Goal: Communication & Community: Answer question/provide support

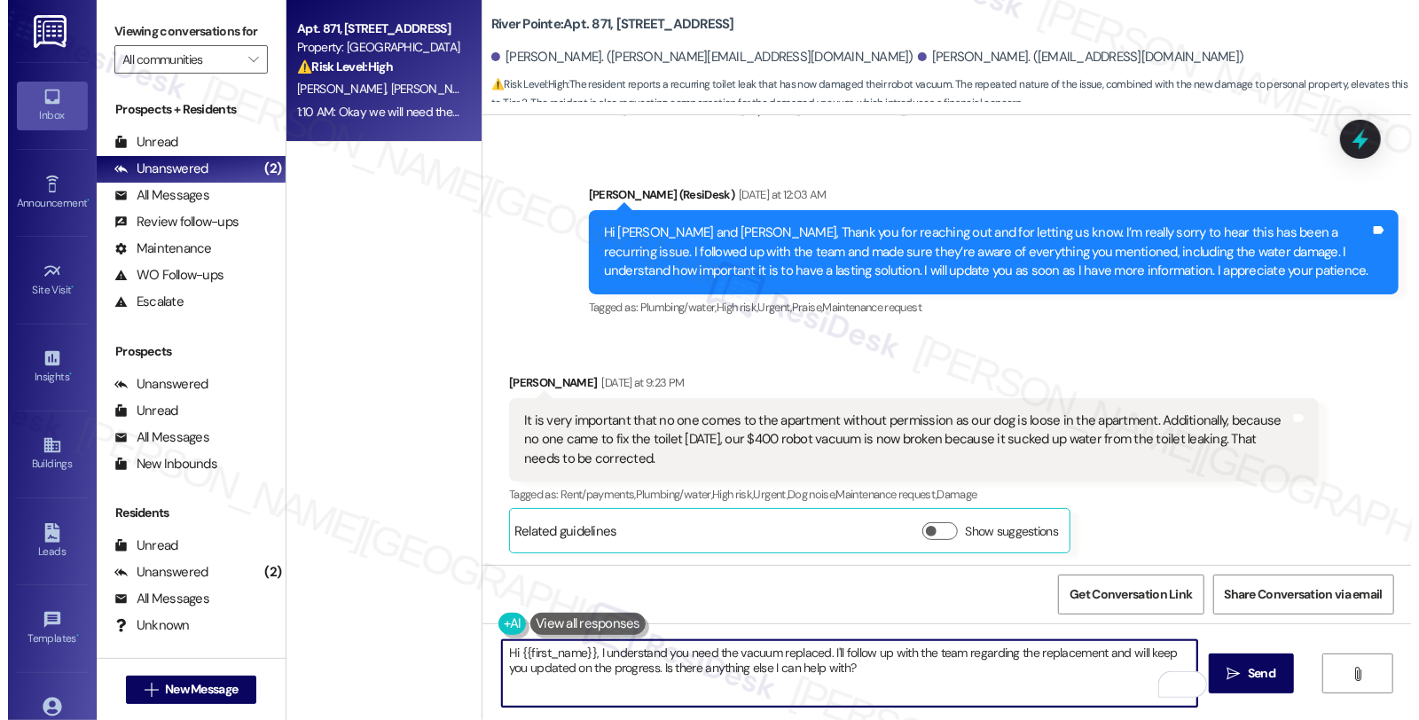
scroll to position [10371, 0]
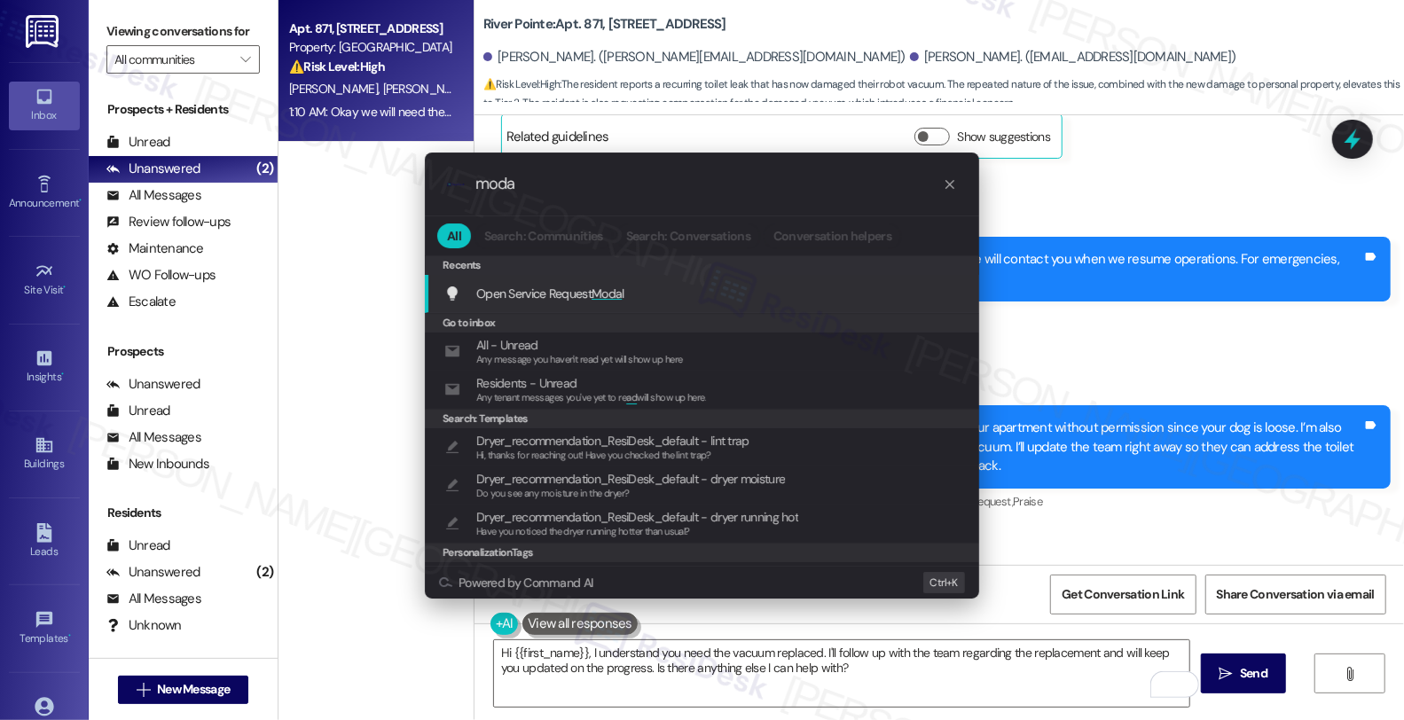
type input "modal"
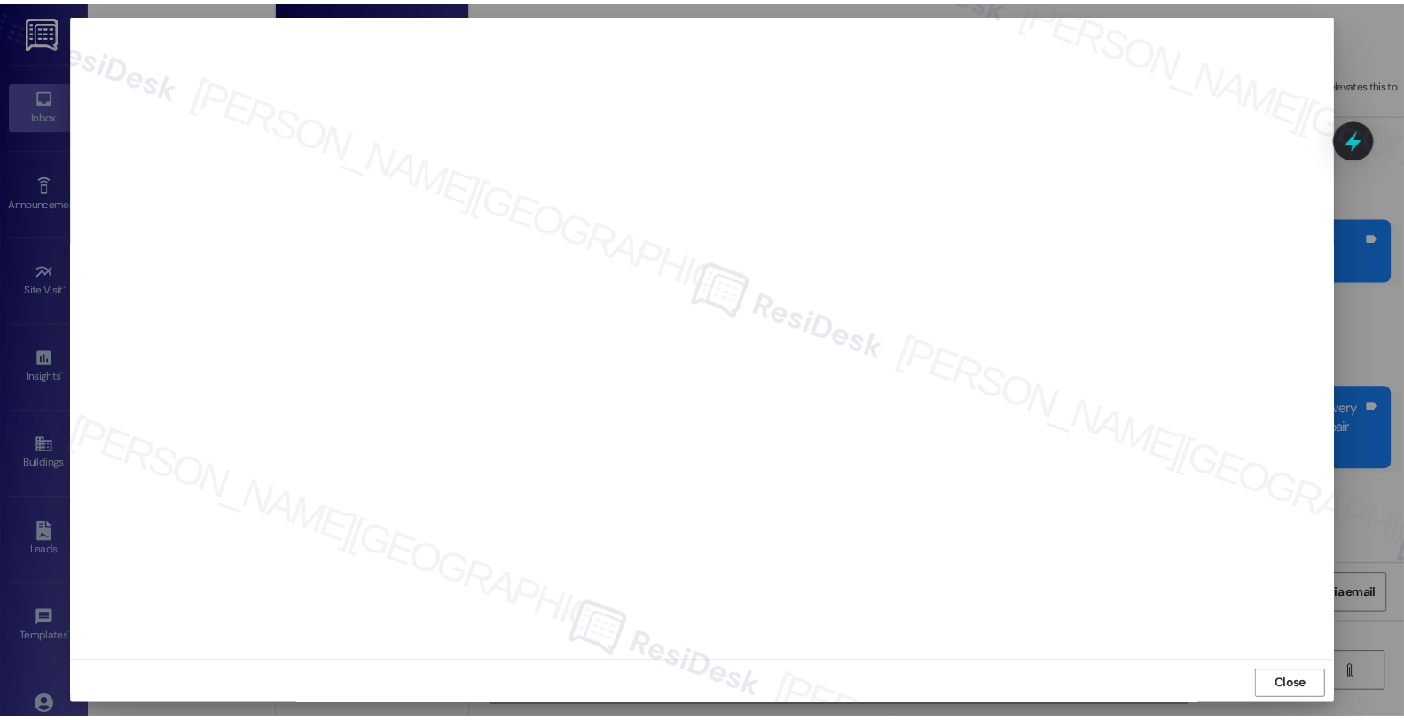
scroll to position [3, 0]
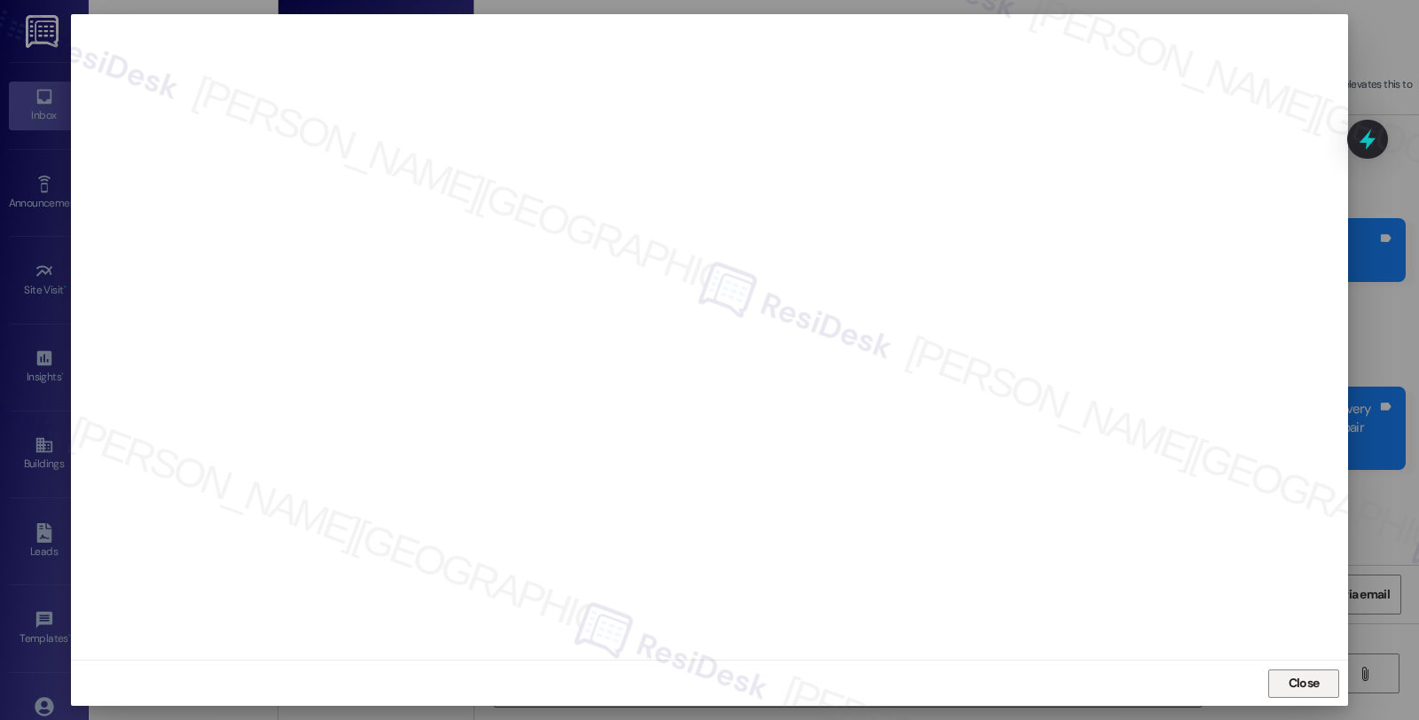
click at [1289, 683] on span "Close" at bounding box center [1304, 683] width 31 height 19
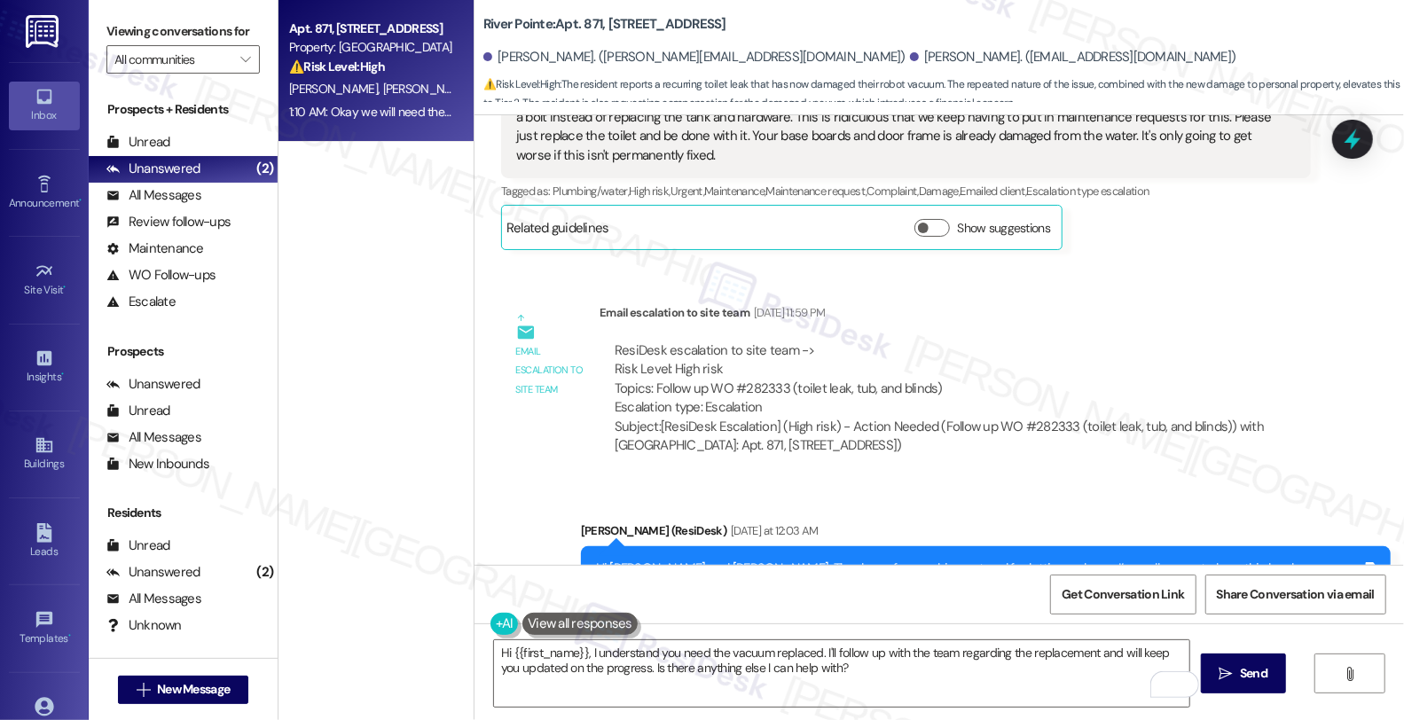
scroll to position [9680, 0]
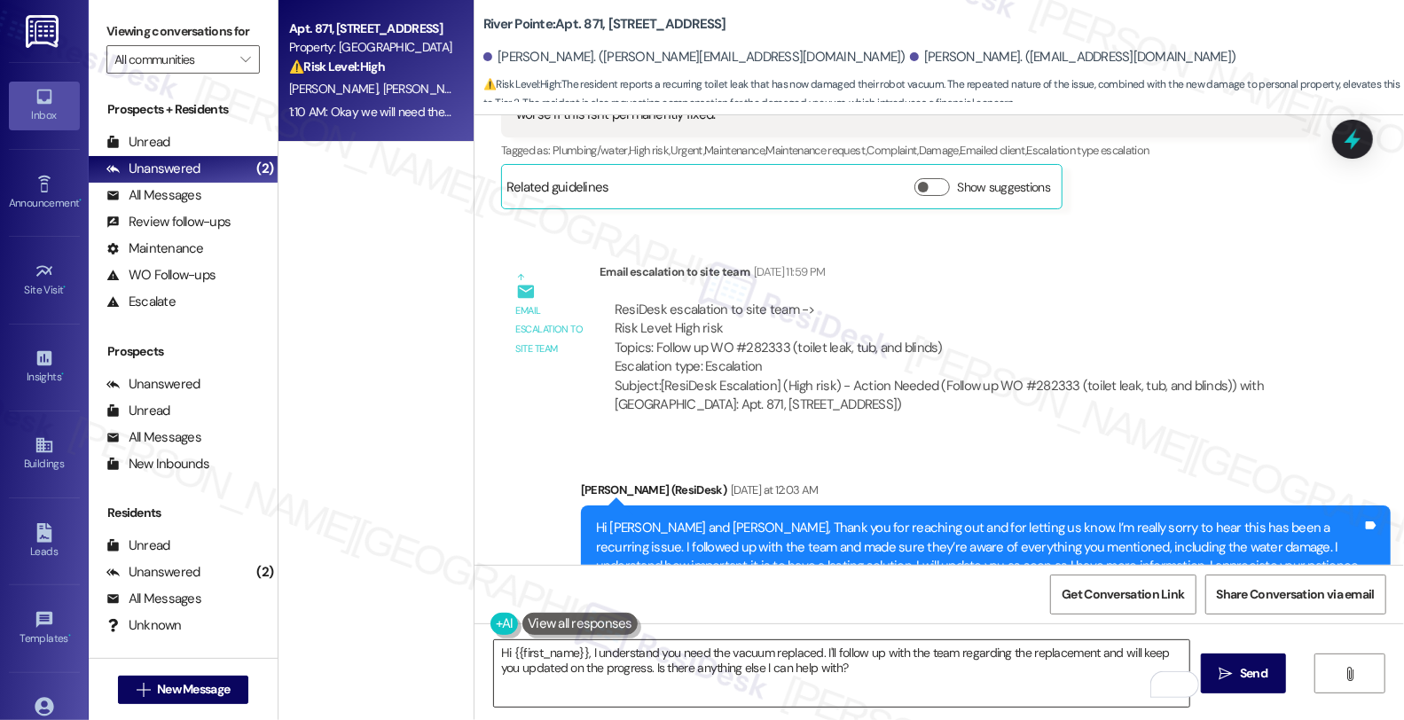
click at [901, 680] on textarea "Hi {{first_name}}, I understand you need the vacuum replaced. I'll follow up wi…" at bounding box center [841, 673] width 695 height 67
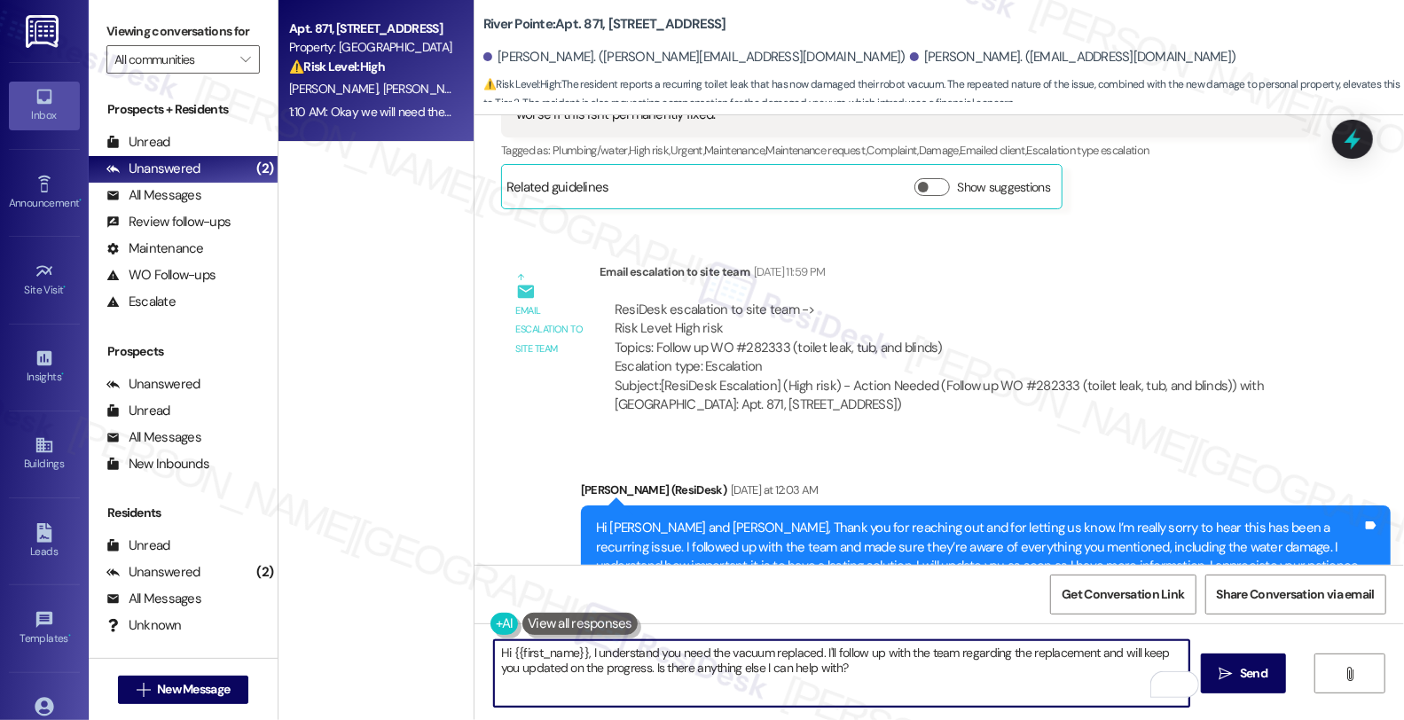
paste textarea "282,580"
type textarea "Hi {{first_name}}, I understand you need the vacuum replaced. I'll follow up wi…"
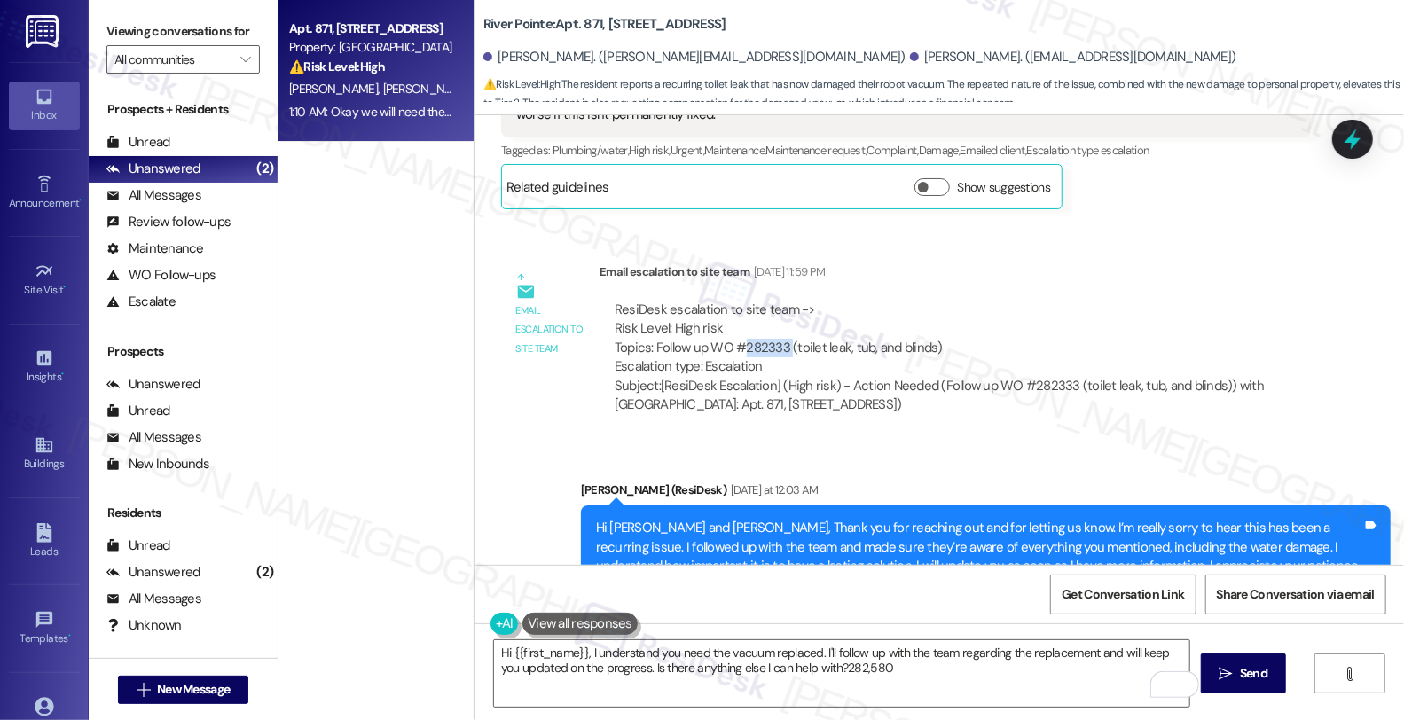
drag, startPoint x: 732, startPoint y: 234, endPoint x: 776, endPoint y: 234, distance: 44.4
click at [776, 301] on div "ResiDesk escalation to site team -> Risk Level: High risk Topics: Follow up WO …" at bounding box center [955, 339] width 681 height 76
copy div "282333"
click at [959, 672] on textarea "Hi {{first_name}}, I understand you need the vacuum replaced. I'll follow up wi…" at bounding box center [841, 673] width 695 height 67
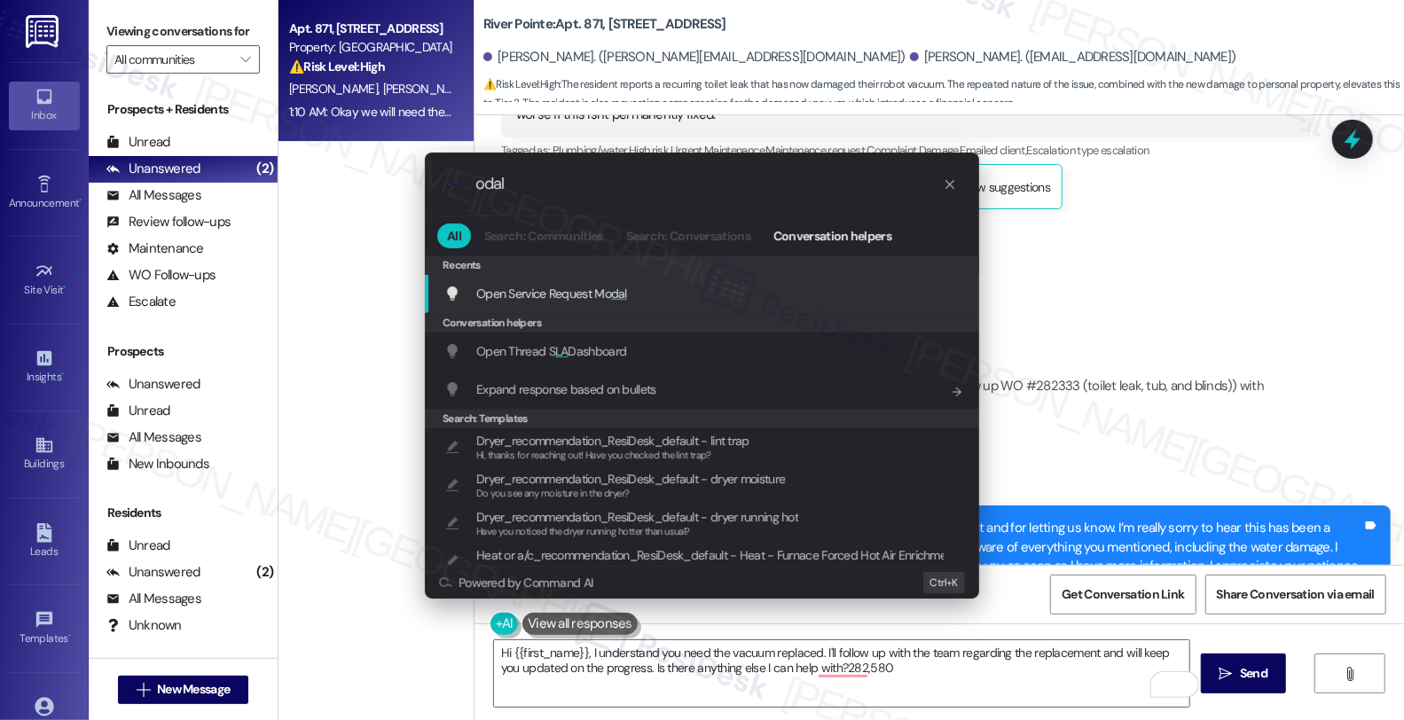
type input "odal"
click at [546, 290] on span "Open Service Request Mo dal" at bounding box center [551, 294] width 151 height 16
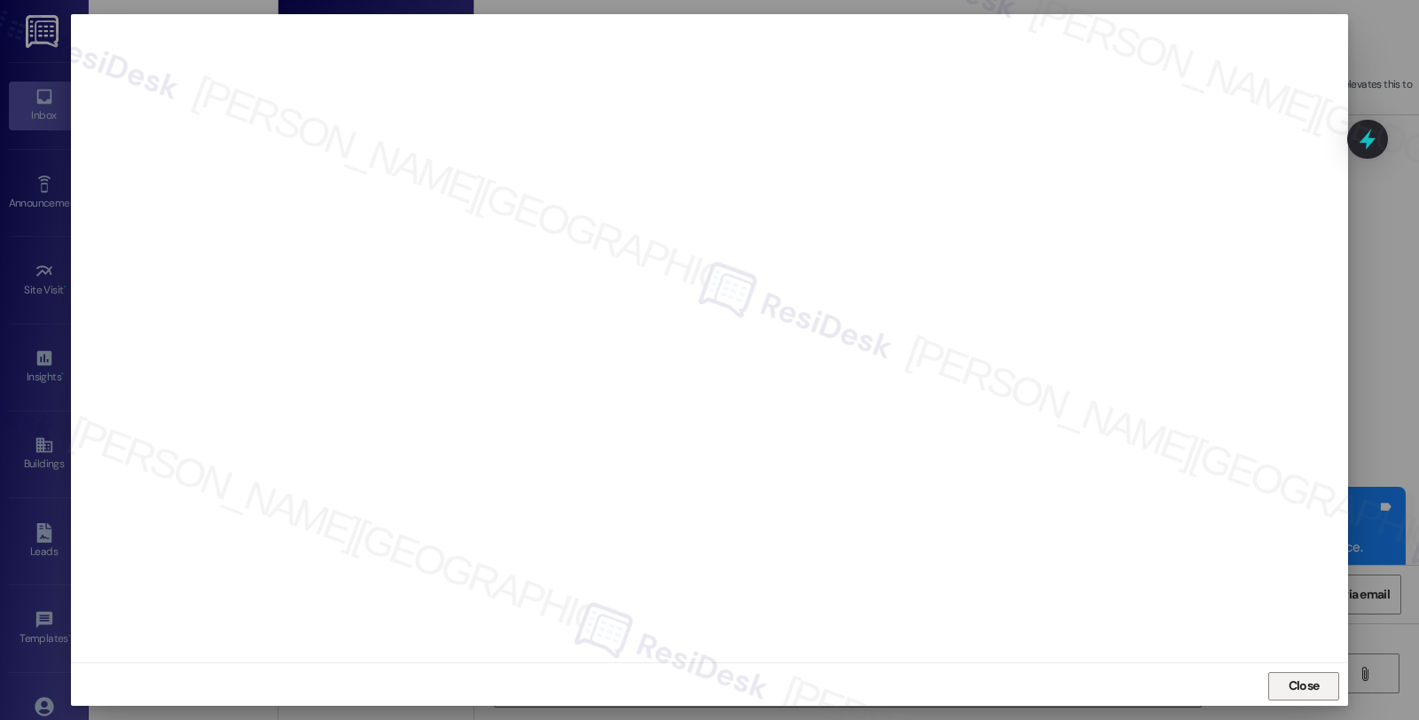
click at [1291, 679] on span "Close" at bounding box center [1304, 686] width 31 height 19
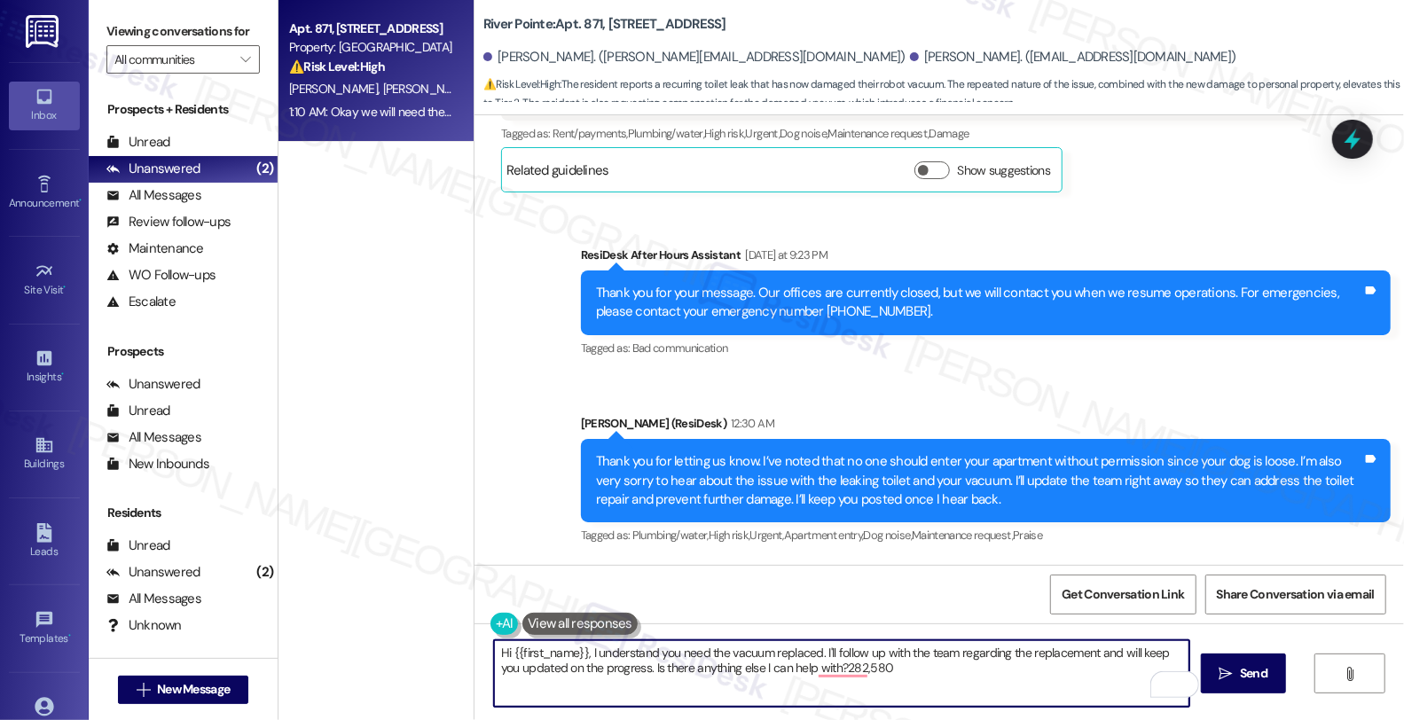
scroll to position [10371, 0]
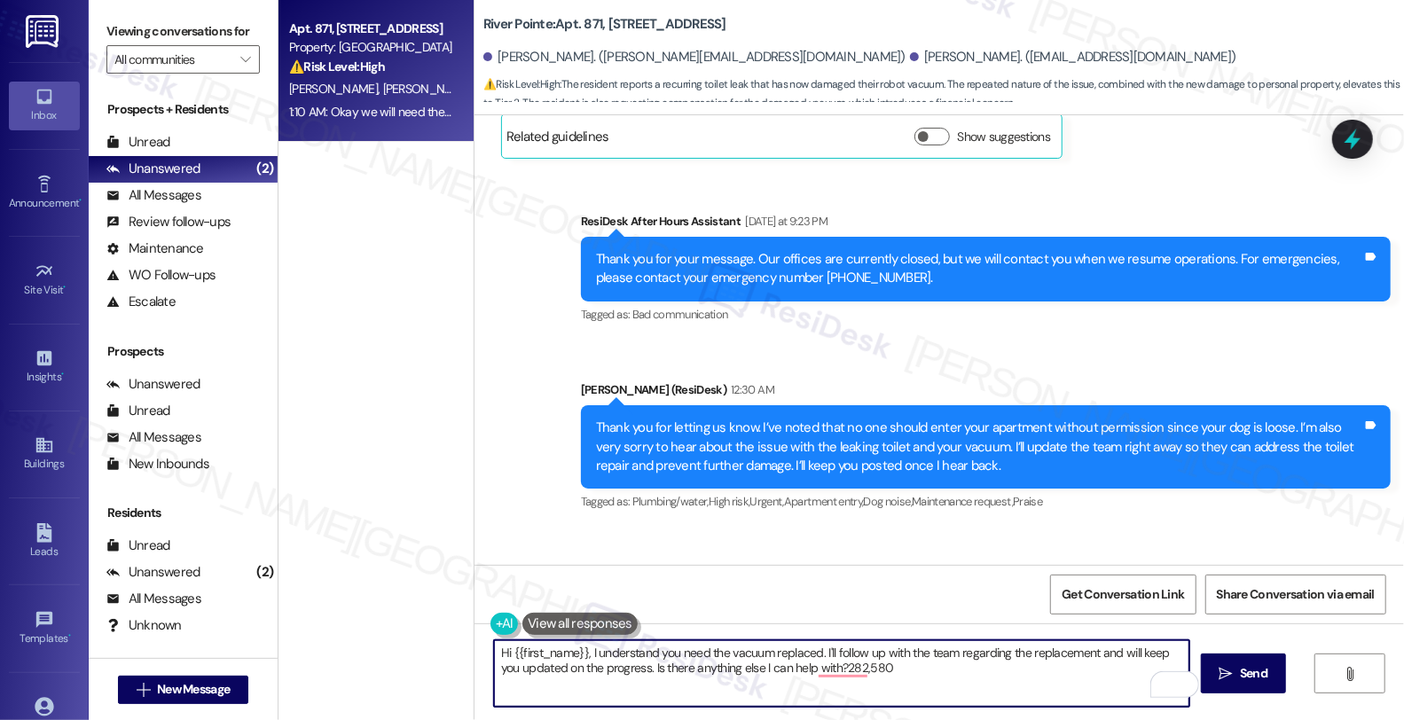
click at [501, 569] on div "Kelly Portis 1:10 AM" at bounding box center [634, 581] width 266 height 25
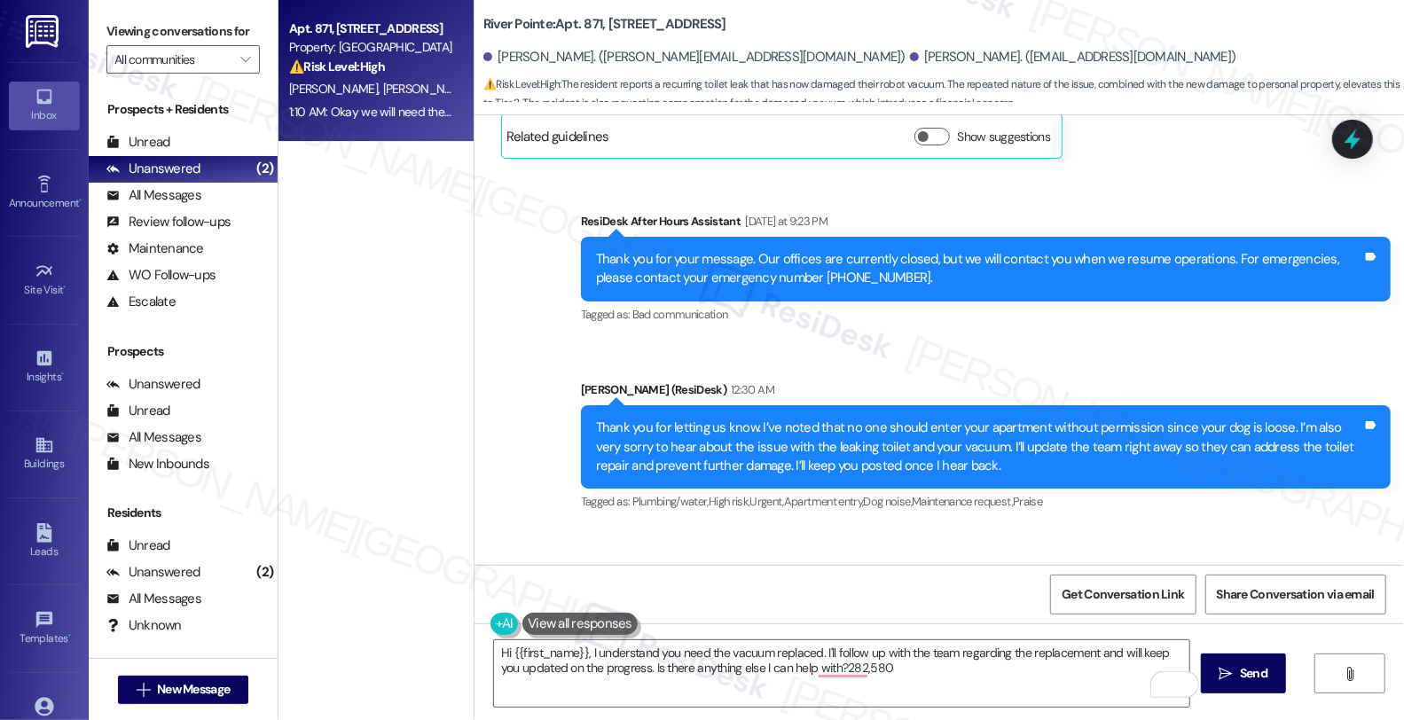
click at [501, 569] on div "Kelly Portis 1:10 AM" at bounding box center [634, 581] width 266 height 25
copy div "Kelly"
click at [503, 648] on textarea "Hi {{first_name}}, I understand you need the vacuum replaced. I'll follow up wi…" at bounding box center [841, 673] width 695 height 67
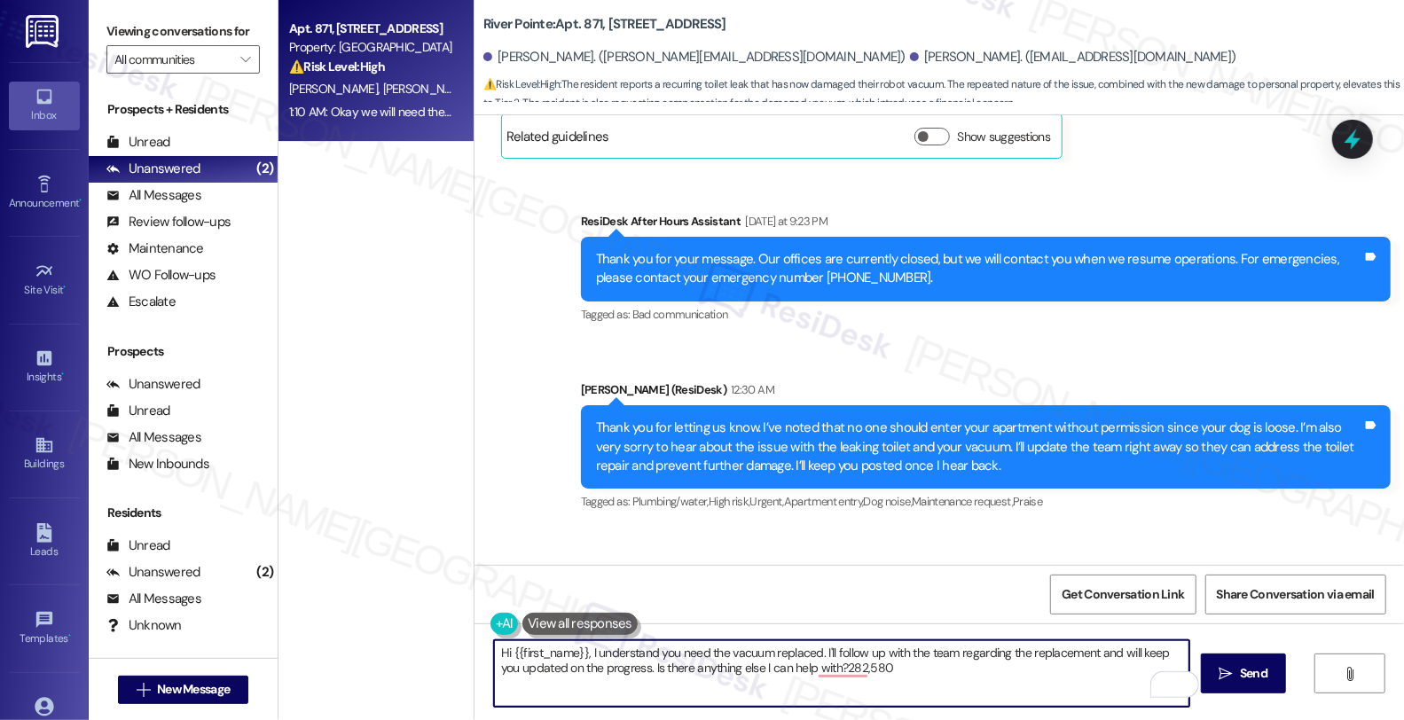
paste textarea "Kelly"
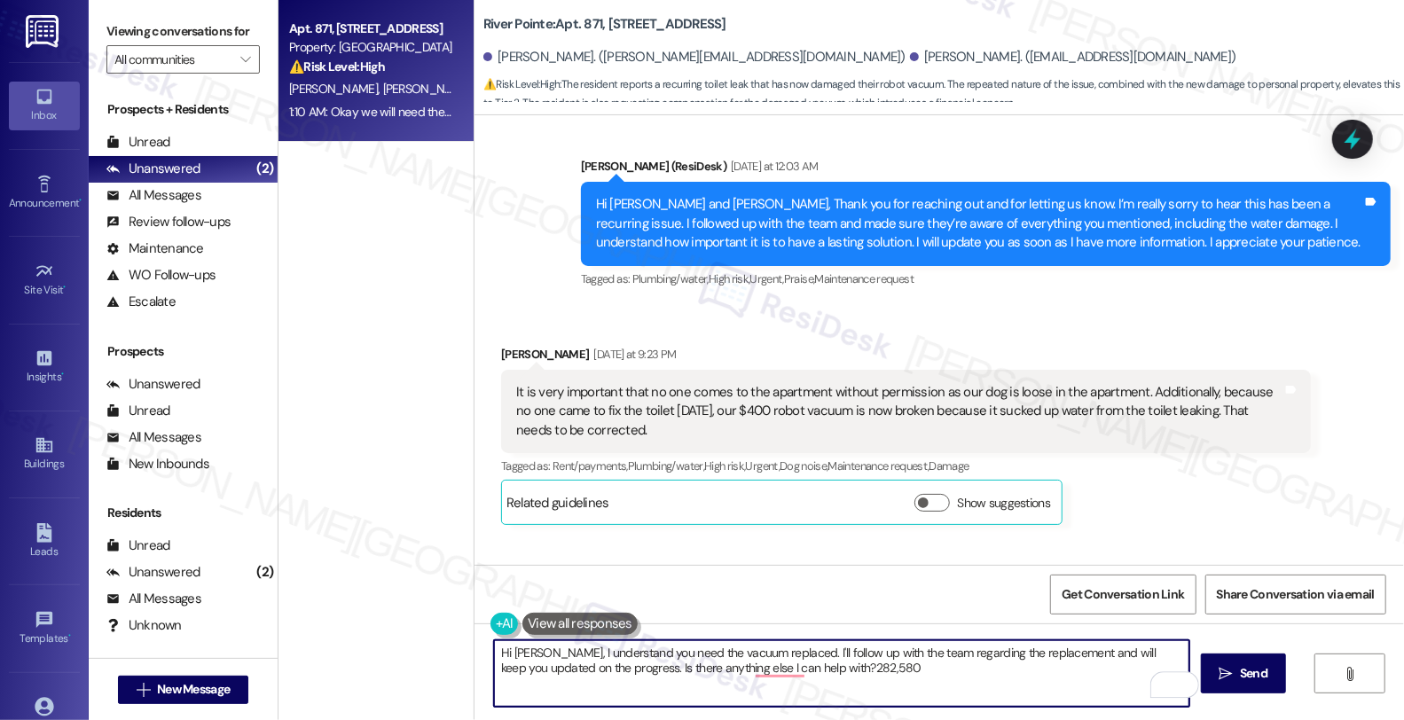
scroll to position [9976, 0]
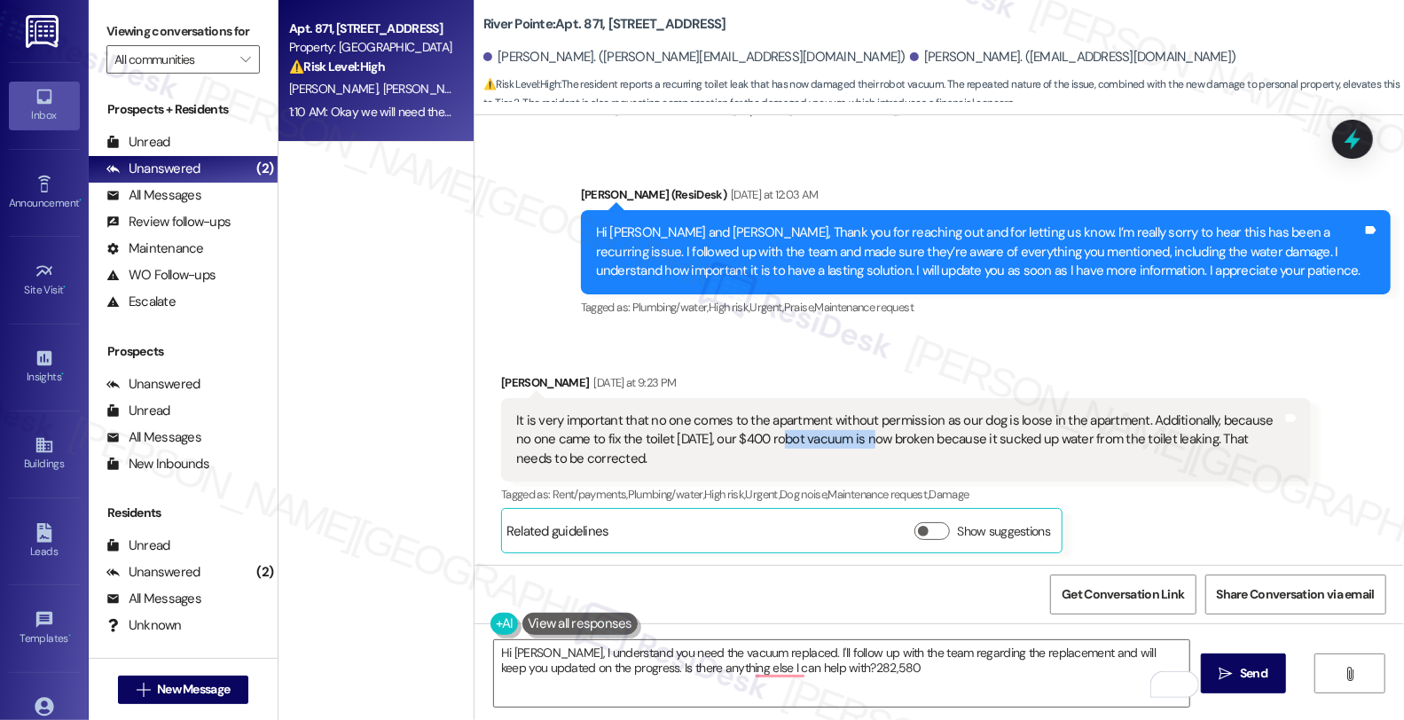
drag, startPoint x: 732, startPoint y: 322, endPoint x: 817, endPoint y: 319, distance: 85.2
click at [817, 412] on div "It is very important that no one comes to the apartment without permission as o…" at bounding box center [899, 440] width 766 height 57
copy div "robot vacuum i"
click at [668, 650] on textarea "Hi Kelly, I understand you need the vacuum replaced. I'll follow up with the te…" at bounding box center [841, 673] width 695 height 67
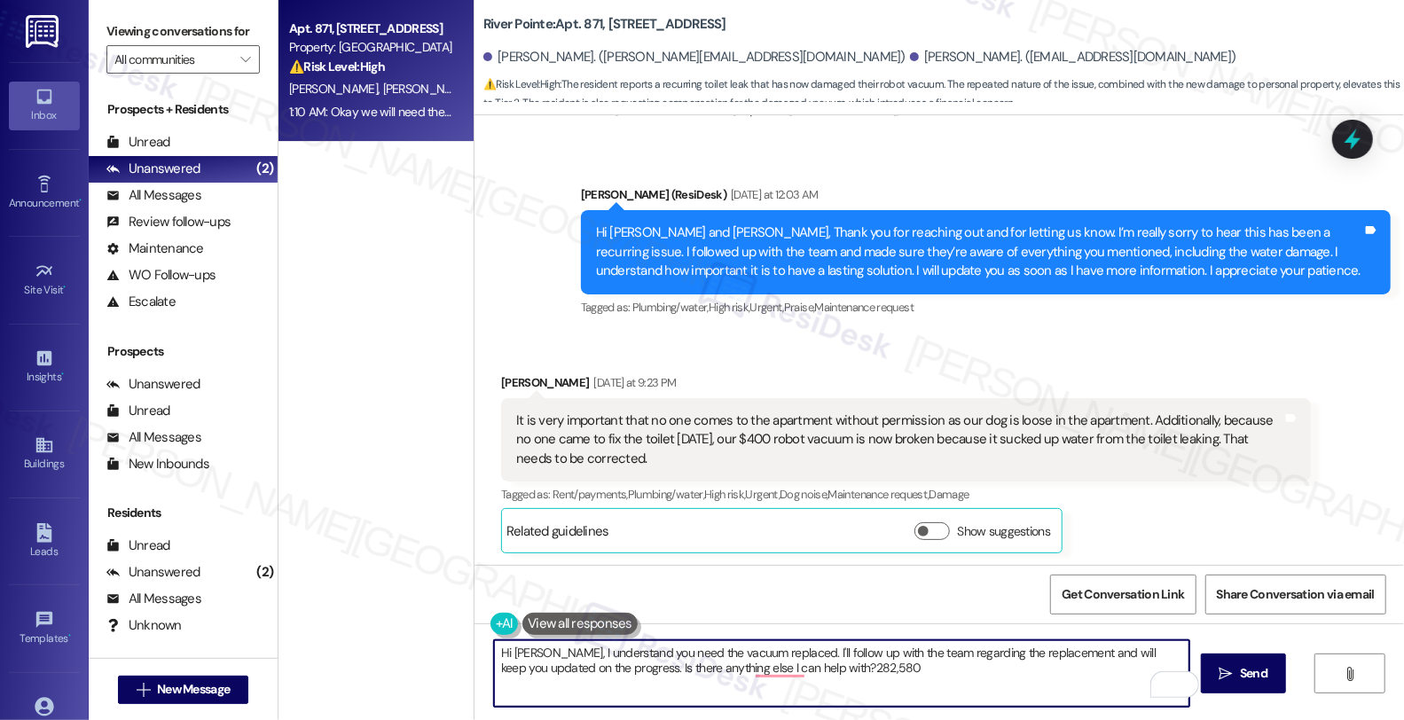
click at [668, 650] on textarea "Hi Kelly, I understand you need the vacuum replaced. I'll follow up with the te…" at bounding box center [841, 673] width 695 height 67
paste textarea "robot vacuum i"
click at [654, 655] on textarea "Hi Kelly, I understand you need the robot vacuum ireplaced. I'll follow up with…" at bounding box center [841, 673] width 695 height 67
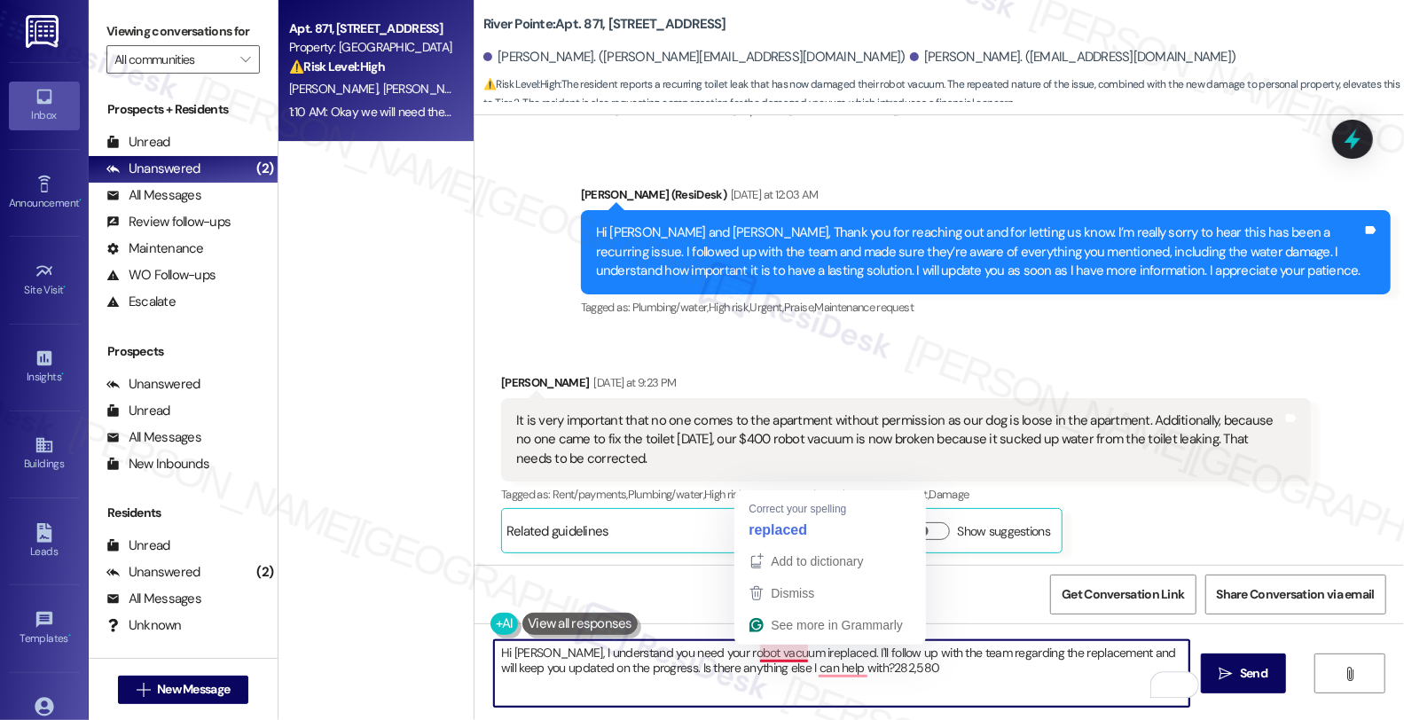
click at [748, 650] on textarea "Hi Kelly, I understand you need your robot vacuum ireplaced. I'll follow up wit…" at bounding box center [841, 673] width 695 height 67
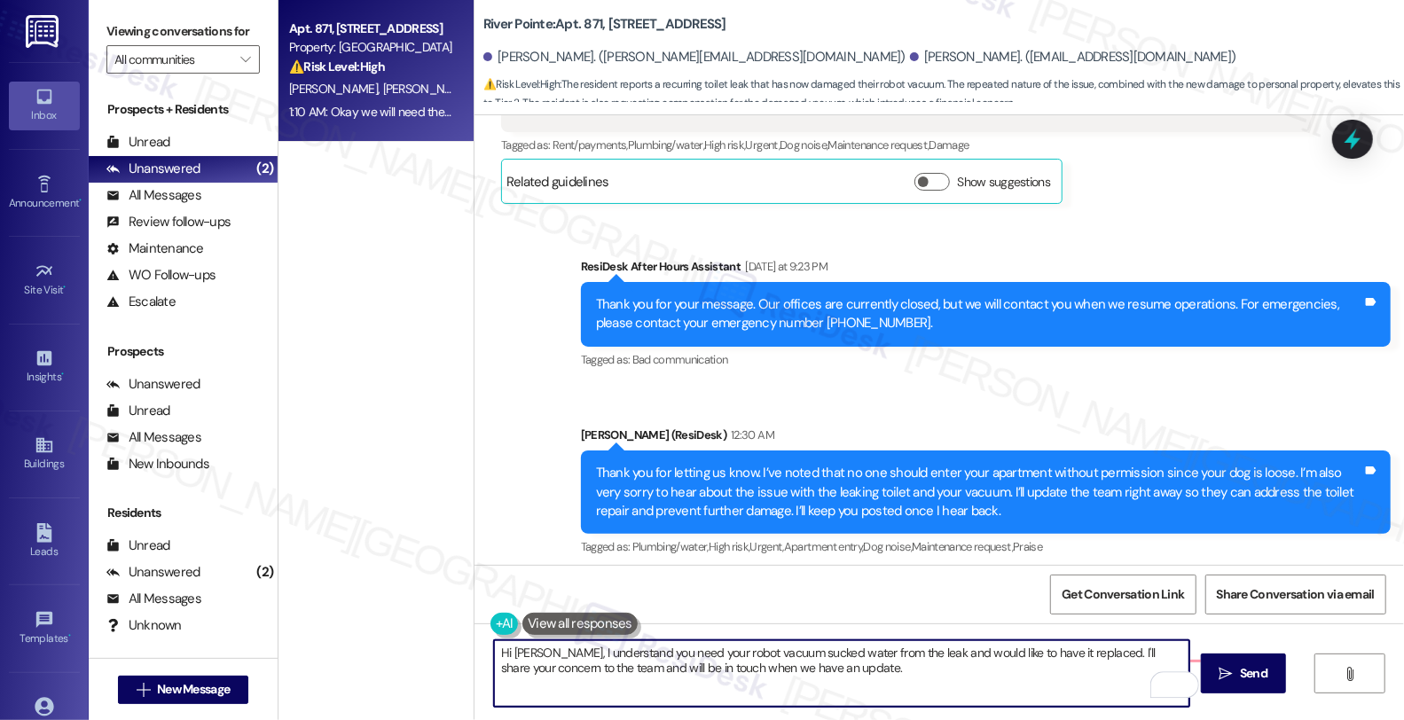
scroll to position [10371, 0]
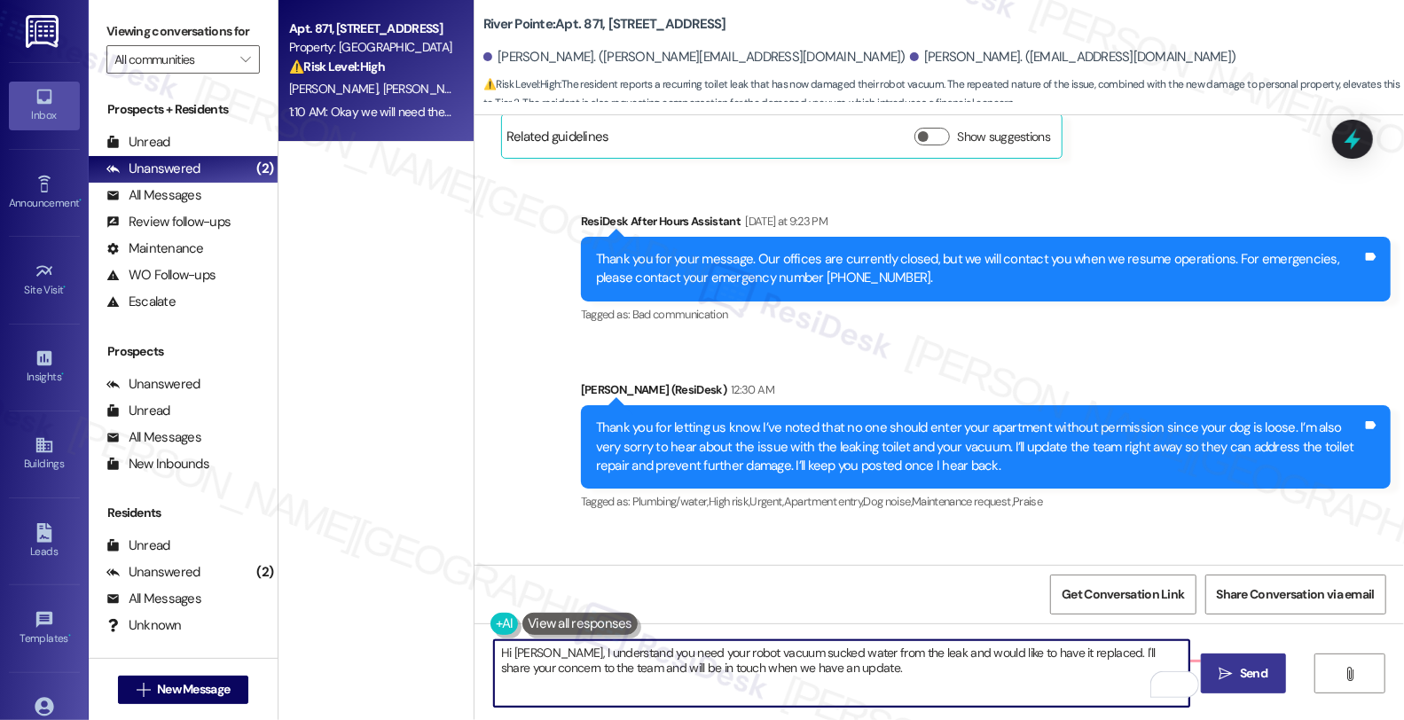
type textarea "Hi [PERSON_NAME], I understand you need your robot vacuum sucked water from the…"
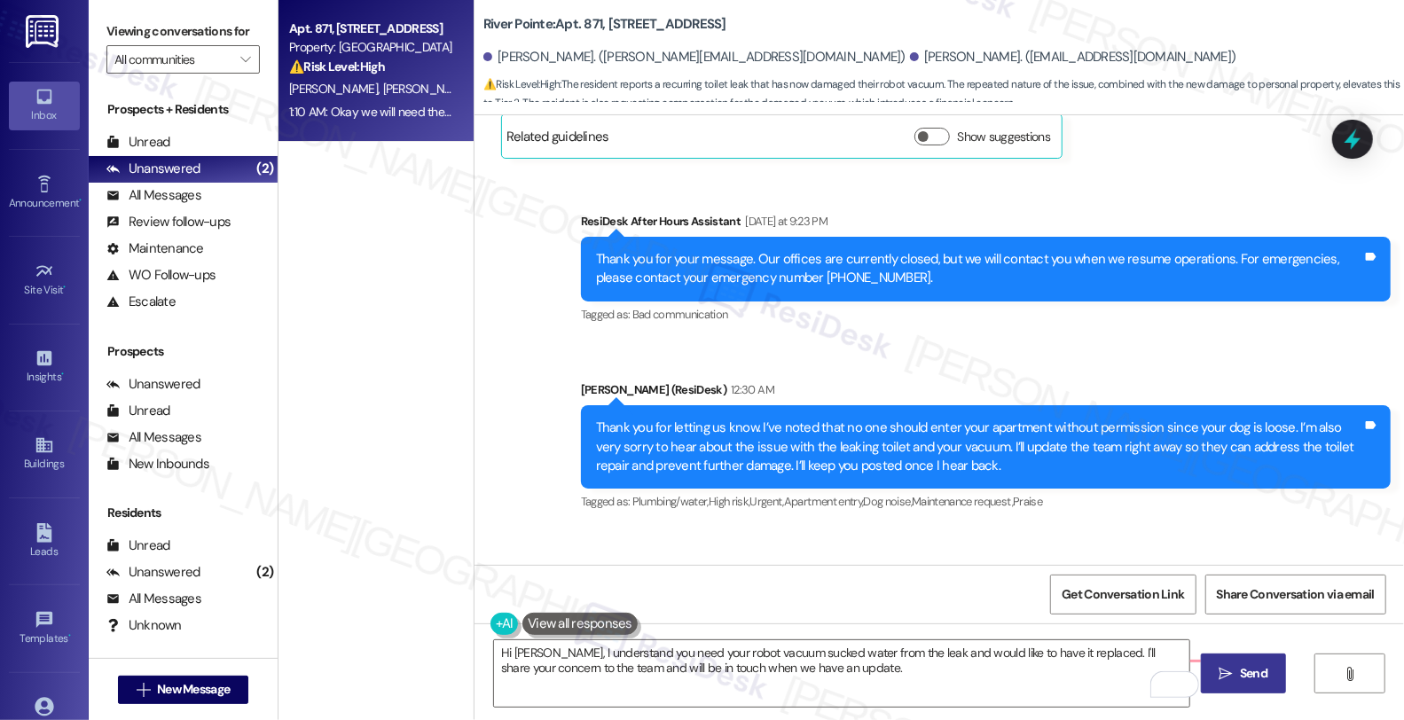
click at [1257, 674] on span "Send" at bounding box center [1253, 673] width 27 height 19
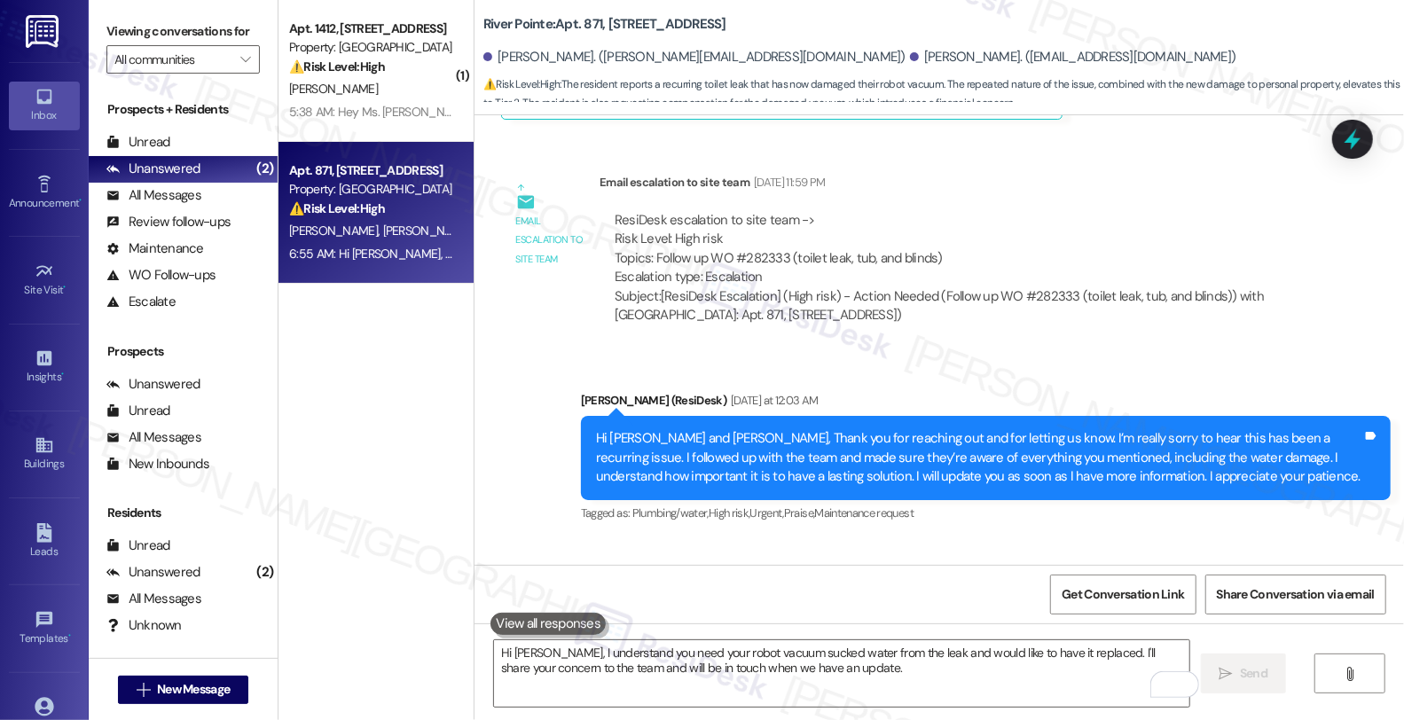
scroll to position [9625, 0]
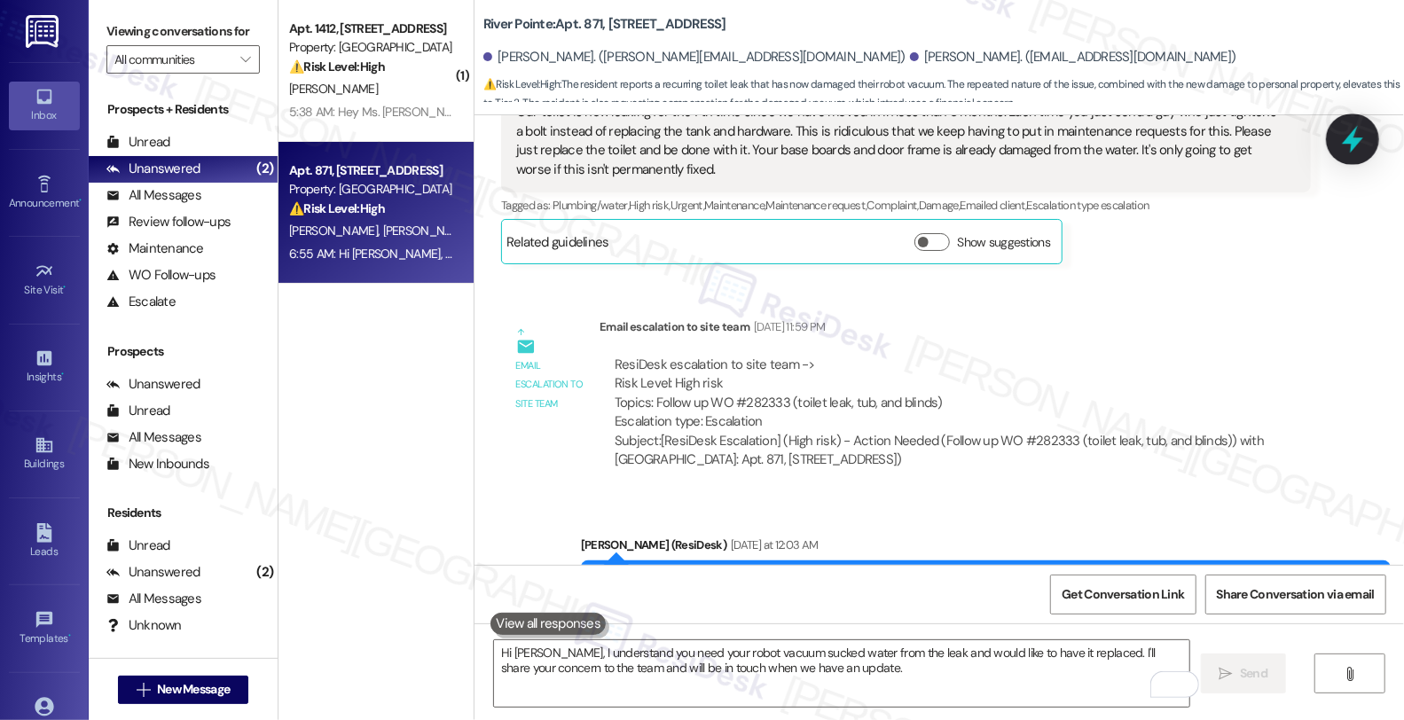
click at [1368, 145] on div at bounding box center [1352, 139] width 53 height 51
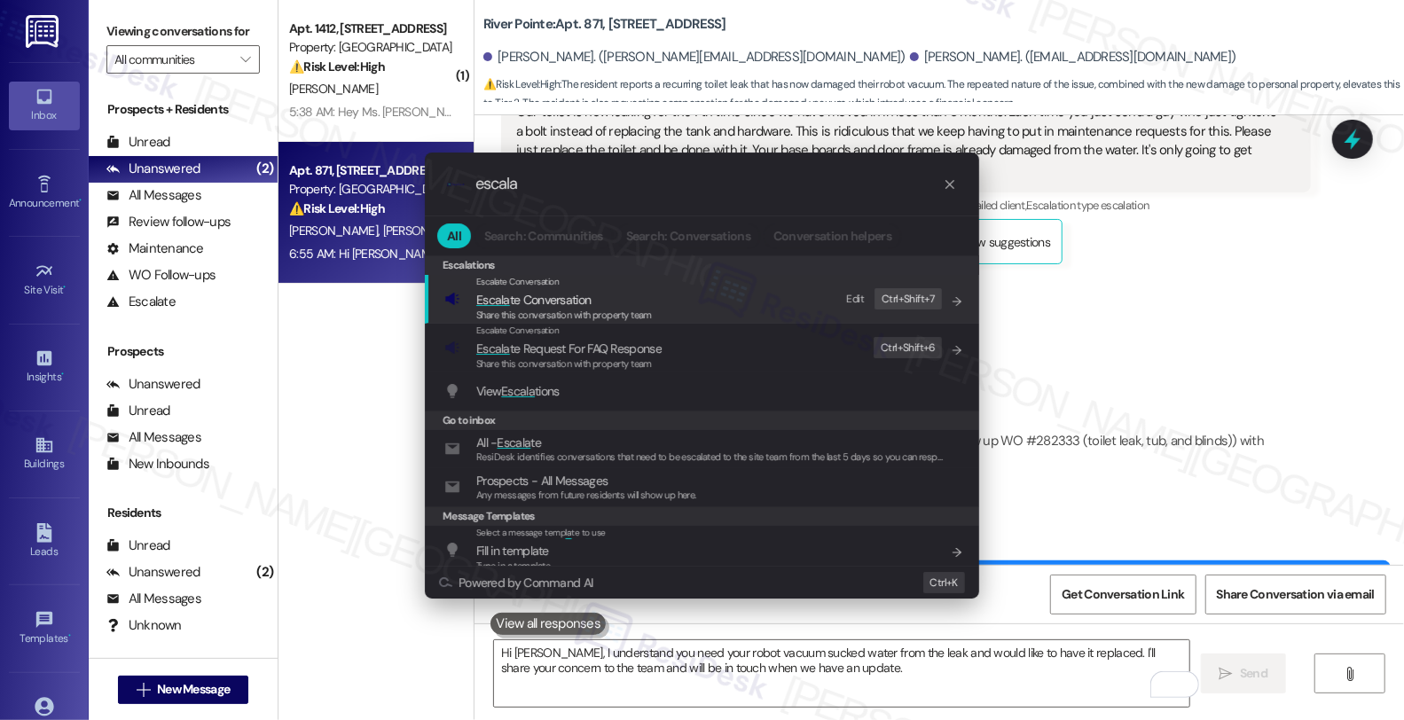
type input "escala"
click at [554, 295] on span "Escala te Conversation" at bounding box center [533, 300] width 114 height 16
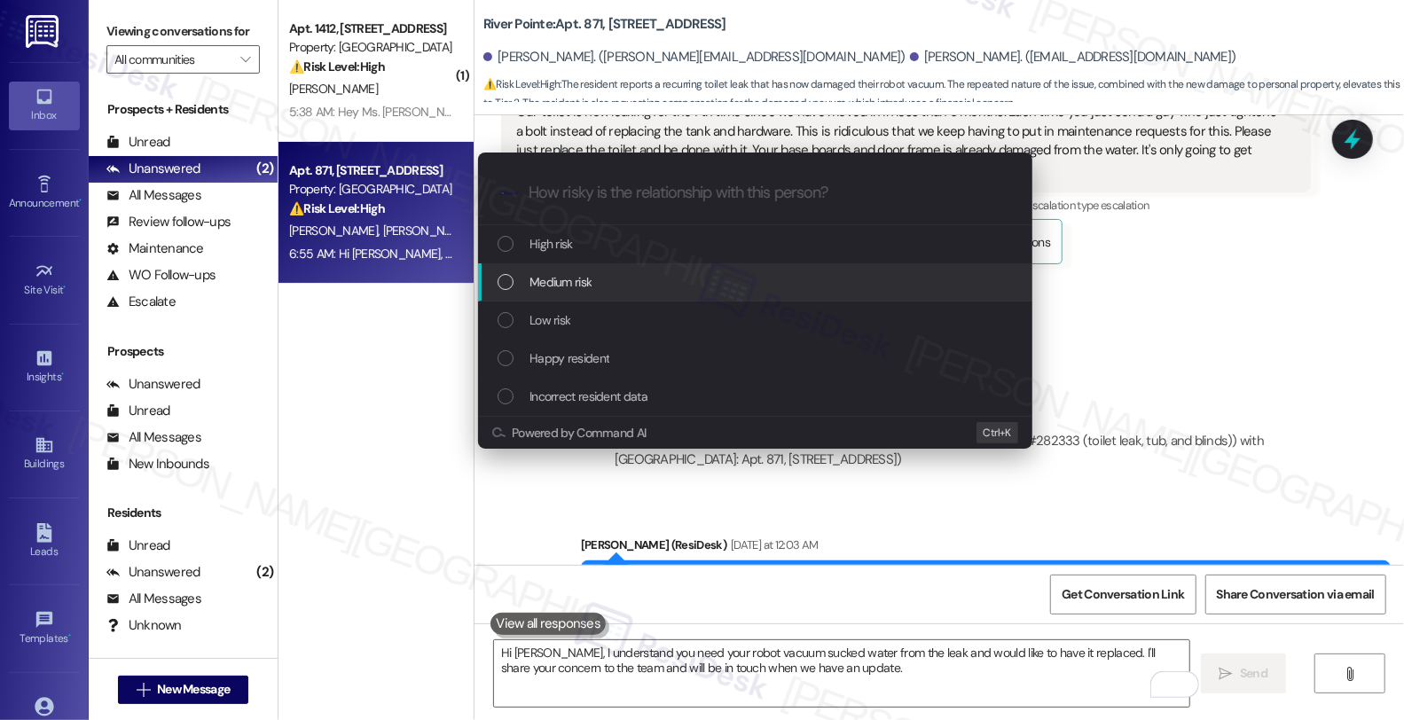
click at [554, 284] on span "Medium risk" at bounding box center [561, 282] width 62 height 20
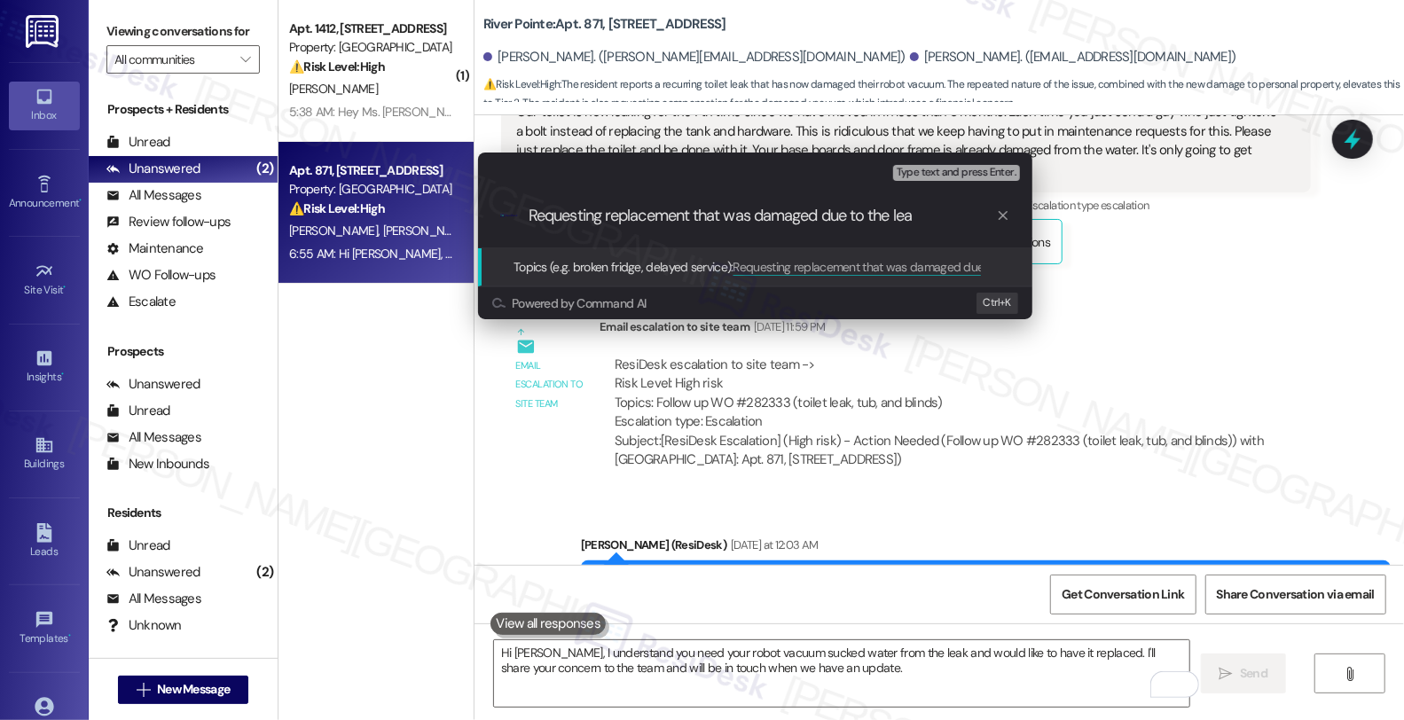
type input "Requesting replacement that was damaged due to the leak"
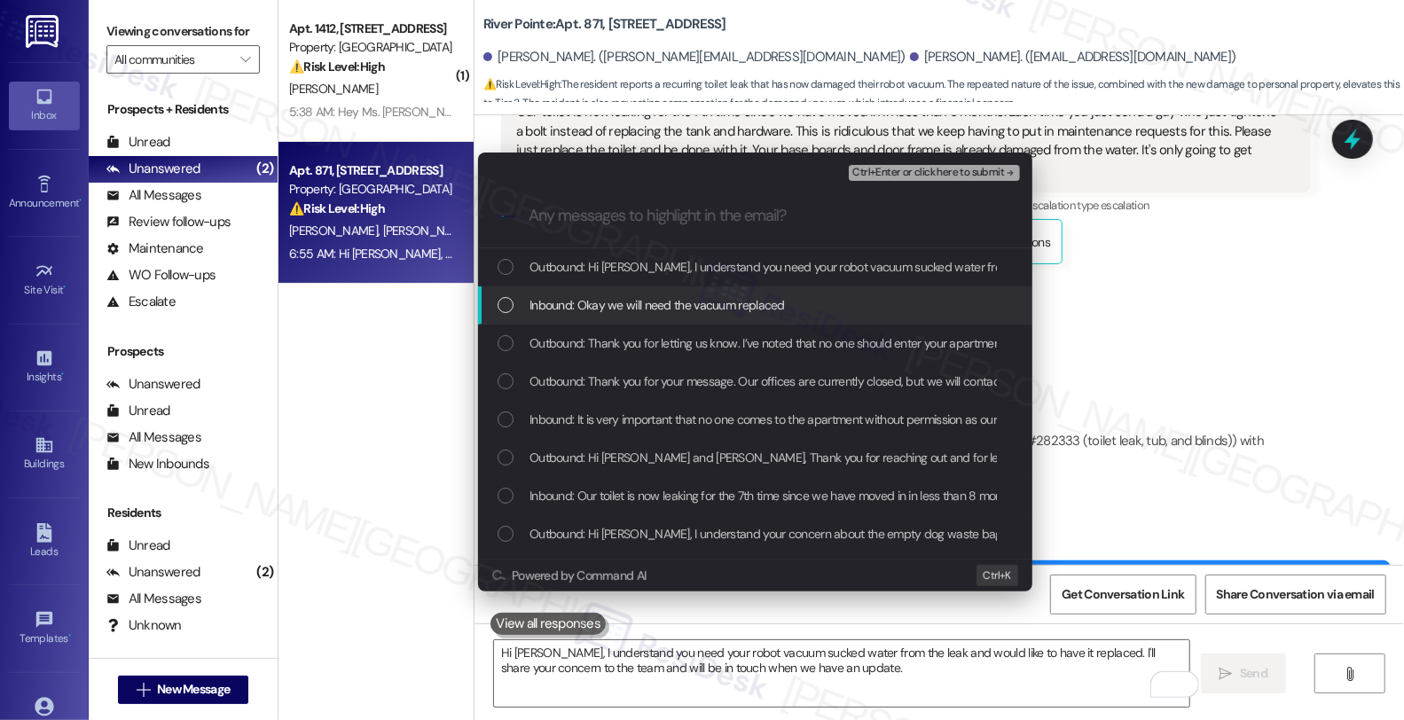
click at [632, 294] on div "Inbound: Okay we will need the vacuum replaced" at bounding box center [755, 306] width 554 height 38
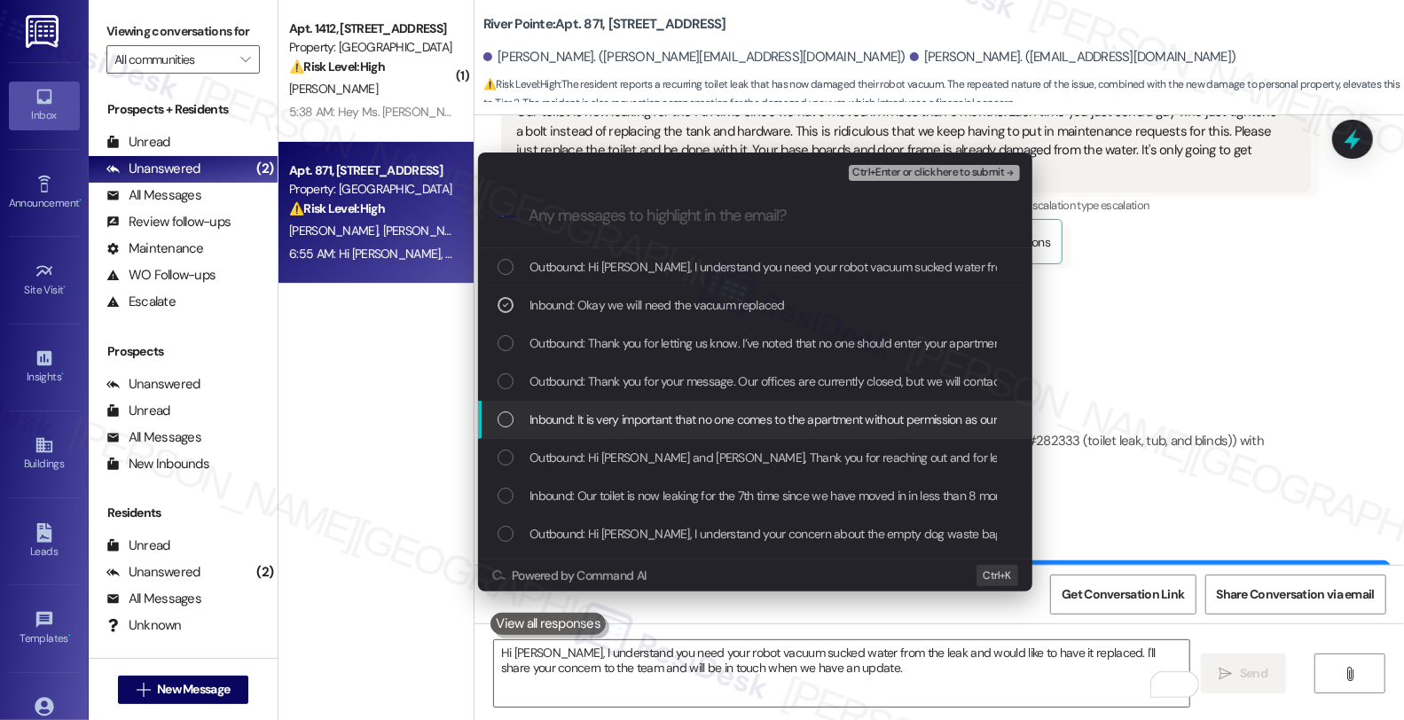
click at [631, 417] on span "Inbound: It is very important that no one comes to the apartment without permis…" at bounding box center [1294, 420] width 1528 height 20
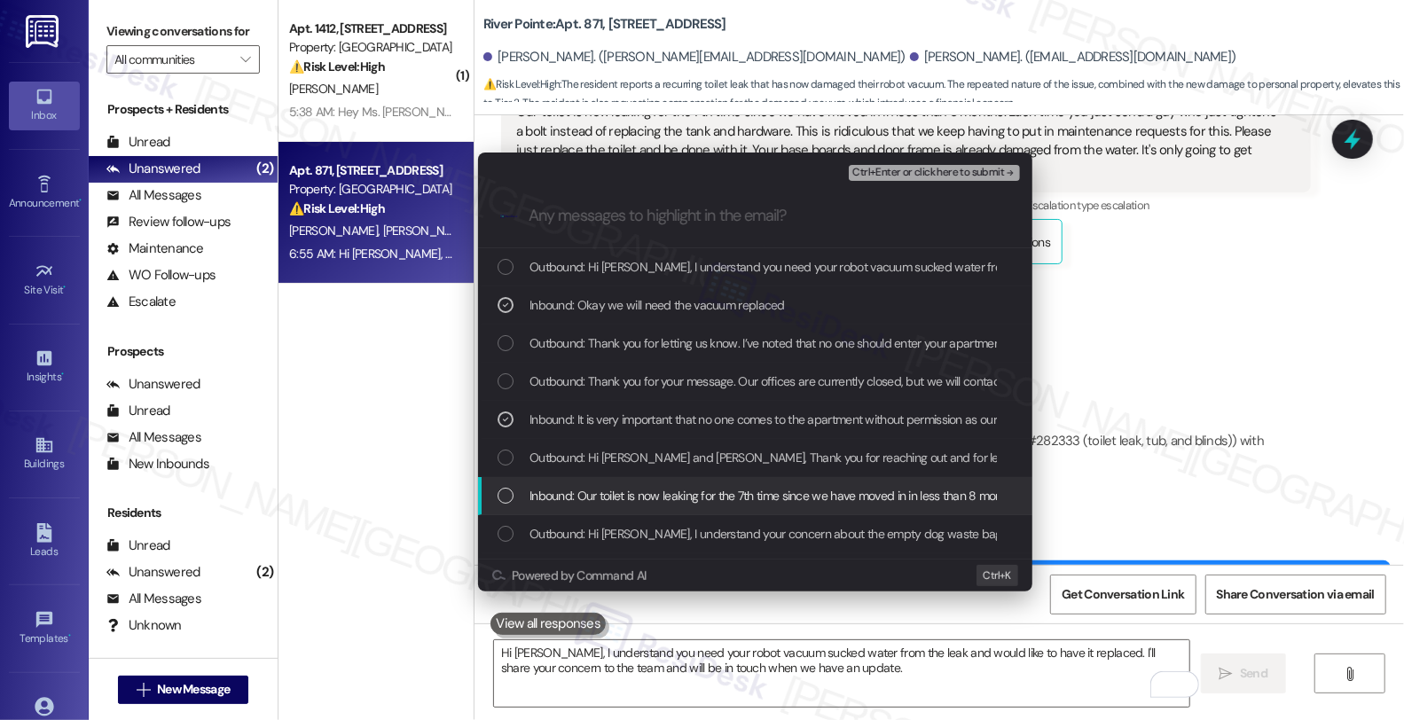
click at [631, 483] on div "Inbound: Our toilet is now leaking for the 7th time since we have moved in in l…" at bounding box center [755, 496] width 554 height 38
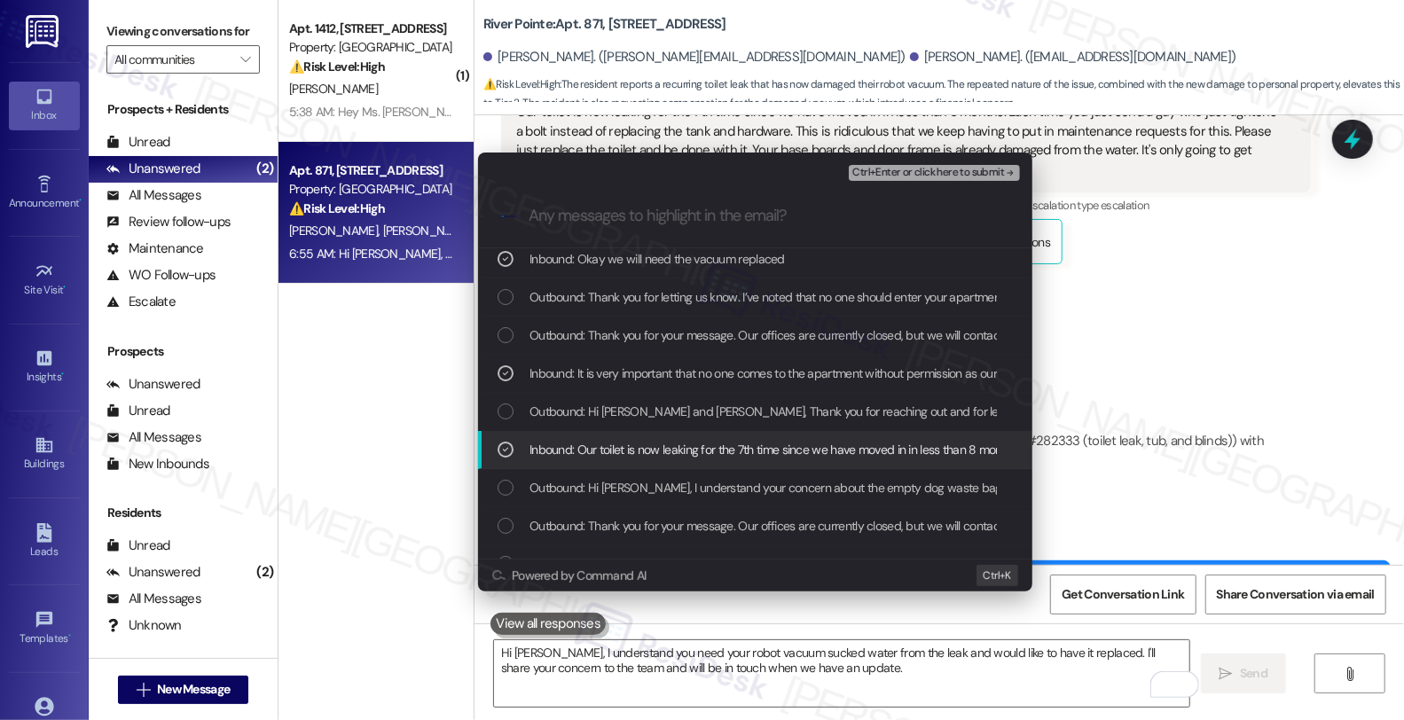
scroll to position [98, 0]
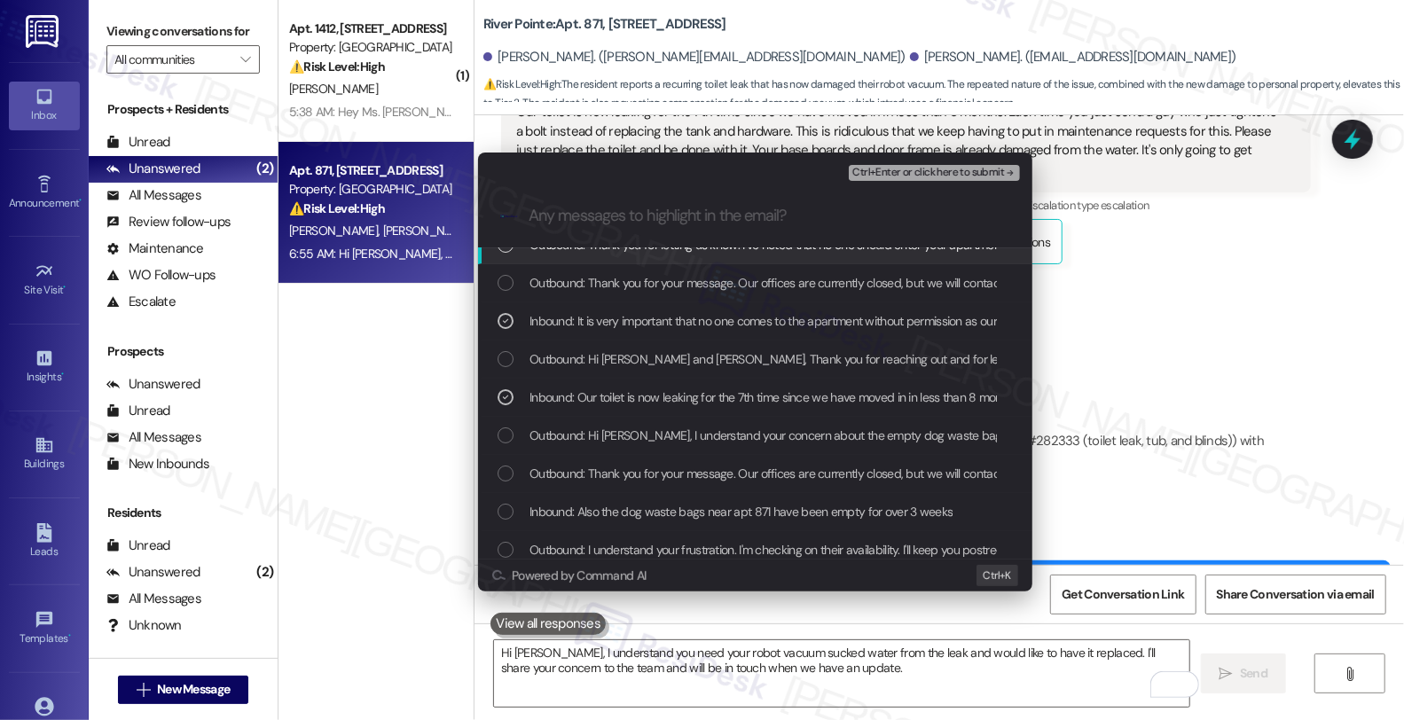
click at [923, 171] on span "Ctrl+Enter or click here to submit" at bounding box center [928, 173] width 152 height 12
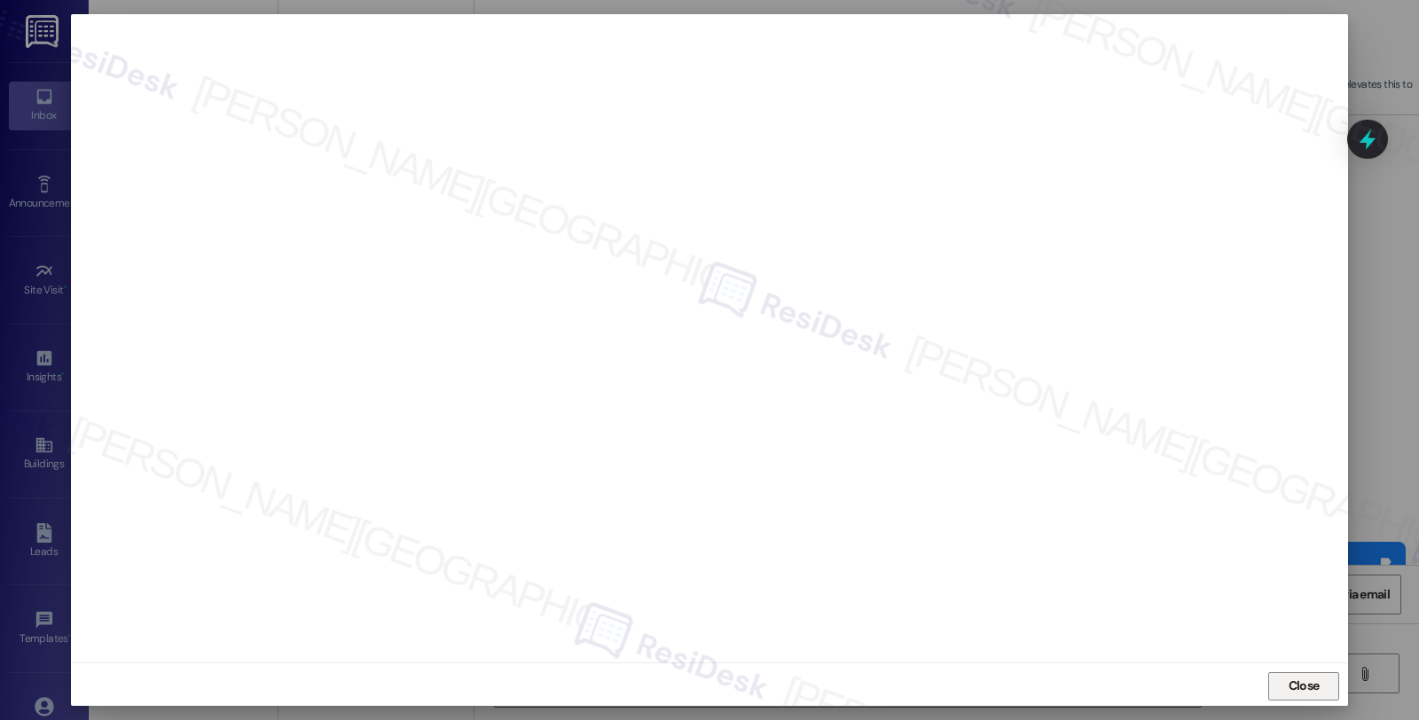
click at [1293, 687] on span "Close" at bounding box center [1304, 686] width 31 height 19
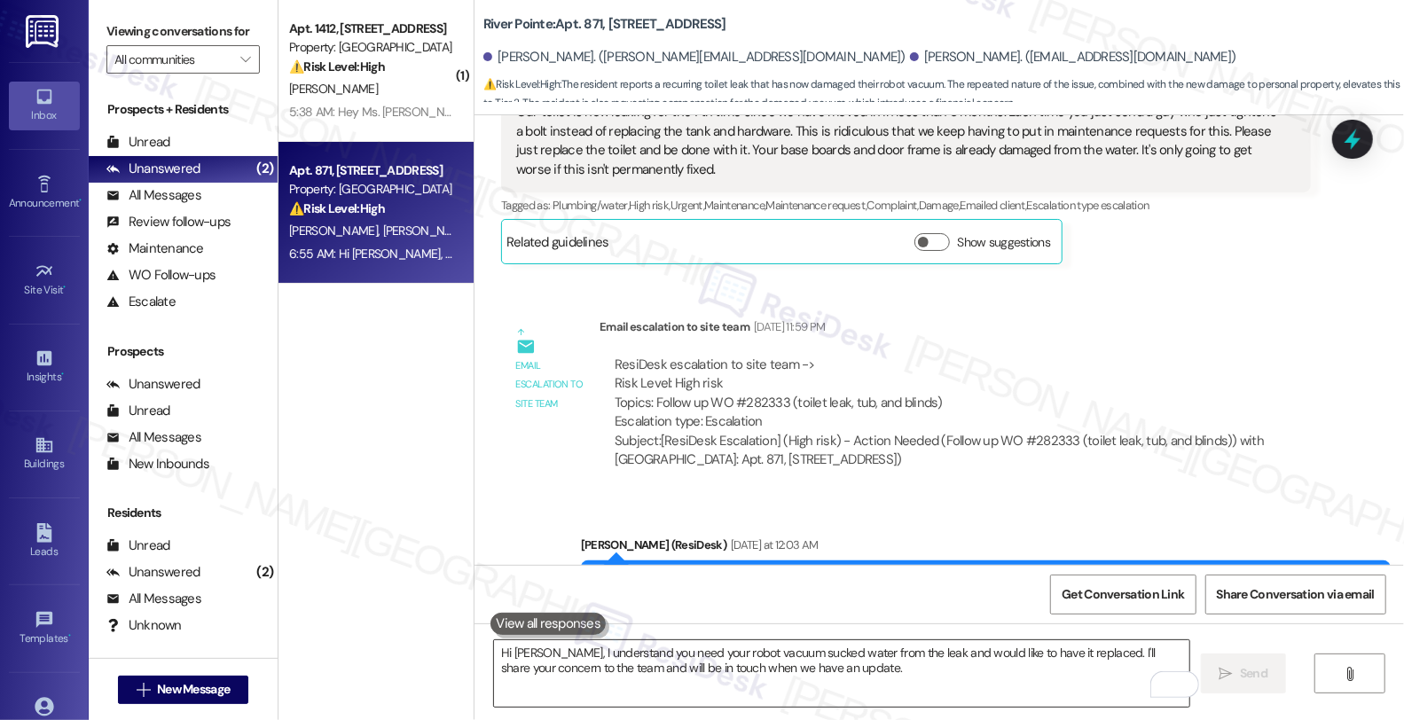
click at [887, 671] on textarea "Hi [PERSON_NAME], I understand you need your robot vacuum sucked water from the…" at bounding box center [841, 673] width 695 height 67
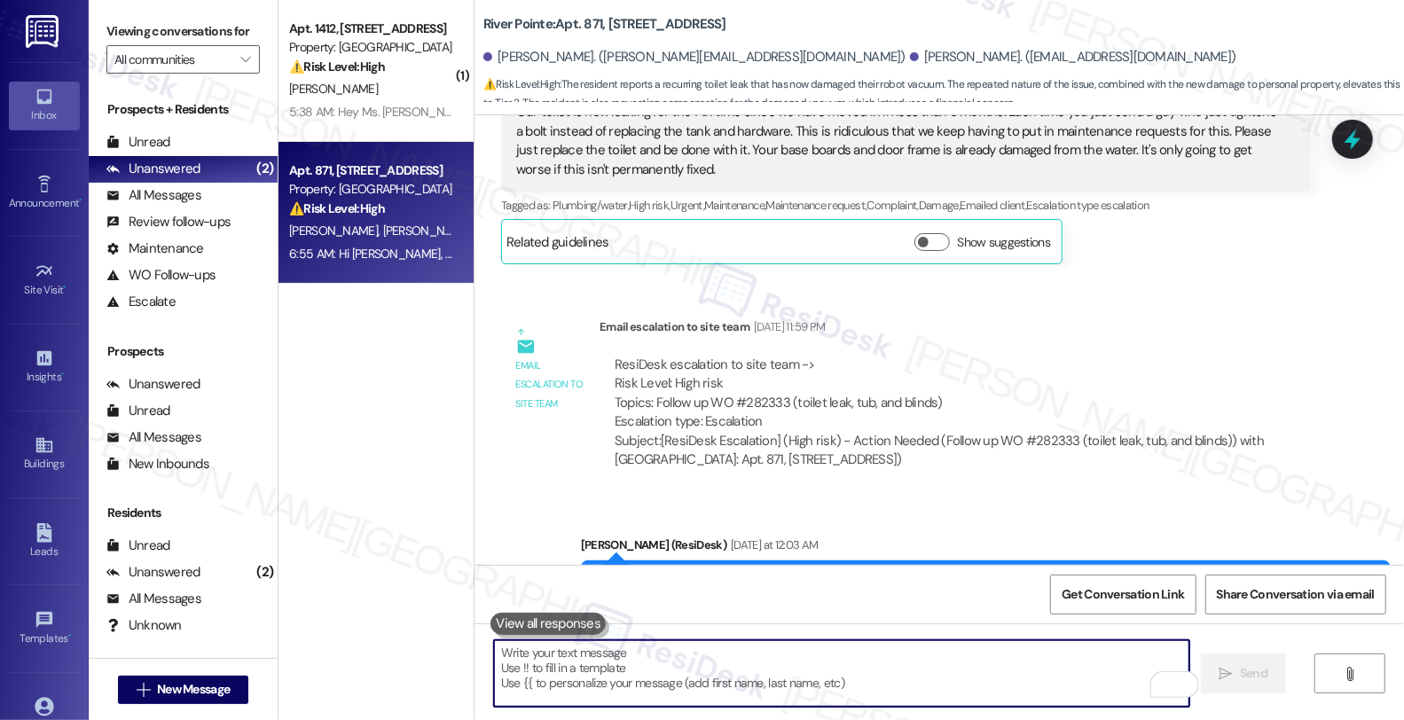
paste textarea "Requesting replacement that was damaged due to the leak"
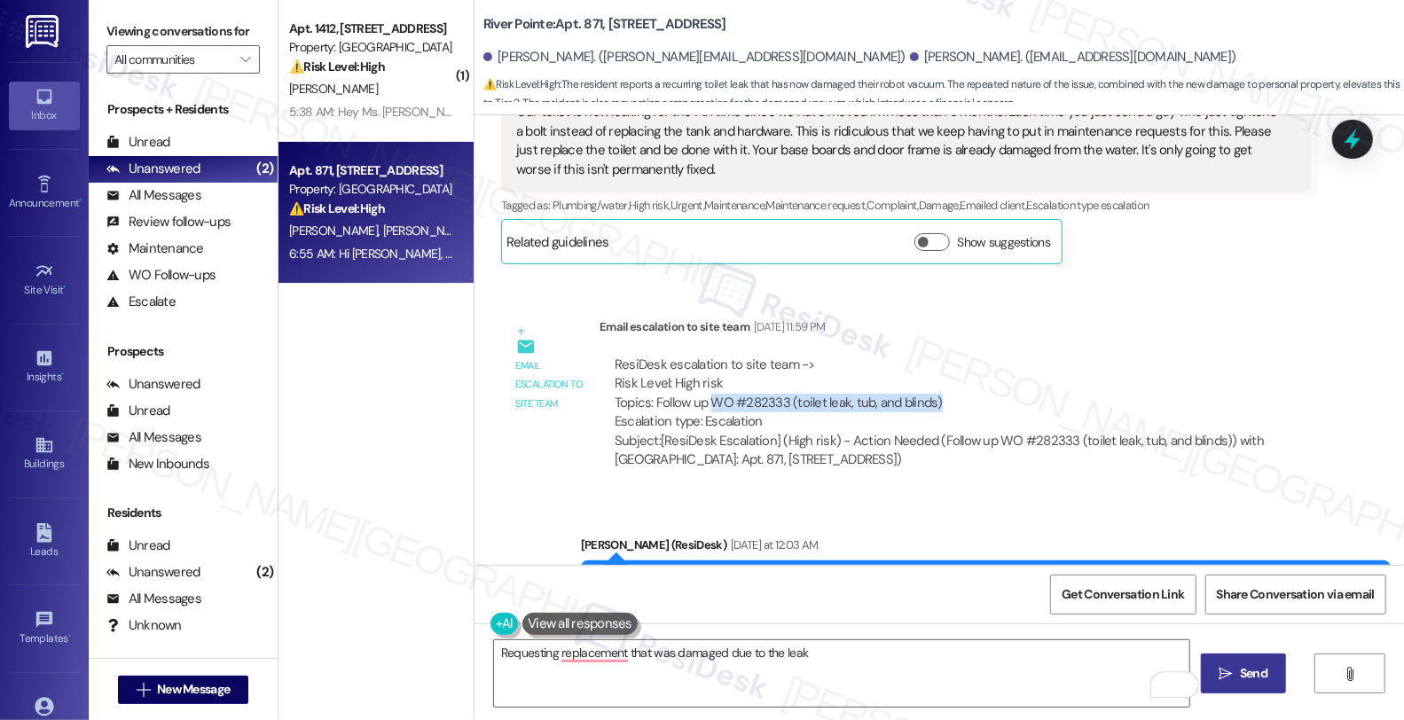
drag, startPoint x: 697, startPoint y: 284, endPoint x: 989, endPoint y: 287, distance: 291.9
click at [989, 356] on div "ResiDesk escalation to site team -> Risk Level: High risk Topics: Follow up WO …" at bounding box center [955, 394] width 681 height 76
copy div "WO #282333 (toilet leak, tub, and blinds)"
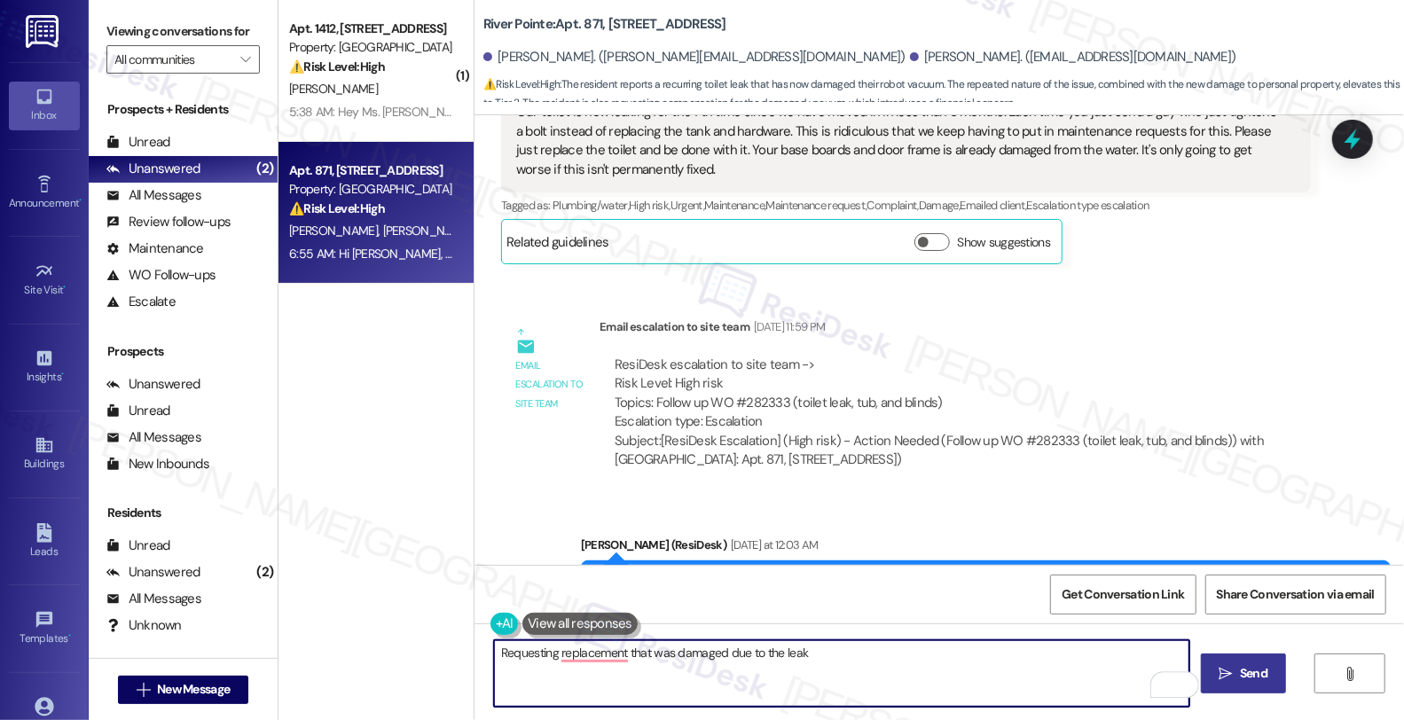
click at [852, 657] on textarea "Requesting replacement that was damaged due to the leak" at bounding box center [841, 673] width 695 height 67
paste textarea "WO #282333 (toilet leak, tub, and blinds)"
click at [1059, 651] on textarea "Requesting replacement that was damaged due to the leak WO #282333 (toilet leak…" at bounding box center [841, 673] width 695 height 67
type textarea "Requesting replacement that was damaged due to the leak WO #282333 (toilet leak…"
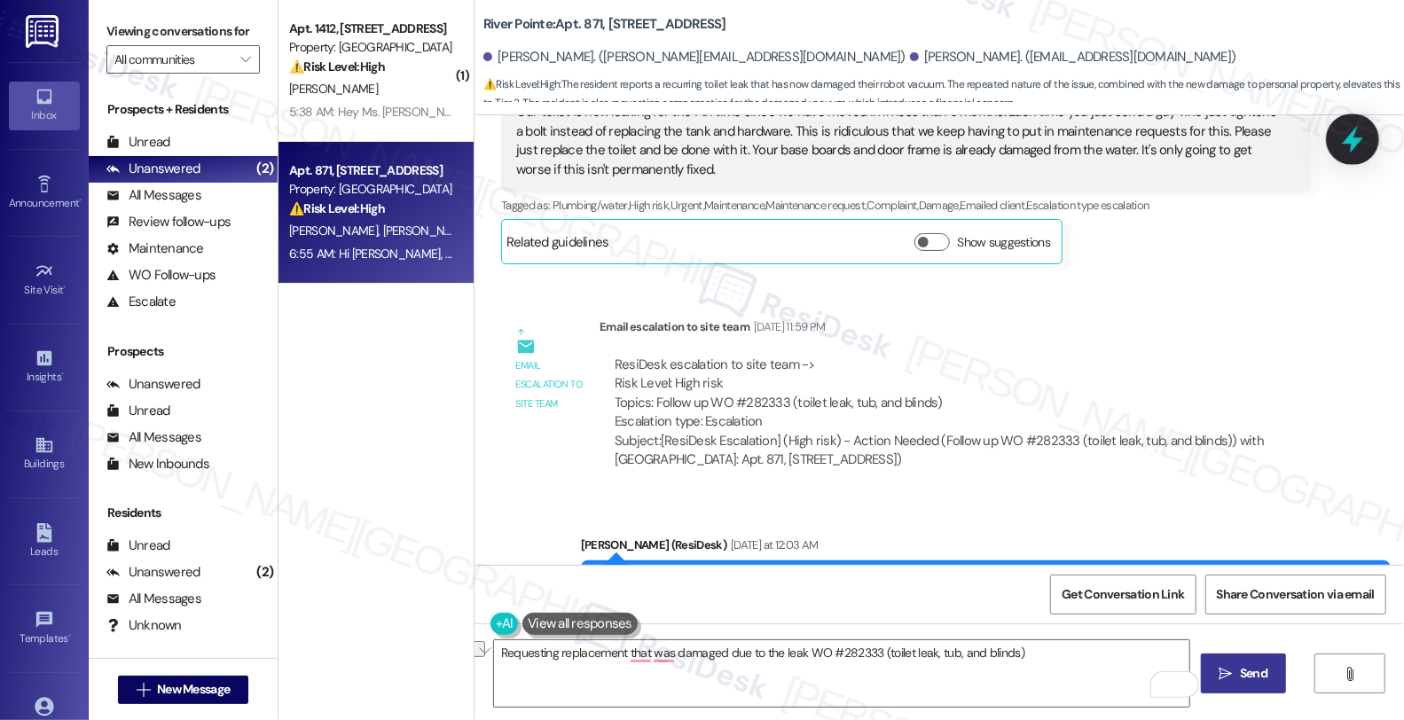
click at [1352, 151] on icon at bounding box center [1352, 139] width 21 height 27
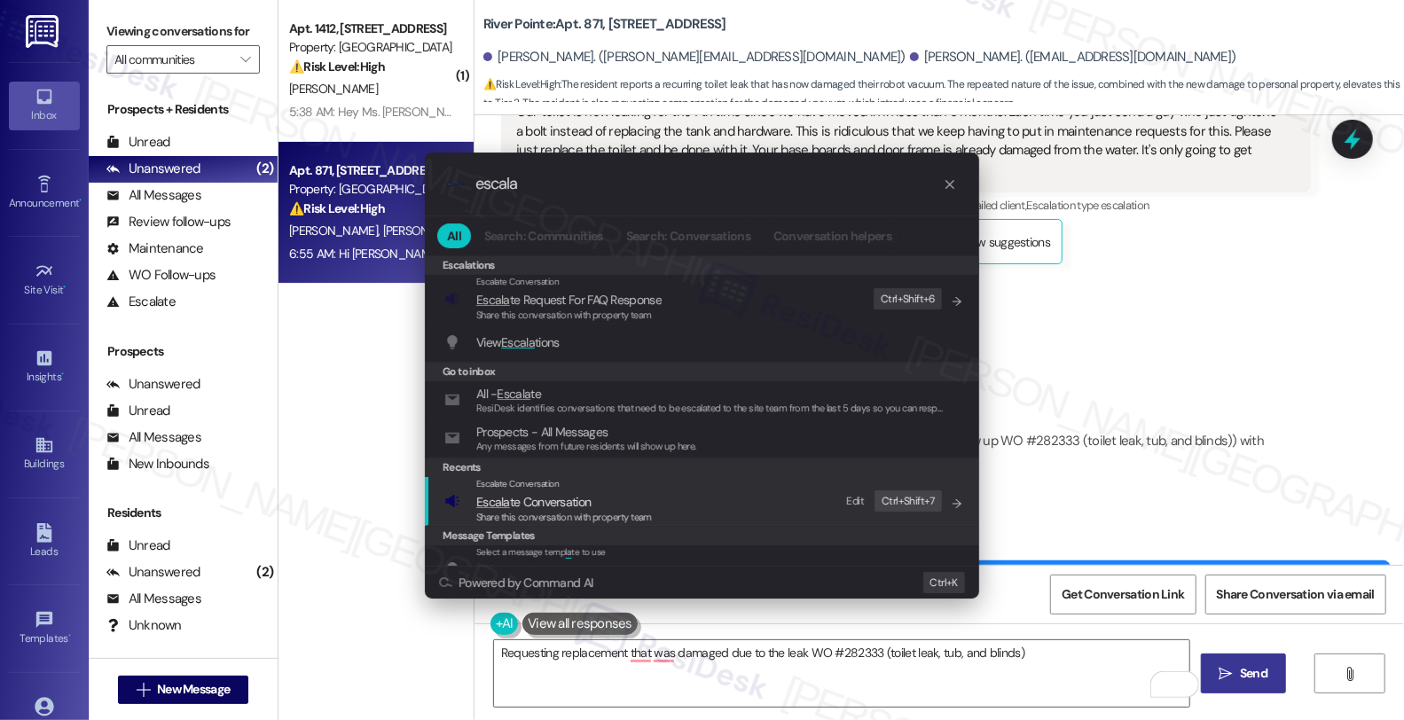
type input "escala"
click at [514, 500] on span "Escala te Conversation" at bounding box center [533, 502] width 114 height 16
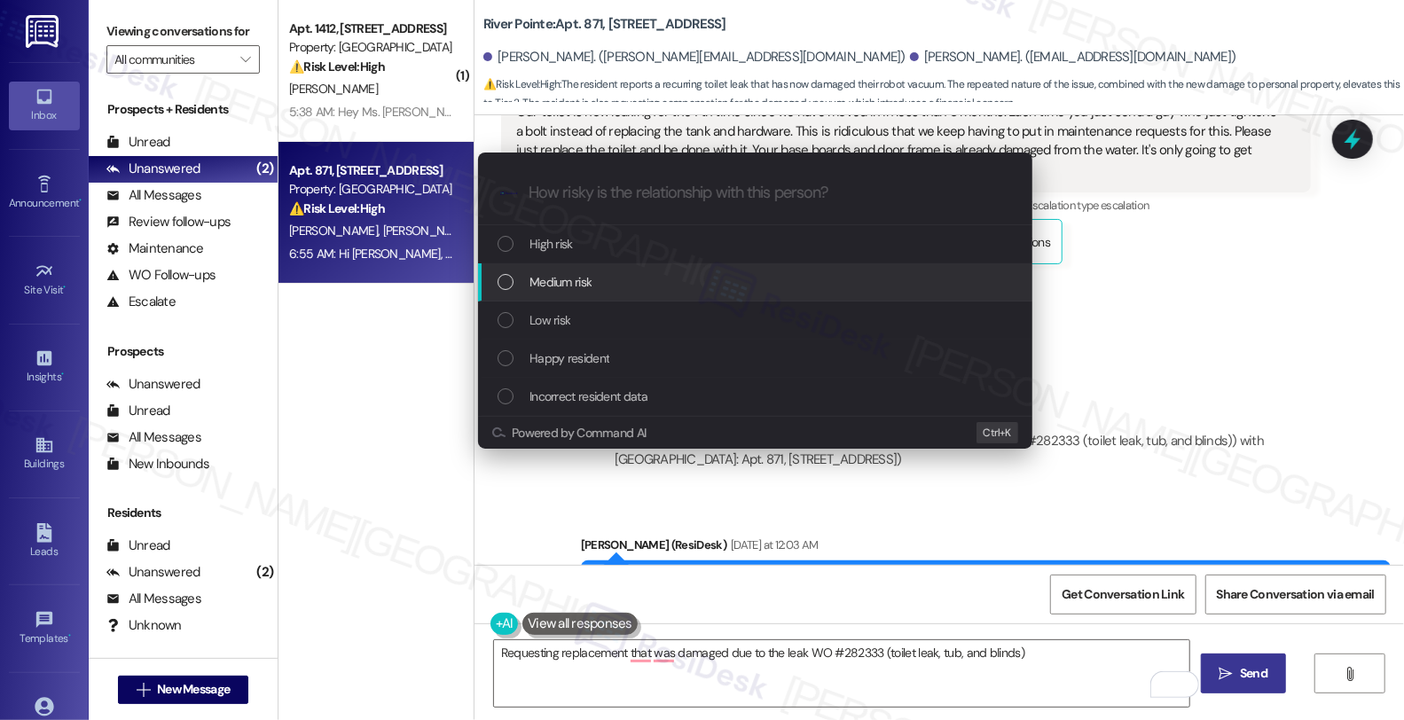
click at [536, 282] on span "Medium risk" at bounding box center [561, 282] width 62 height 20
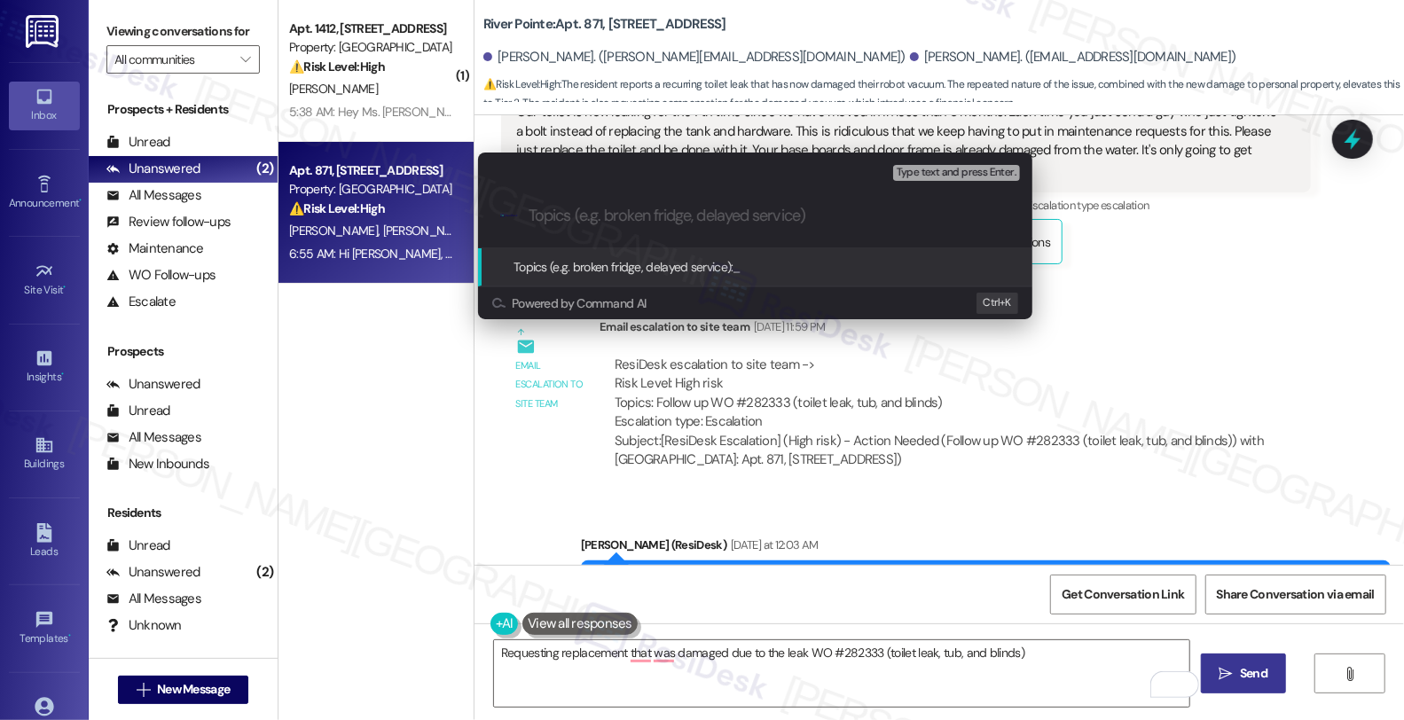
paste input "Requesting replacement that was damaged due to the leak WO #282333 (toilet leak…"
drag, startPoint x: 727, startPoint y: 213, endPoint x: 1226, endPoint y: 227, distance: 498.7
click at [1226, 227] on div "Escalate Conversation Medium risk Topics (e.g. broken fridge, delayed service) …" at bounding box center [702, 360] width 1404 height 720
type input "Requesting replacement that was damaged due to the leak"
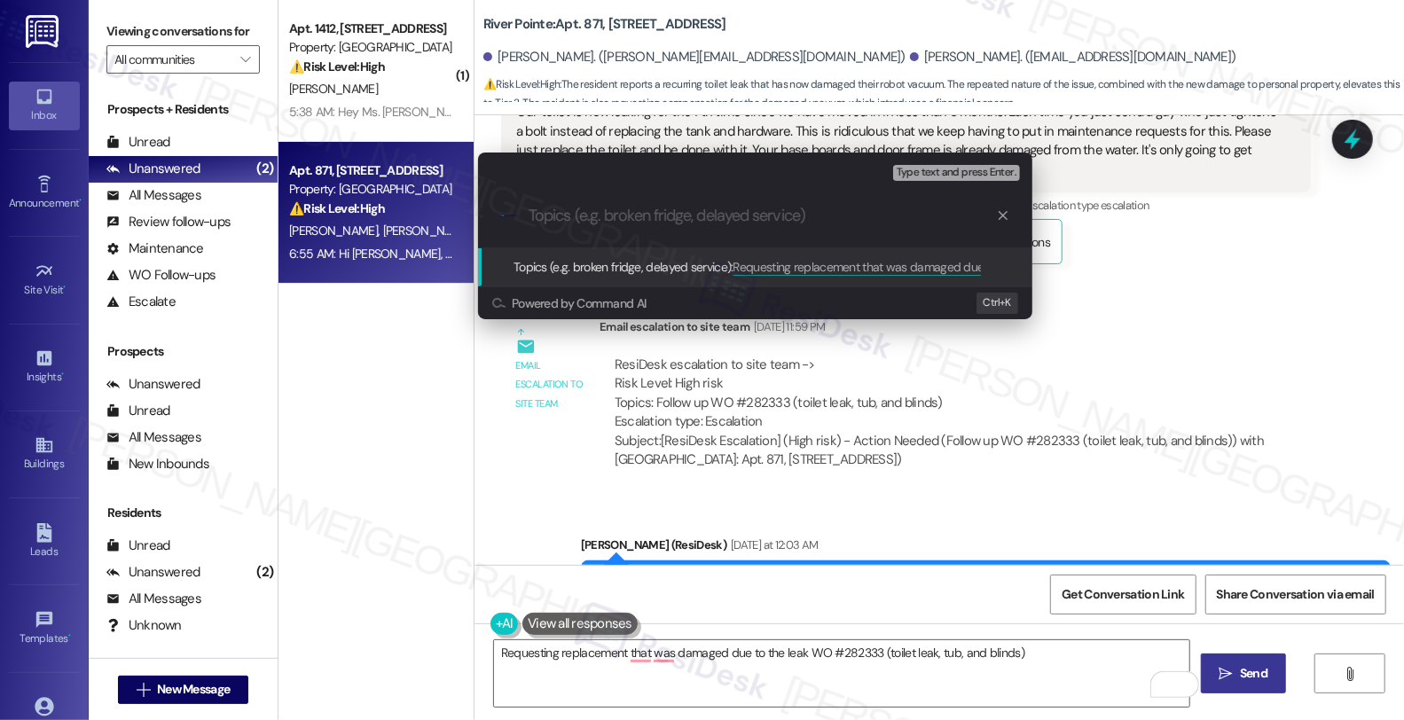
scroll to position [0, 0]
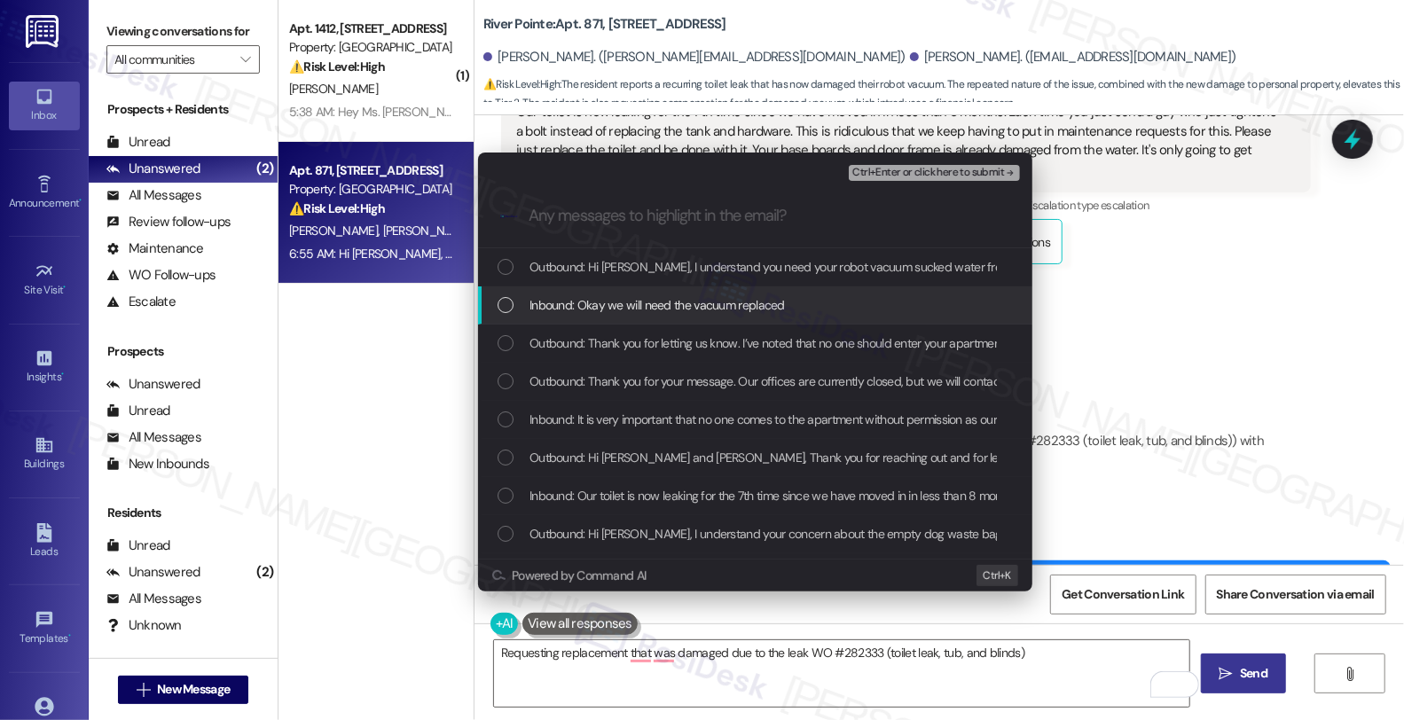
click at [695, 304] on span "Inbound: Okay we will need the vacuum replaced" at bounding box center [657, 305] width 255 height 20
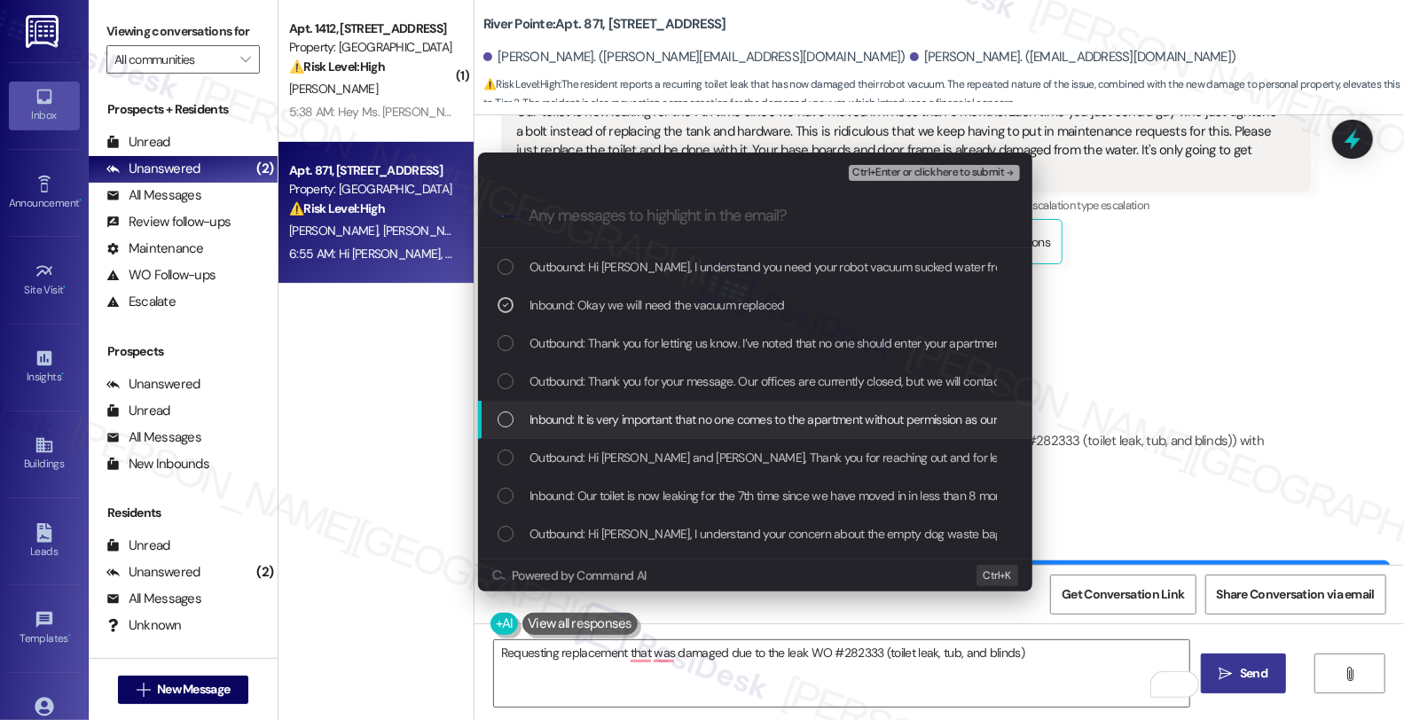
click at [676, 410] on span "Inbound: It is very important that no one comes to the apartment without permis…" at bounding box center [1294, 420] width 1528 height 20
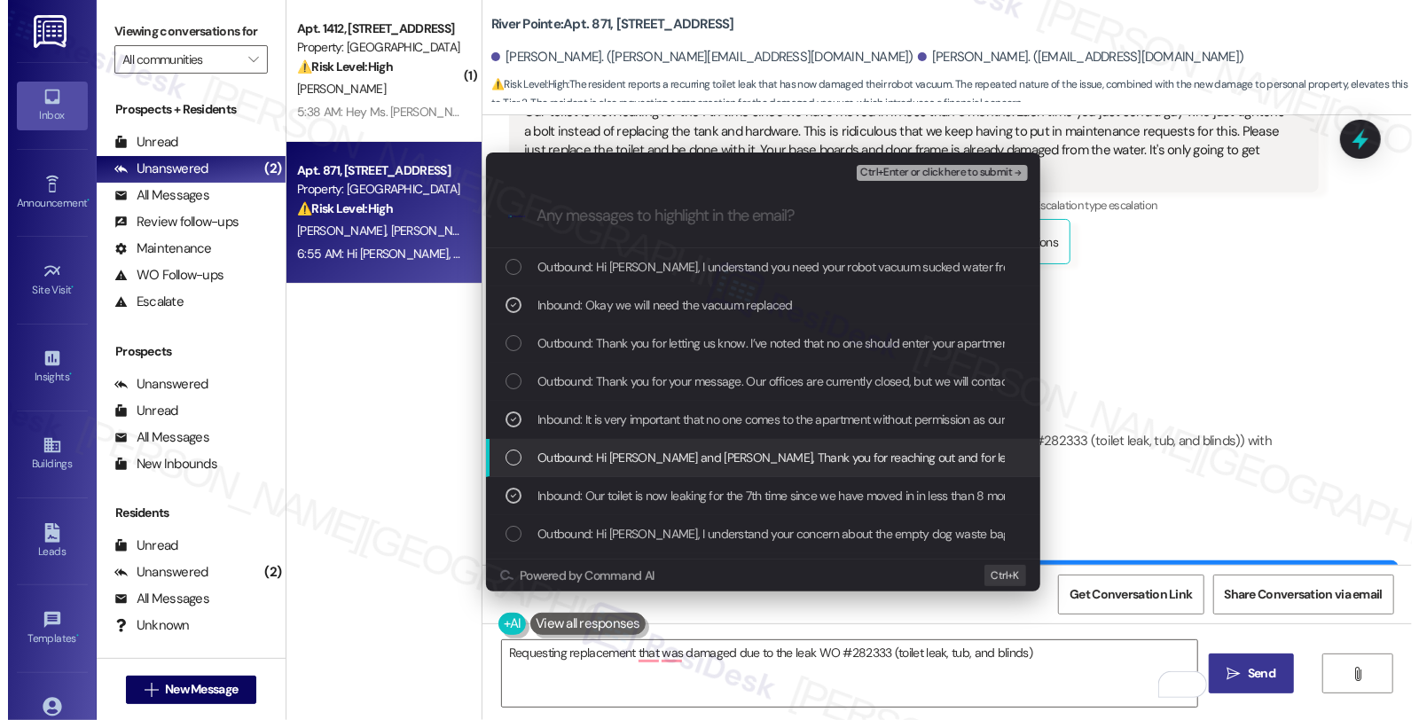
scroll to position [98, 0]
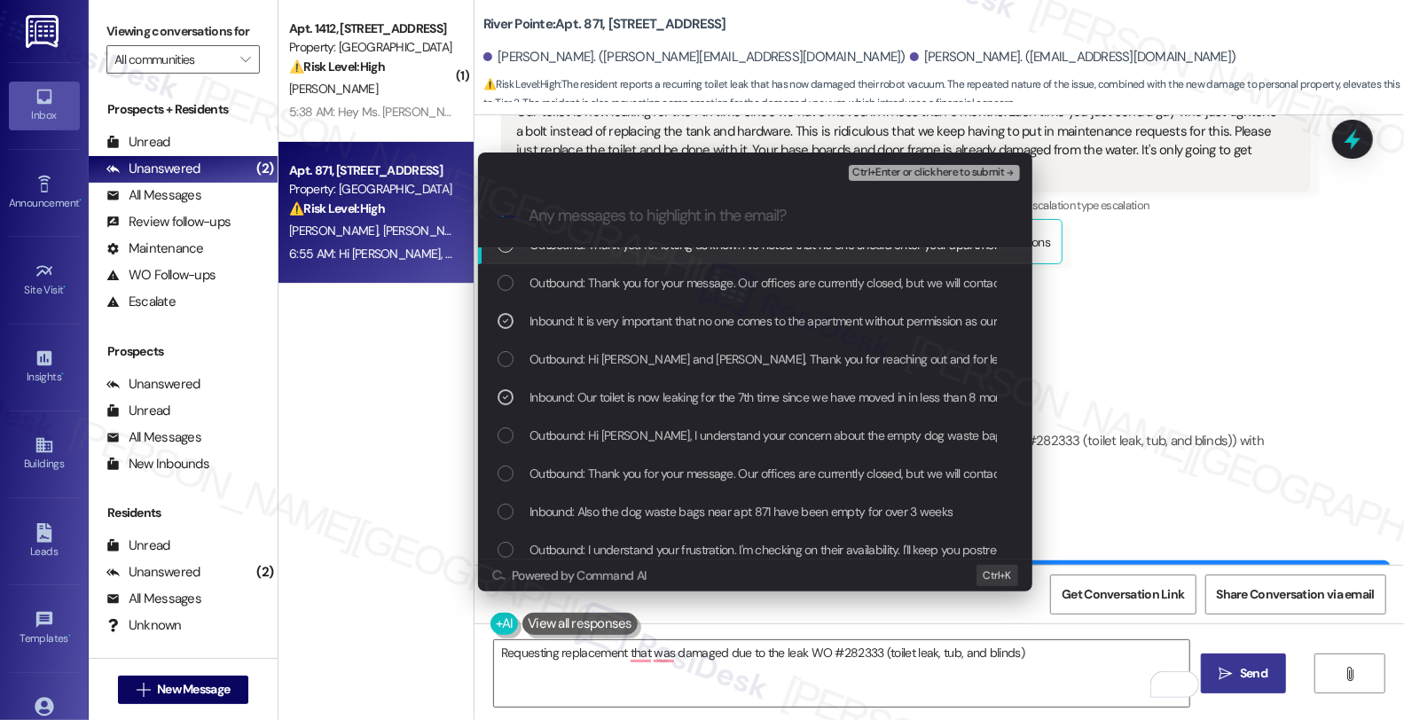
click at [905, 167] on span "Ctrl+Enter or click here to submit" at bounding box center [928, 173] width 152 height 12
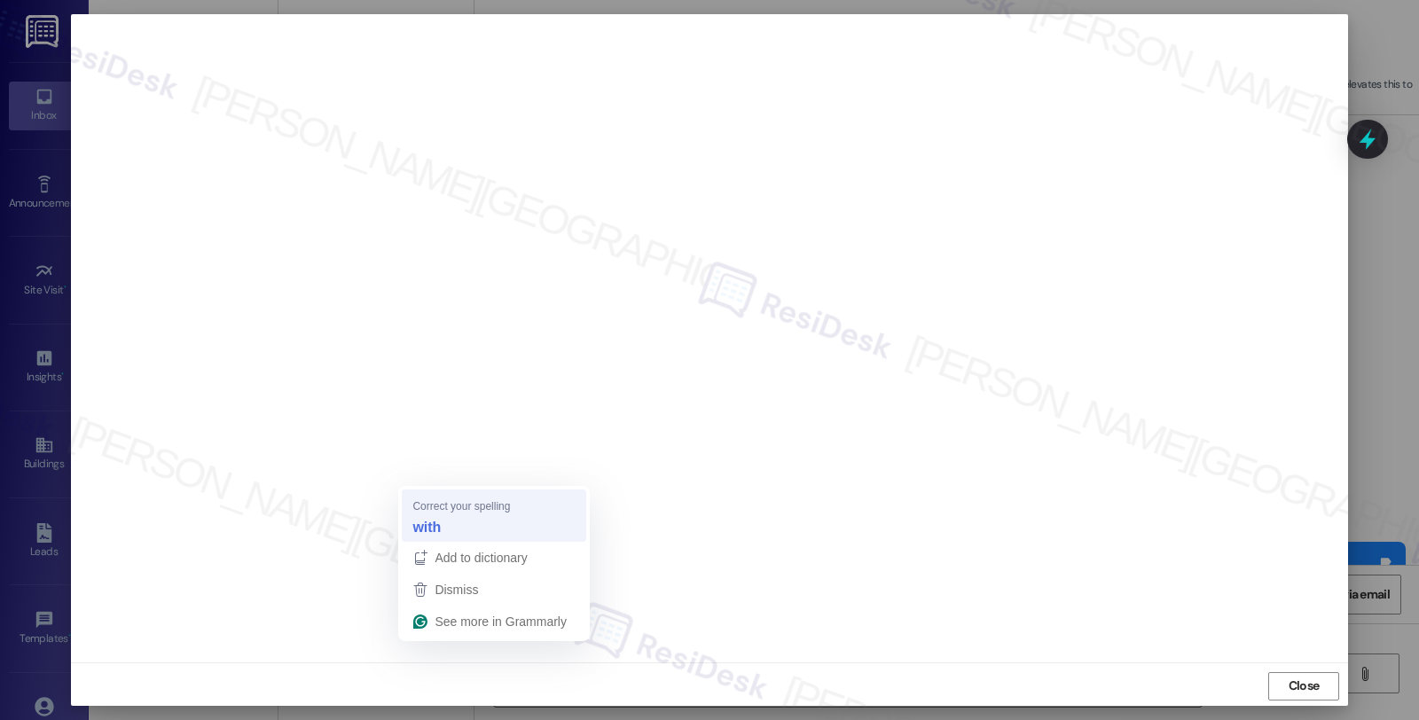
click at [428, 521] on strong "with" at bounding box center [426, 527] width 28 height 20
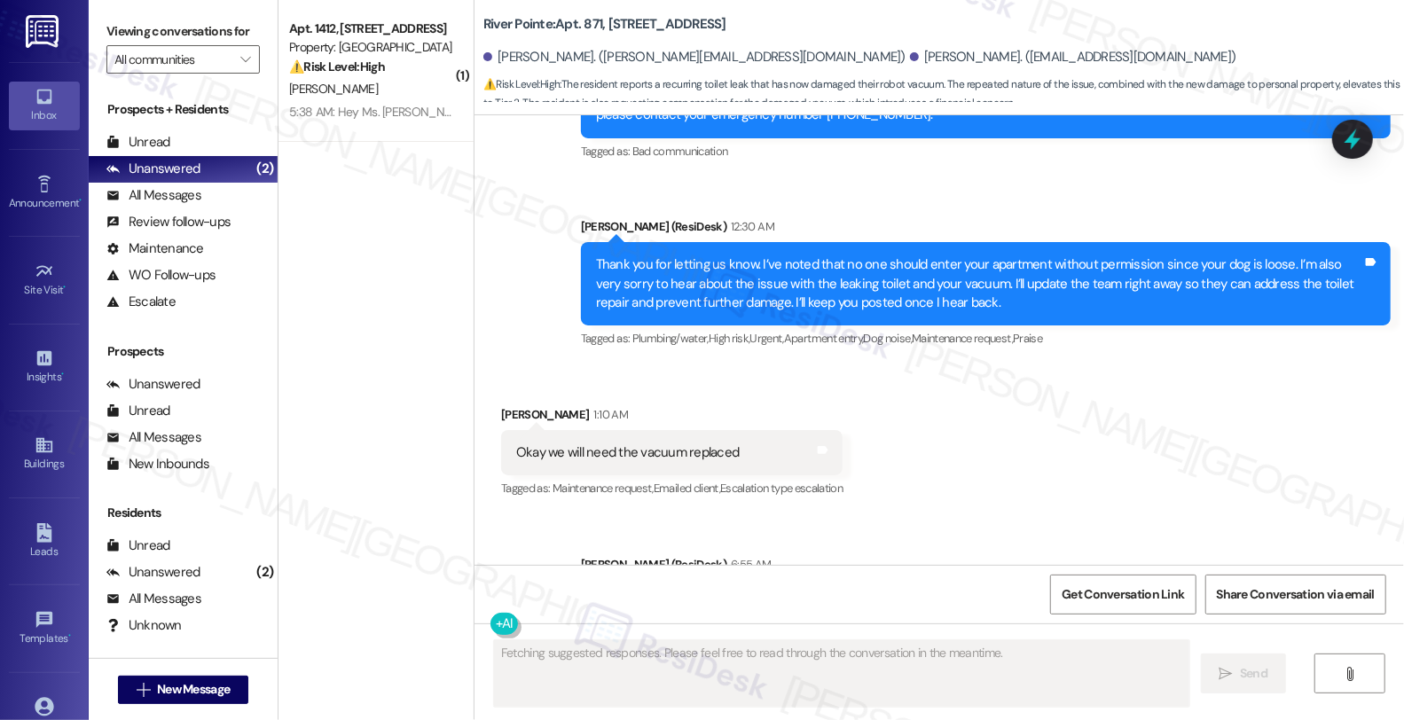
scroll to position [10539, 0]
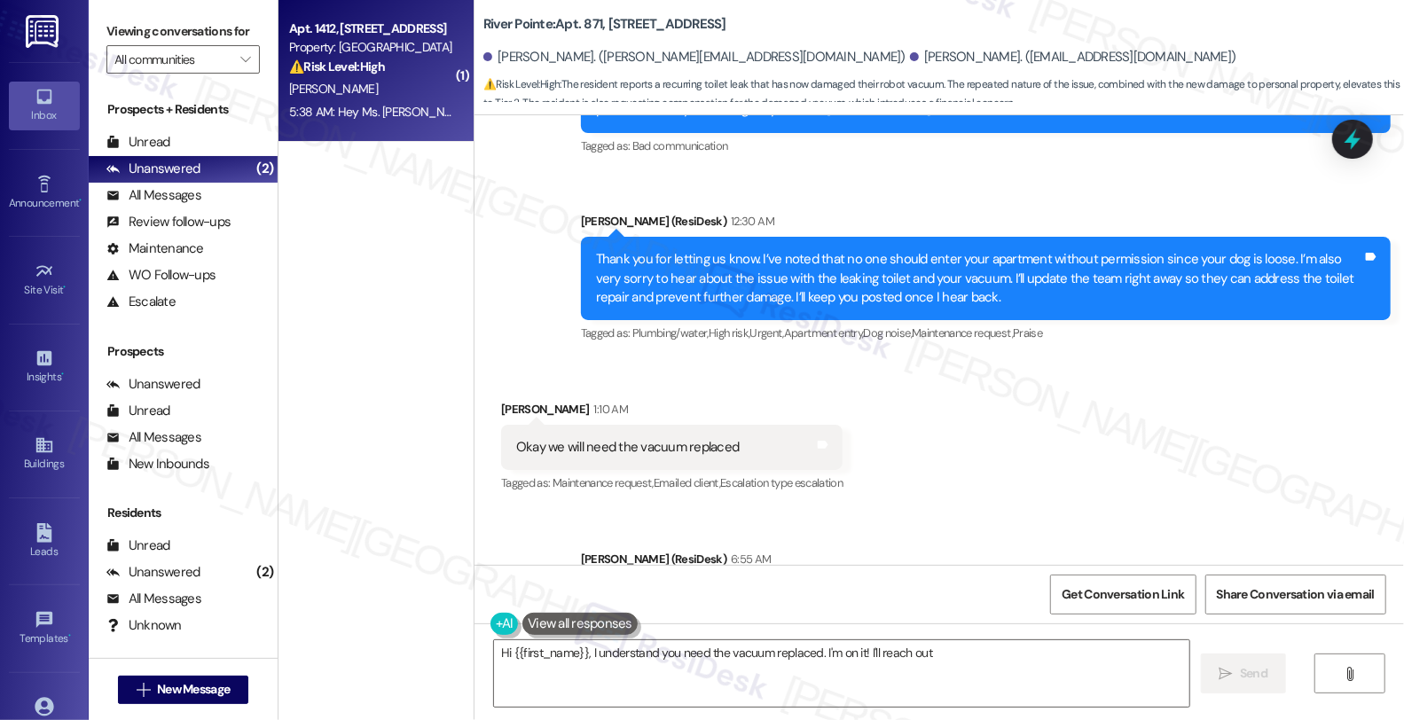
type textarea "Hi {{first_name}}, I understand you need the vacuum replaced. I'm on it! I'll r…"
click at [298, 49] on div "Property: [GEOGRAPHIC_DATA]" at bounding box center [371, 47] width 164 height 19
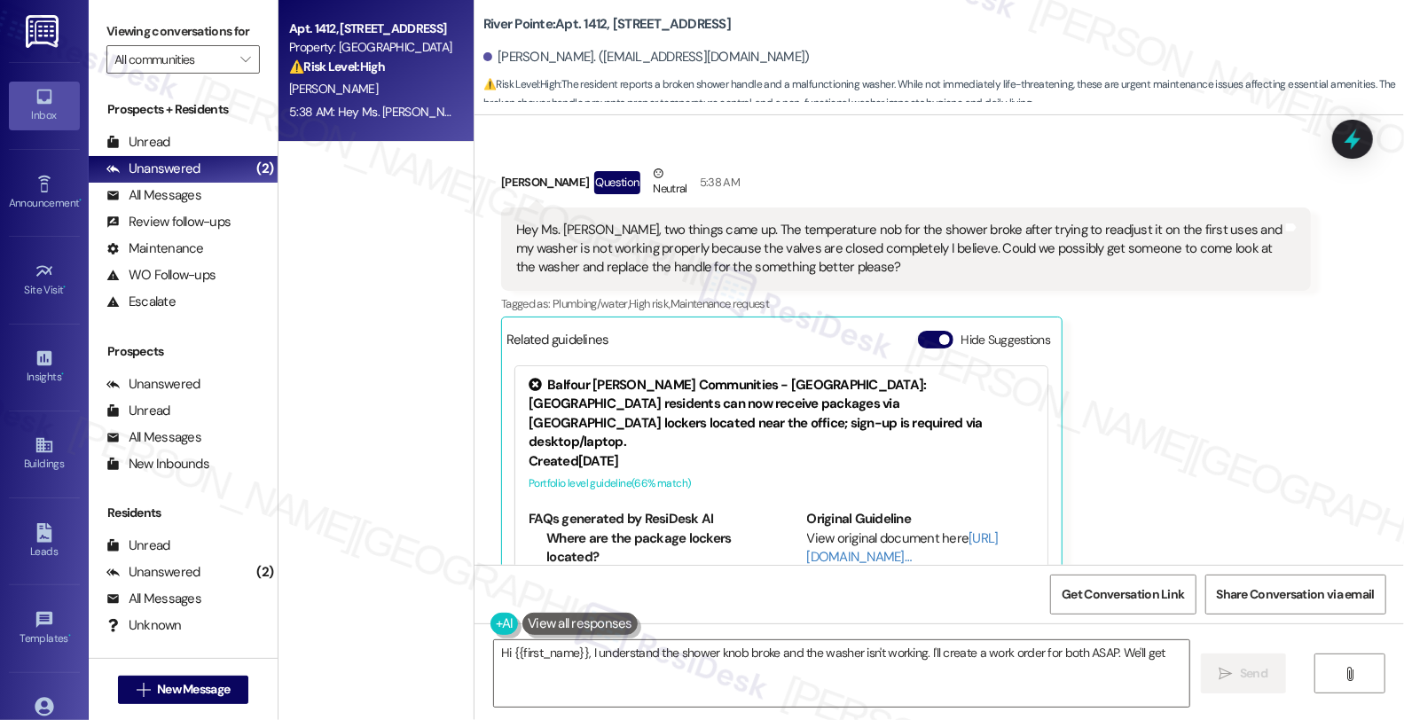
scroll to position [2356, 0]
type textarea "Hi {{first_name}}, I understand the shower knob broke and the washer isn't work…"
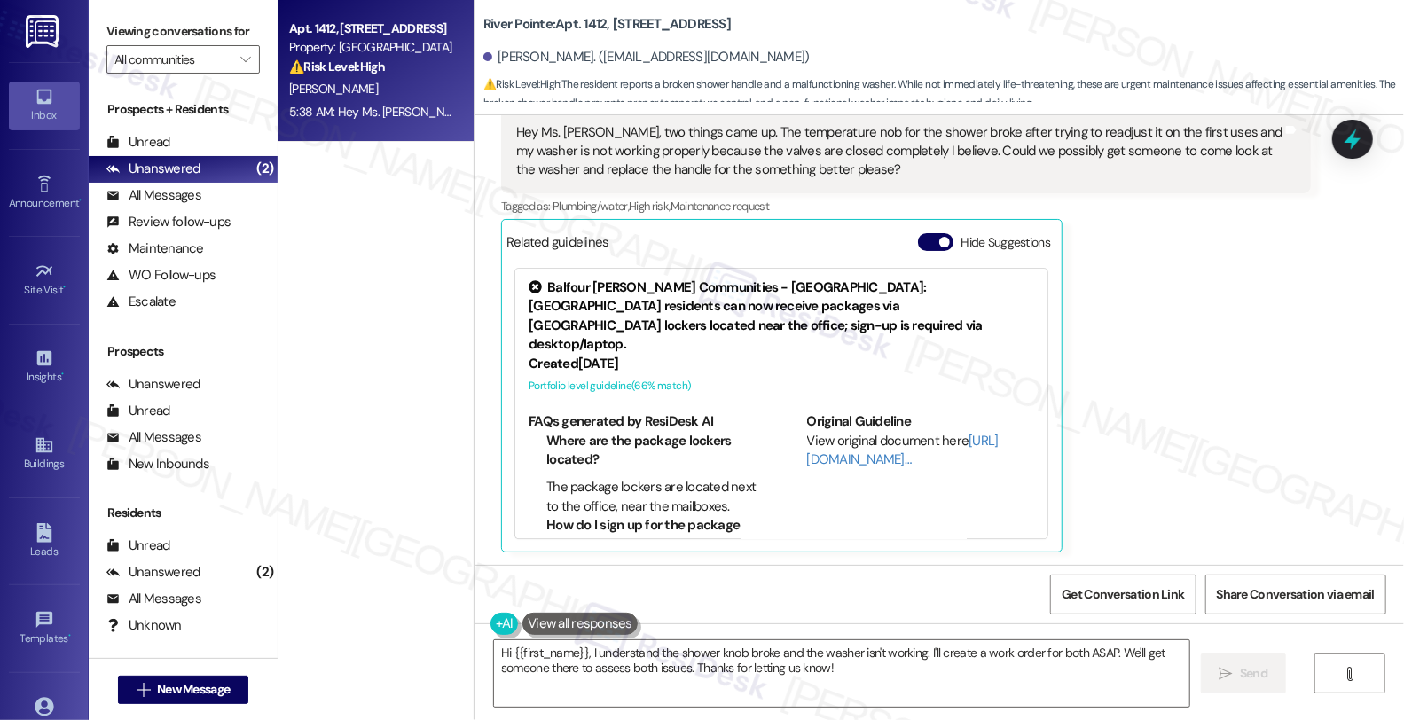
click at [1275, 397] on div "[PERSON_NAME] Question Neutral 5:38 AM Hey Ms. [PERSON_NAME], two things came u…" at bounding box center [906, 310] width 810 height 487
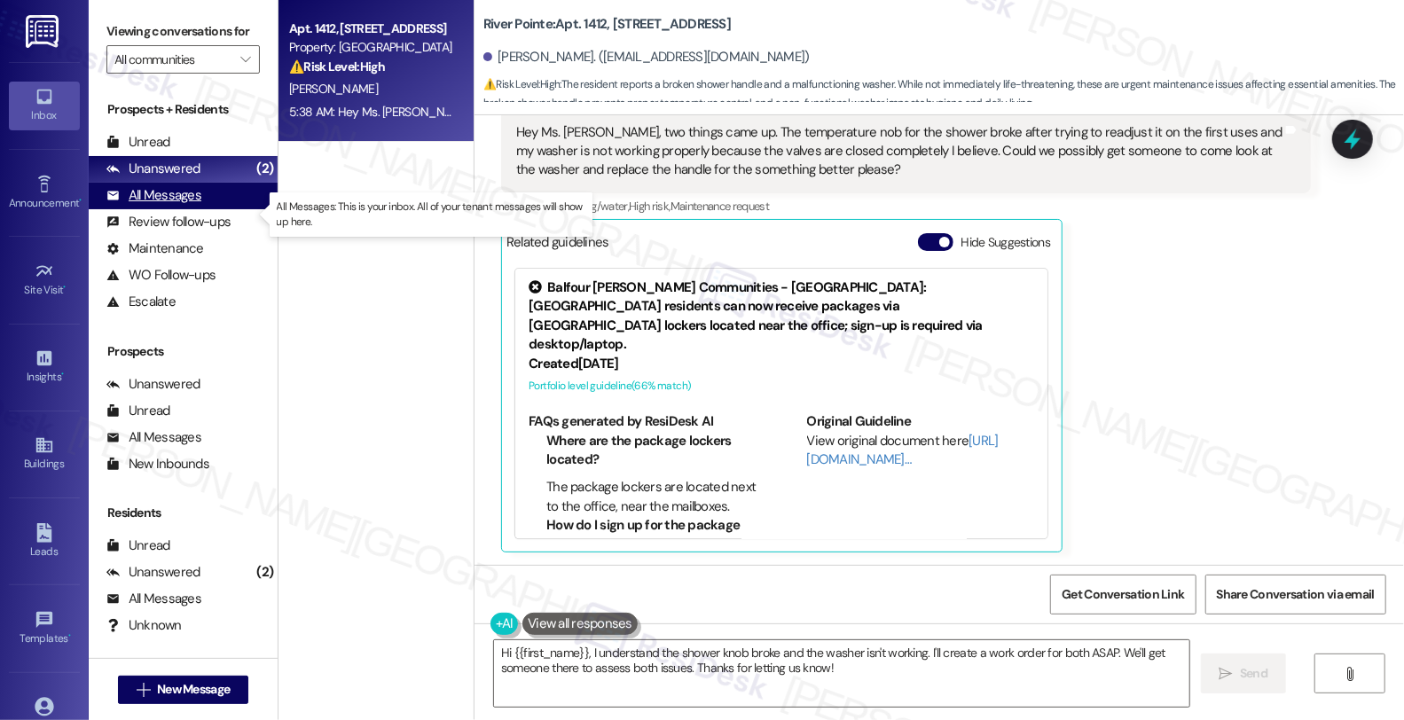
click at [177, 205] on div "All Messages" at bounding box center [153, 195] width 95 height 19
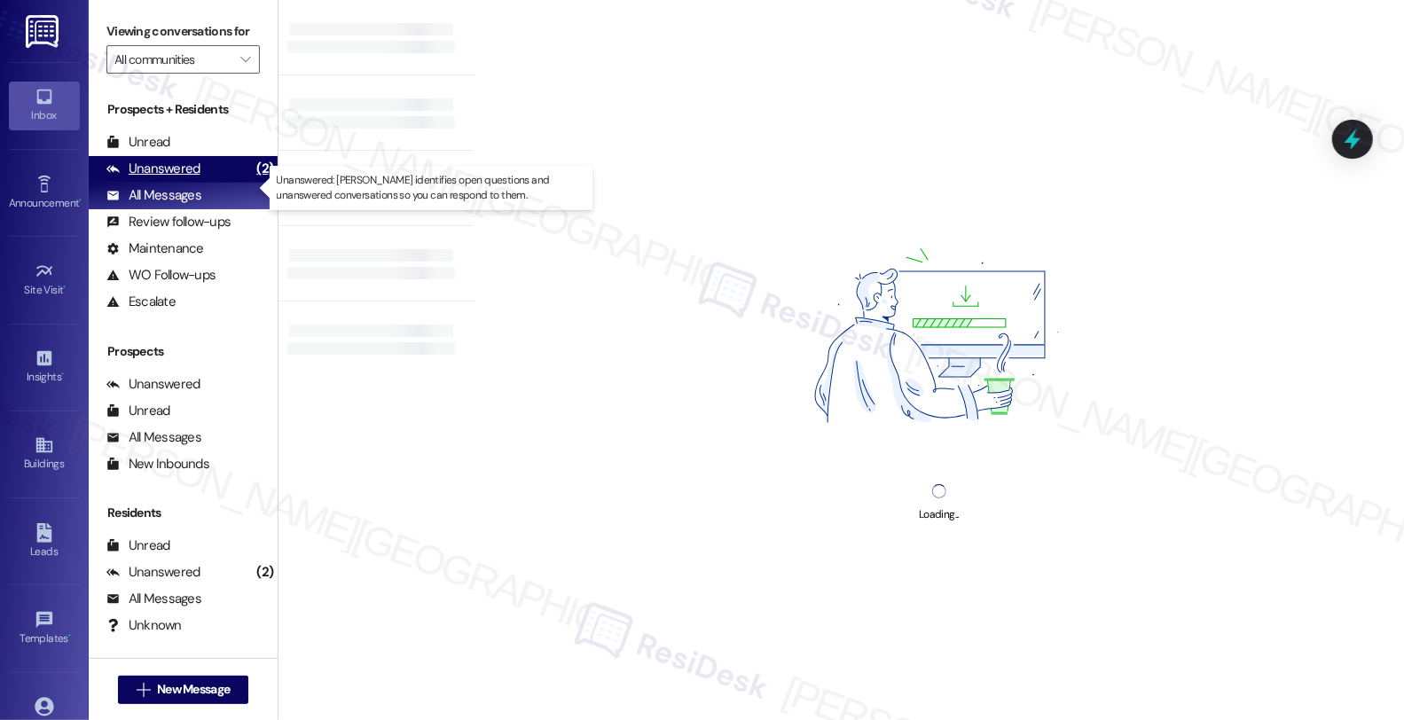
click at [188, 178] on div "Unanswered" at bounding box center [153, 169] width 94 height 19
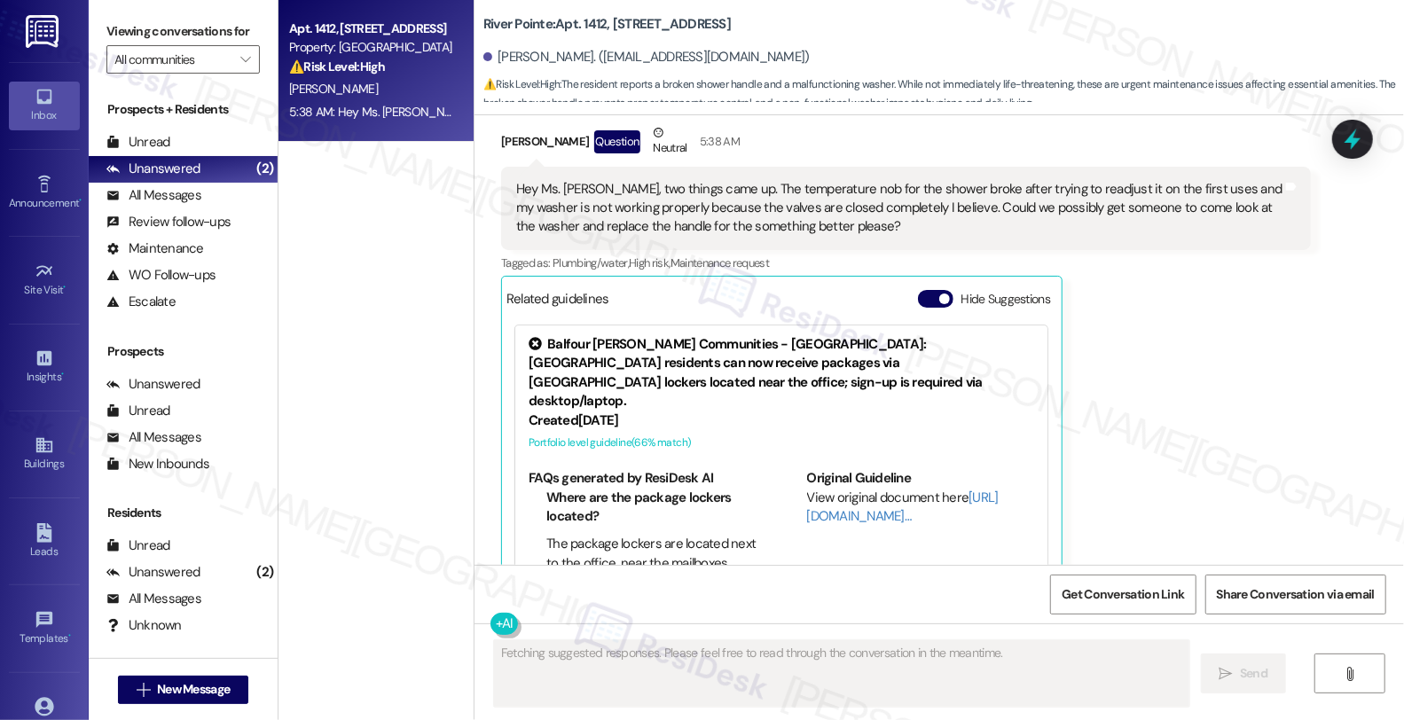
scroll to position [2356, 0]
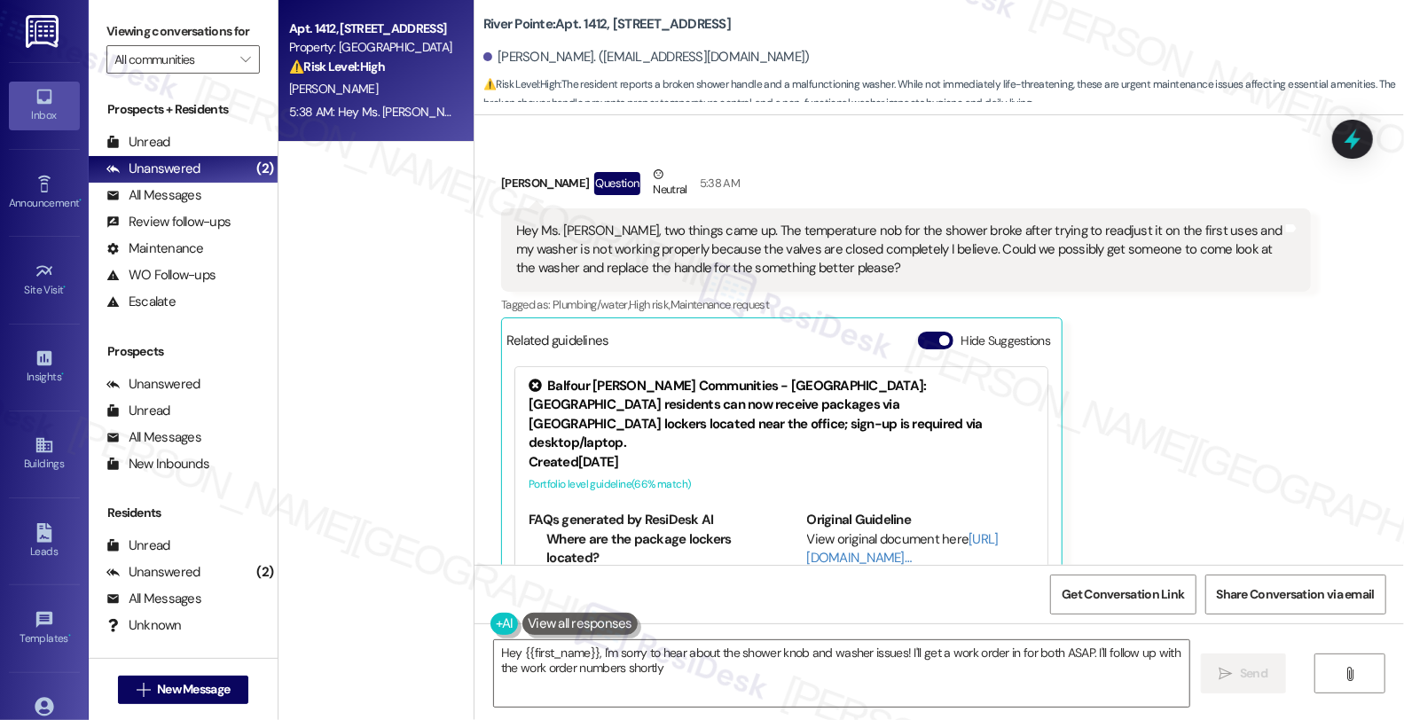
type textarea "Hey {{first_name}}, I'm sorry to hear about the shower knob and washer issues! …"
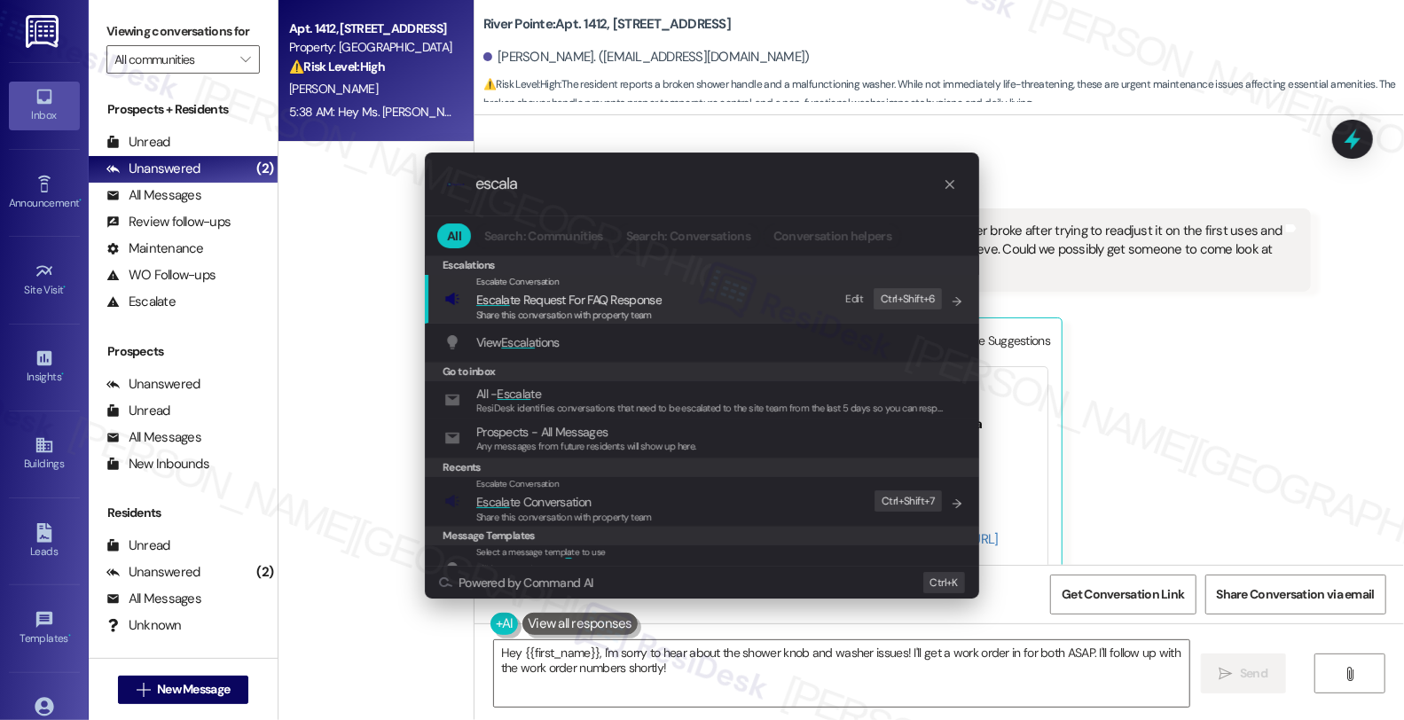
click at [591, 201] on div ".cls-1{fill:#0a055f;}.cls-2{fill:#0cc4c4;} resideskLogoBlueOrange escala" at bounding box center [702, 184] width 554 height 63
click at [553, 187] on input "escala" at bounding box center [708, 184] width 467 height 19
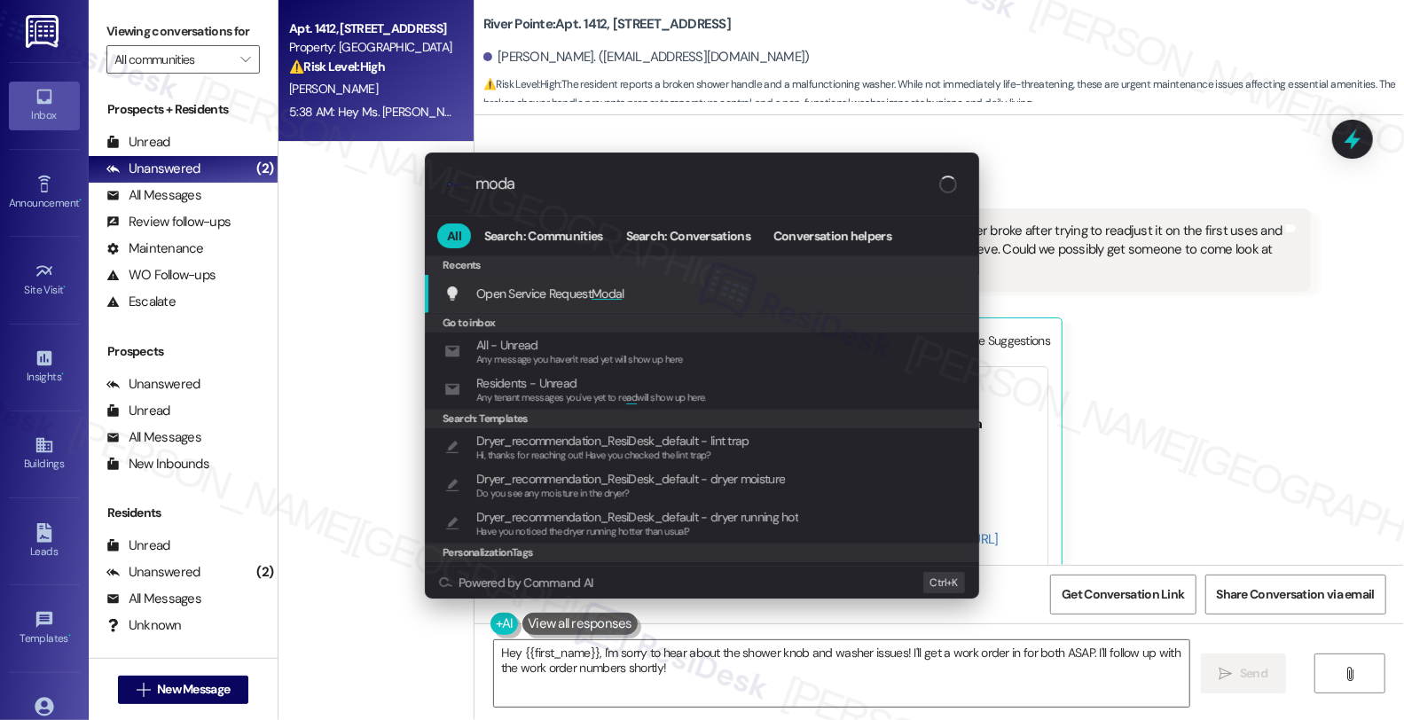
type input "modal"
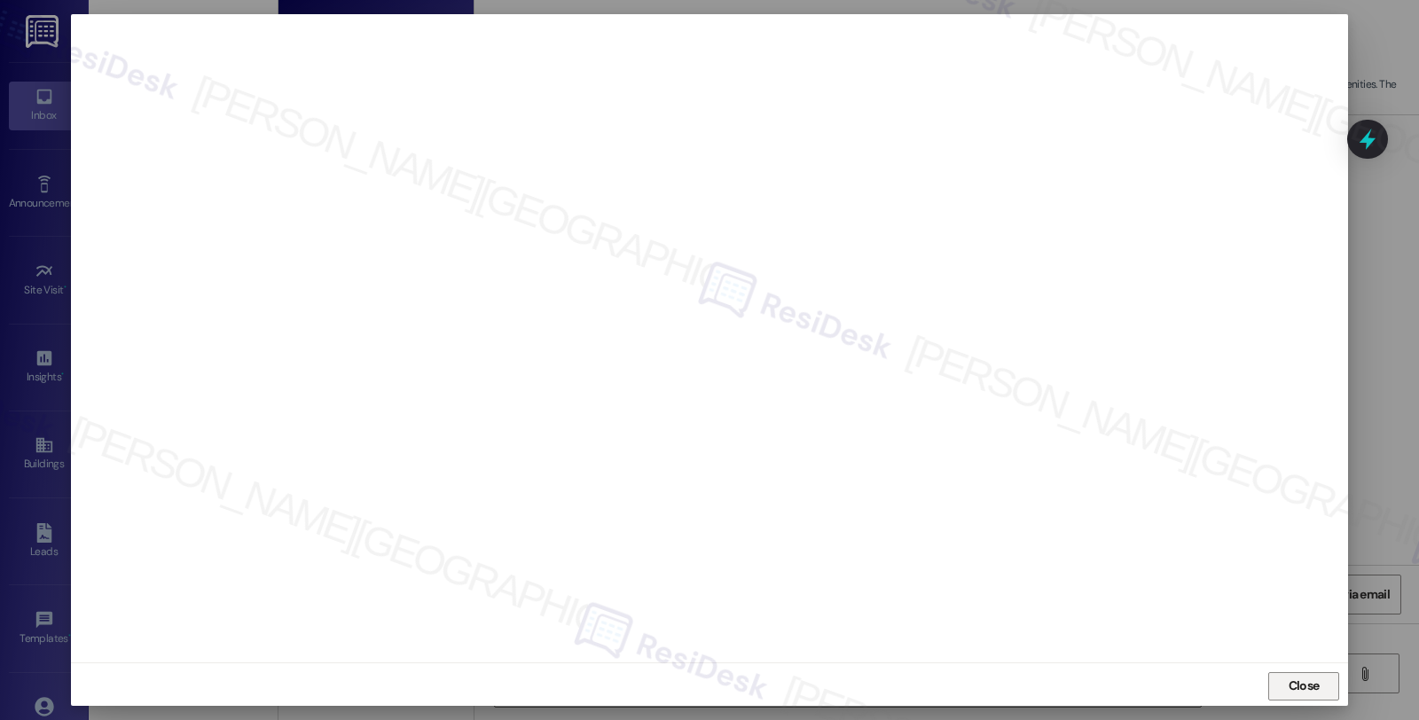
click at [1292, 681] on span "Close" at bounding box center [1304, 686] width 31 height 19
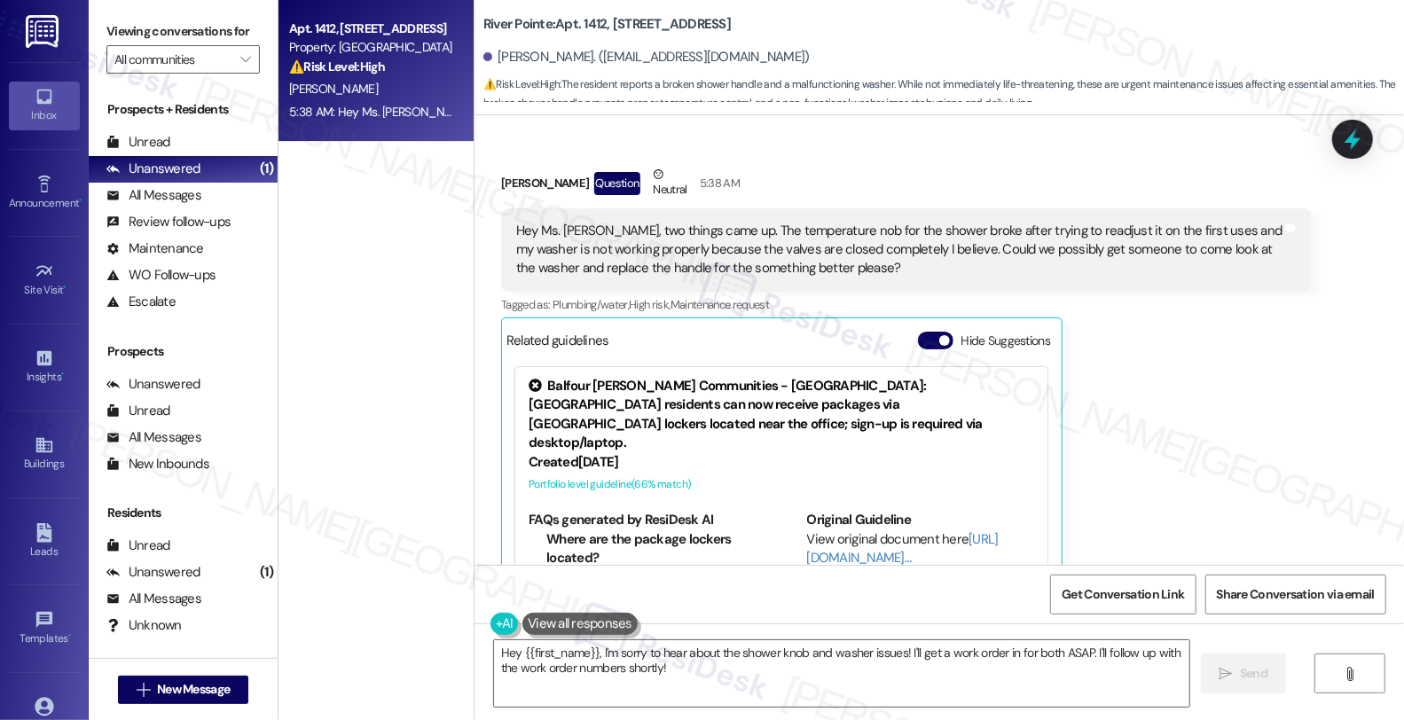
click at [677, 548] on ul "Where are the package lockers located? The package lockers are located next to …" at bounding box center [643, 572] width 228 height 85
click at [1279, 379] on div "[PERSON_NAME] Question Neutral 5:38 AM Hey Ms. [PERSON_NAME], two things came u…" at bounding box center [906, 408] width 810 height 487
click at [1291, 388] on div "[PERSON_NAME] Question Neutral 5:38 AM Hey Ms. [PERSON_NAME], two things came u…" at bounding box center [906, 408] width 810 height 487
click at [894, 652] on textarea "Hey {{first_name}}, I'm sorry to hear about the shower knob and washer issues! …" at bounding box center [841, 673] width 695 height 67
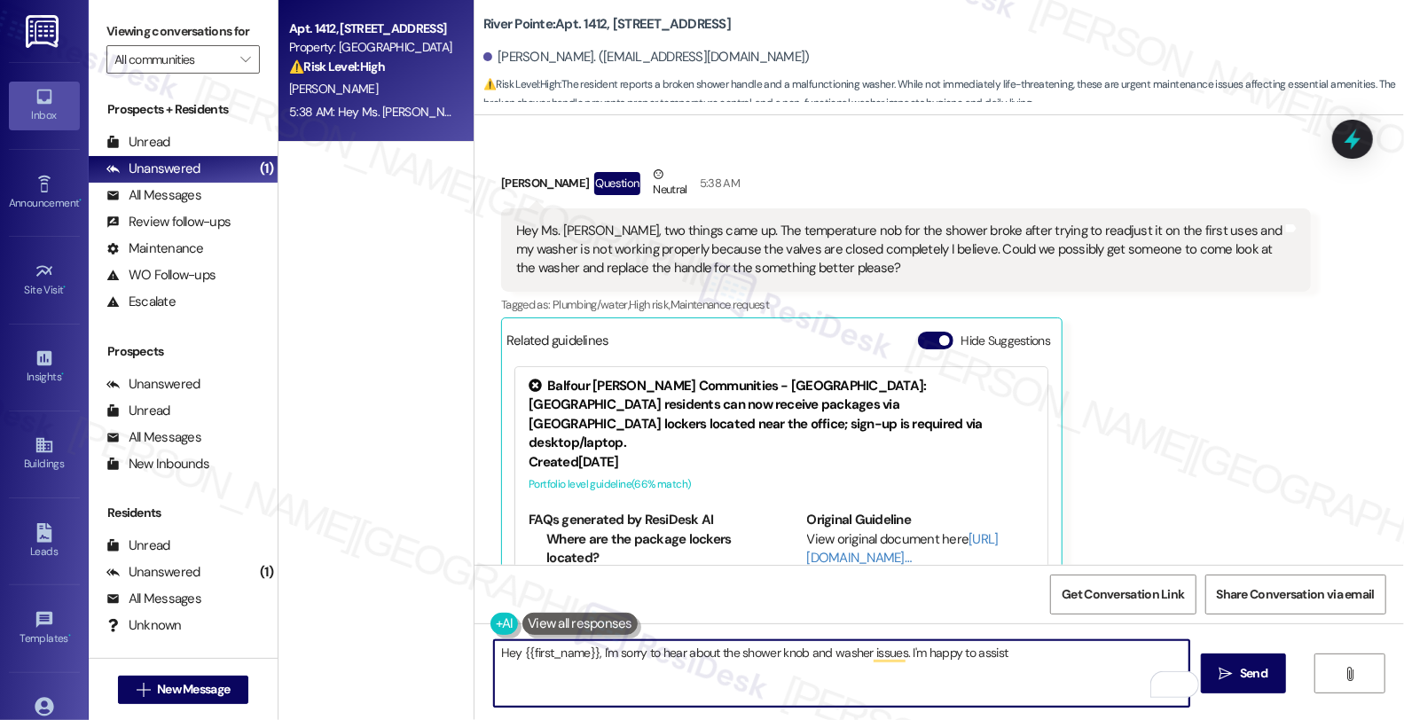
click at [978, 655] on textarea "Hey {{first_name}}, I'm sorry to hear about the shower knob and washer issues. …" at bounding box center [841, 673] width 695 height 67
click at [510, 670] on textarea "Hey {{first_name}}, I'm sorry to hear about the shower knob and washer issues. …" at bounding box center [841, 673] width 695 height 67
type textarea "Hey {{first_name}}, I'm sorry to hear about the shower knob and washer issues. …"
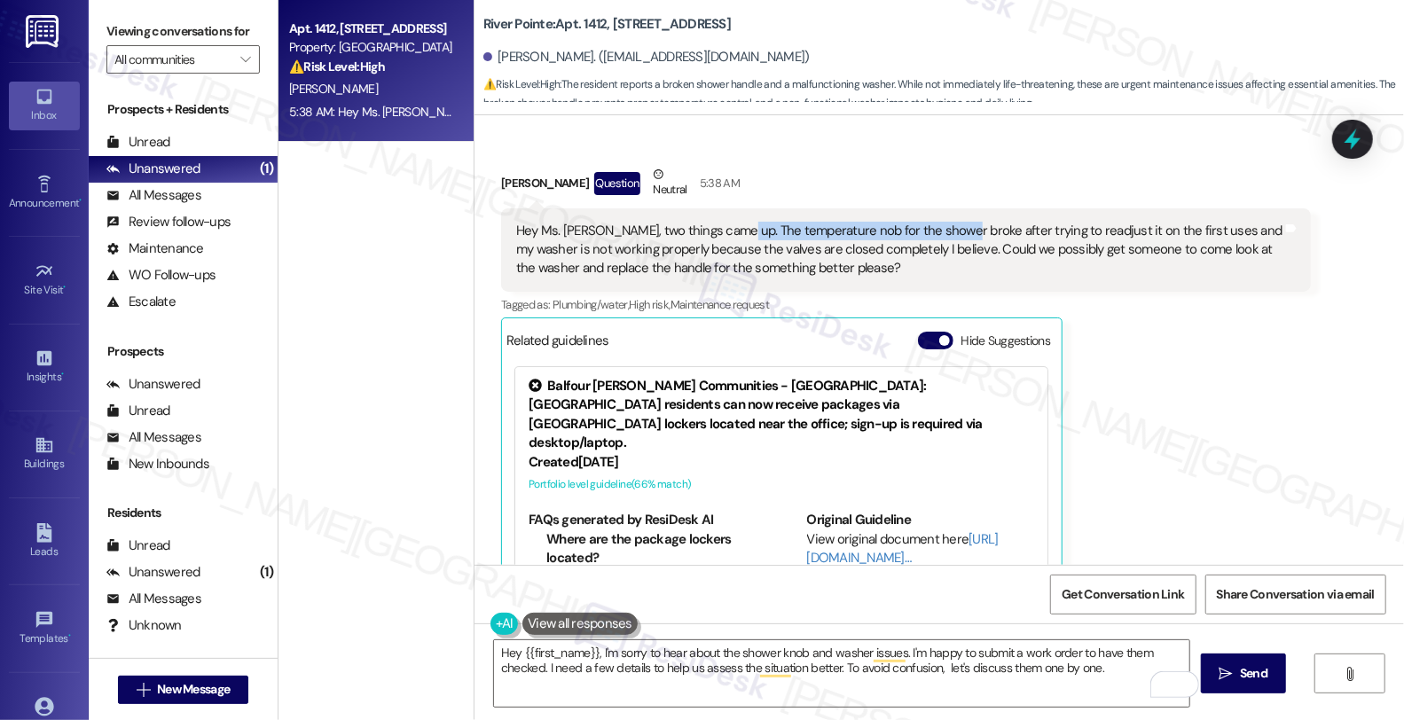
drag, startPoint x: 740, startPoint y: 229, endPoint x: 941, endPoint y: 231, distance: 201.4
click at [941, 231] on div "Hey Ms. [PERSON_NAME], two things came up. The temperature nob for the shower b…" at bounding box center [899, 250] width 766 height 57
copy div "temperature nob for the shower broke"
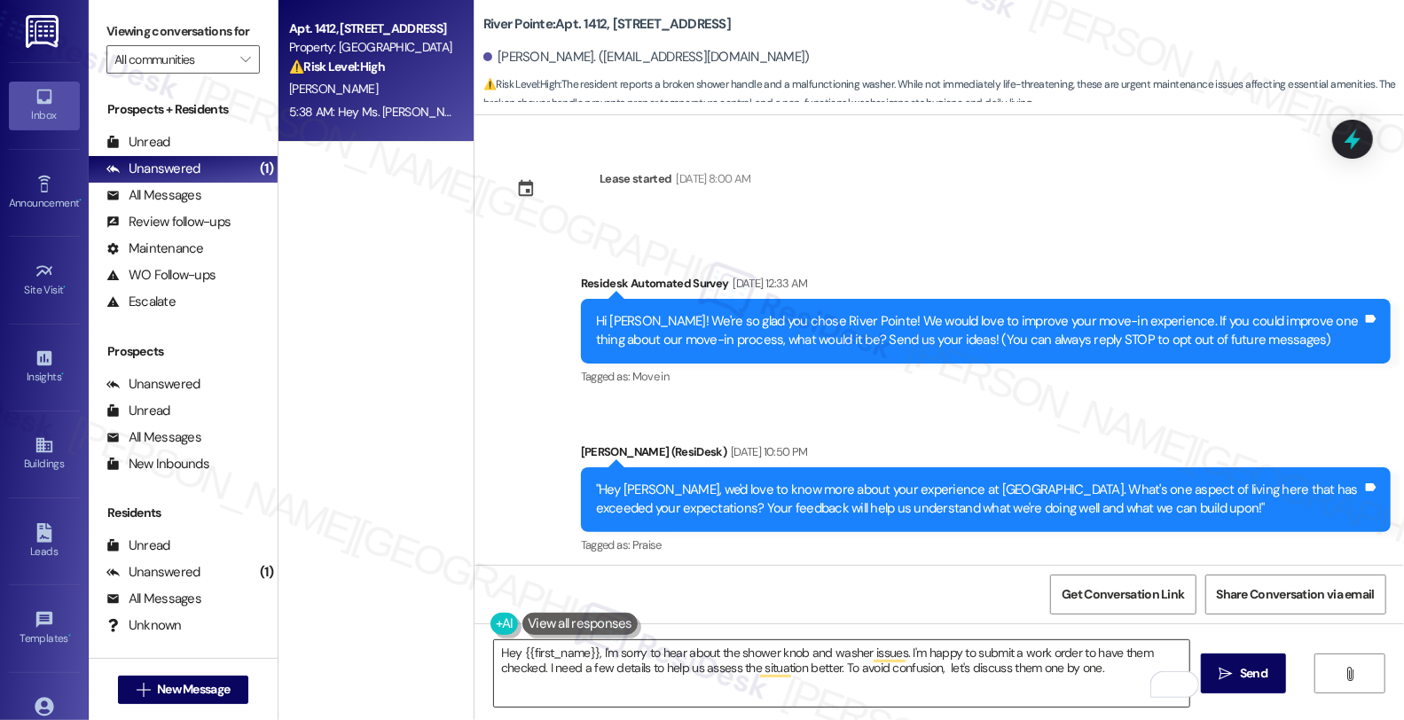
scroll to position [2356, 0]
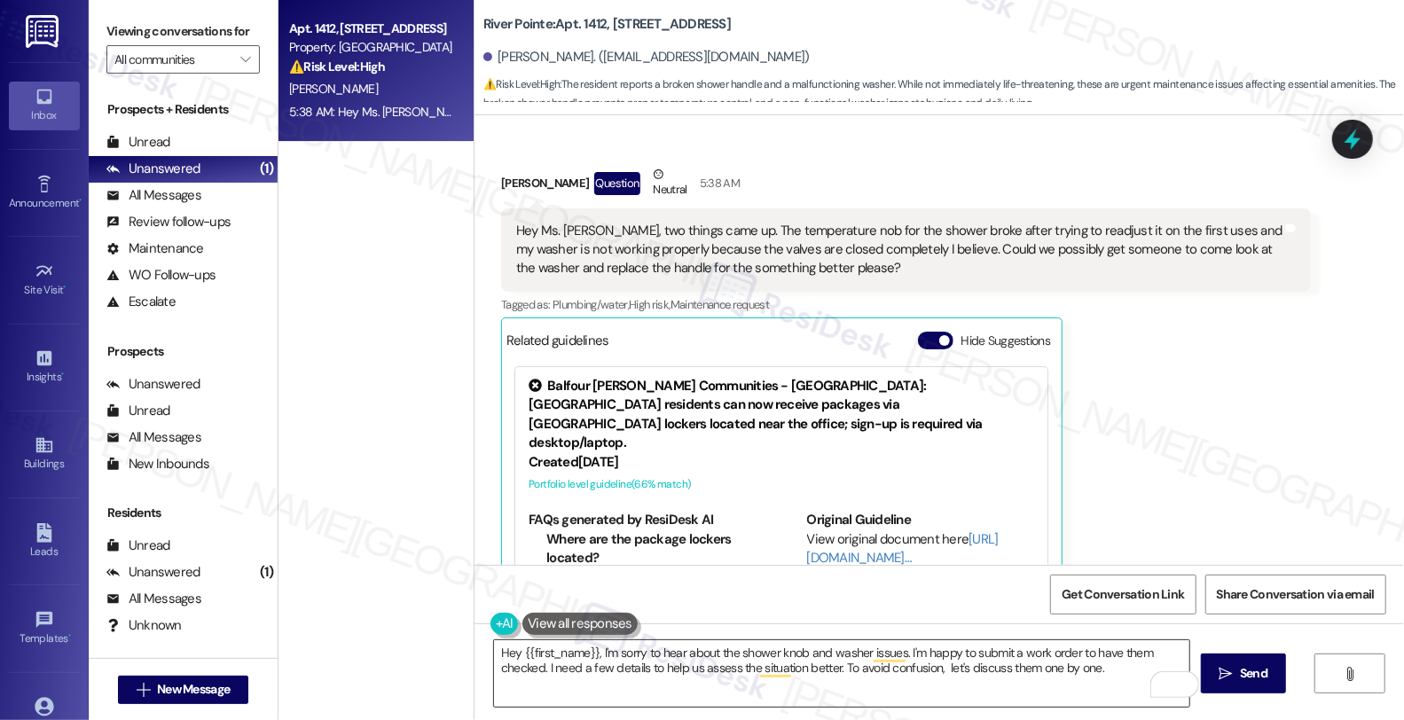
click at [1071, 669] on textarea "Hey {{first_name}}, I'm sorry to hear about the shower knob and washer issues. …" at bounding box center [841, 673] width 695 height 67
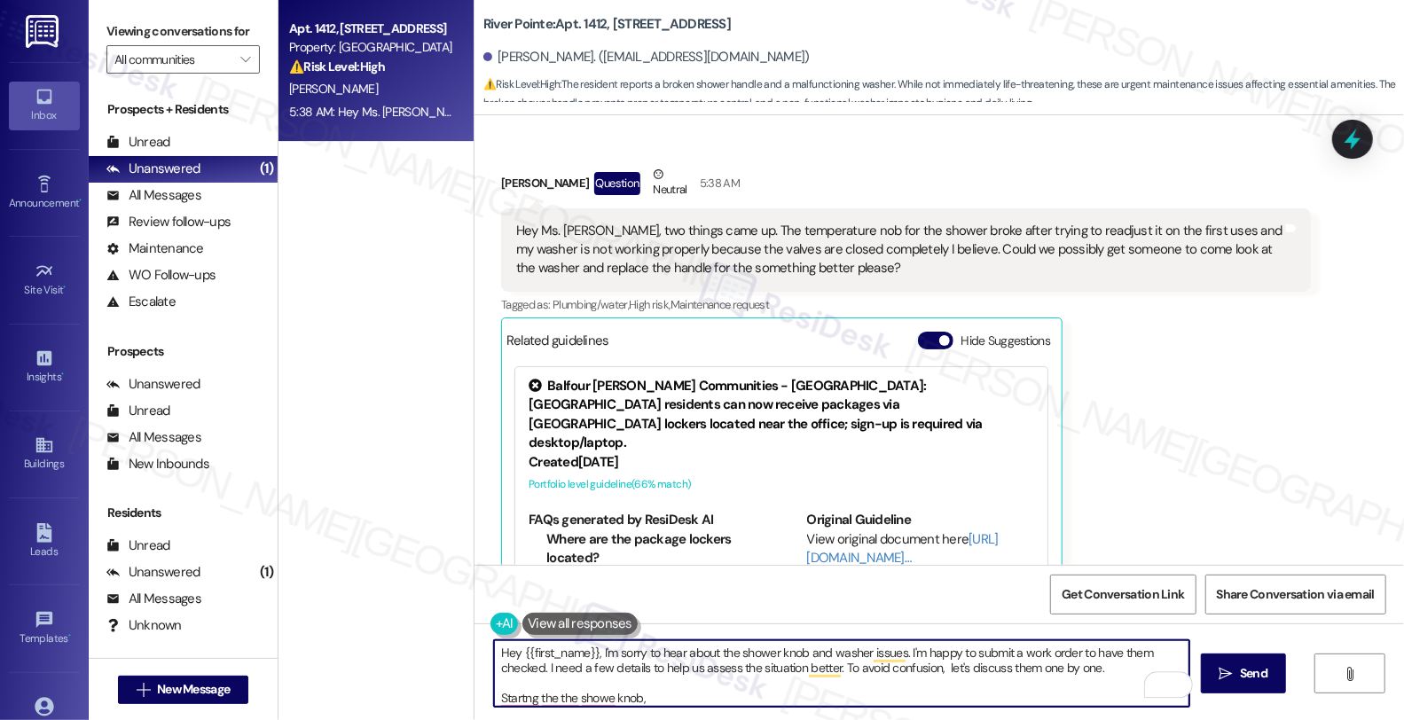
paste textarea "Is the knob completely detached or just spinning without adjusting the temperat…"
click at [538, 697] on textarea "Hey {{first_name}}, I'm sorry to hear about the shower knob and washer issues. …" at bounding box center [841, 673] width 695 height 67
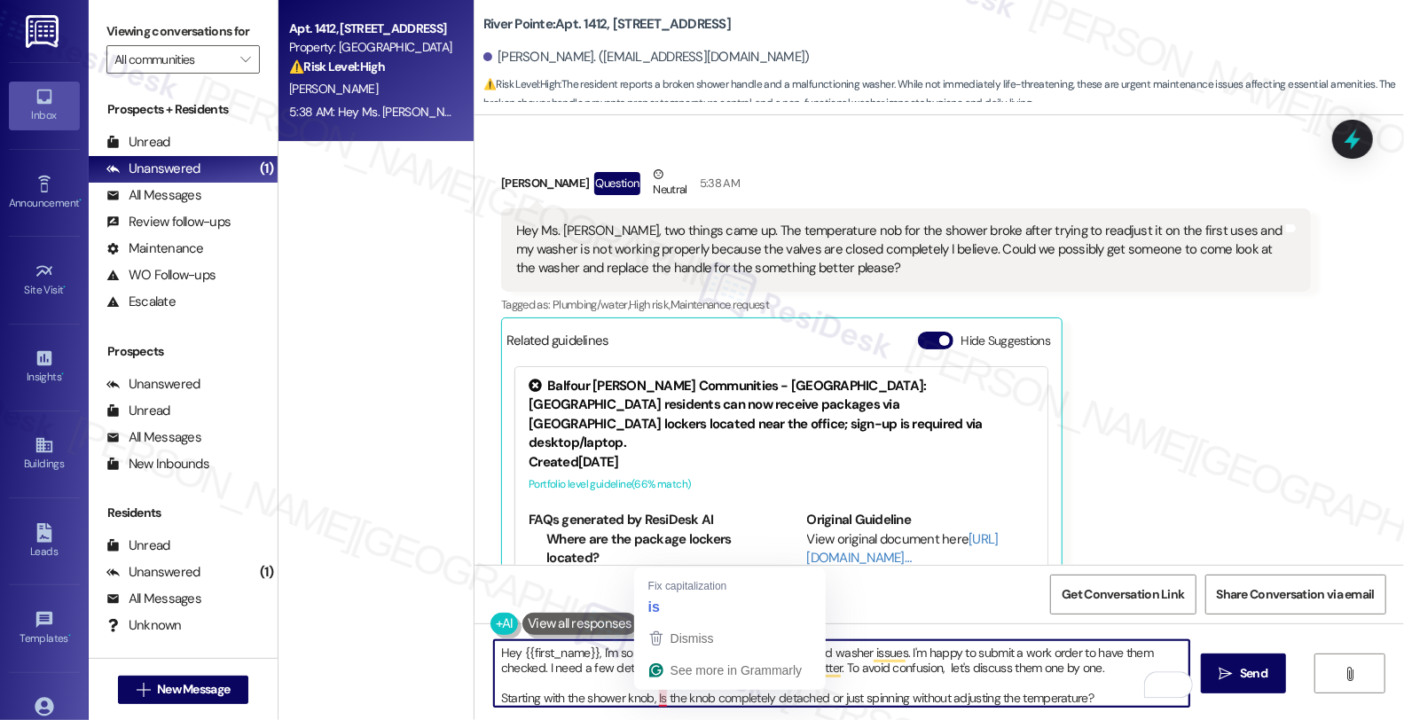
click at [646, 698] on textarea "Hey {{first_name}}, I'm sorry to hear about the shower knob and washer issues. …" at bounding box center [841, 673] width 695 height 67
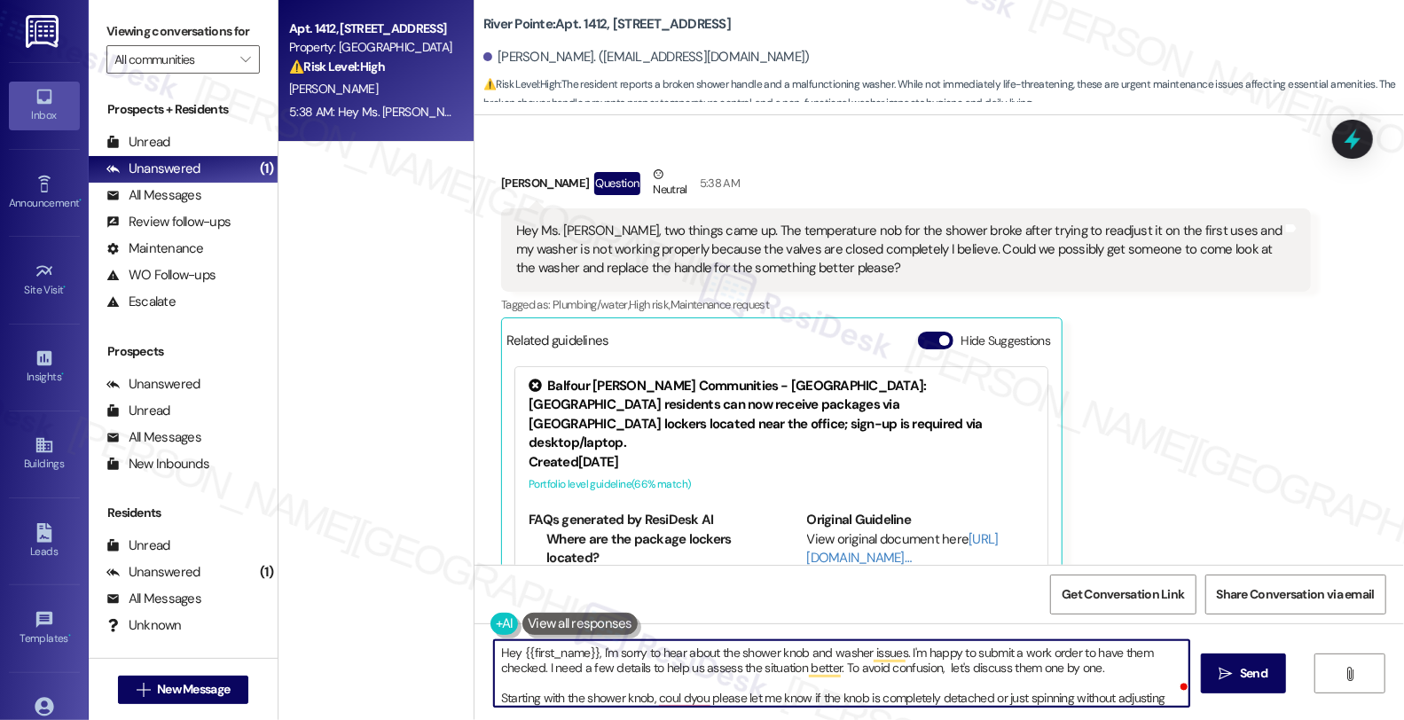
click at [794, 703] on textarea "Hey {{first_name}}, I'm sorry to hear about the shower knob and washer issues. …" at bounding box center [841, 673] width 695 height 67
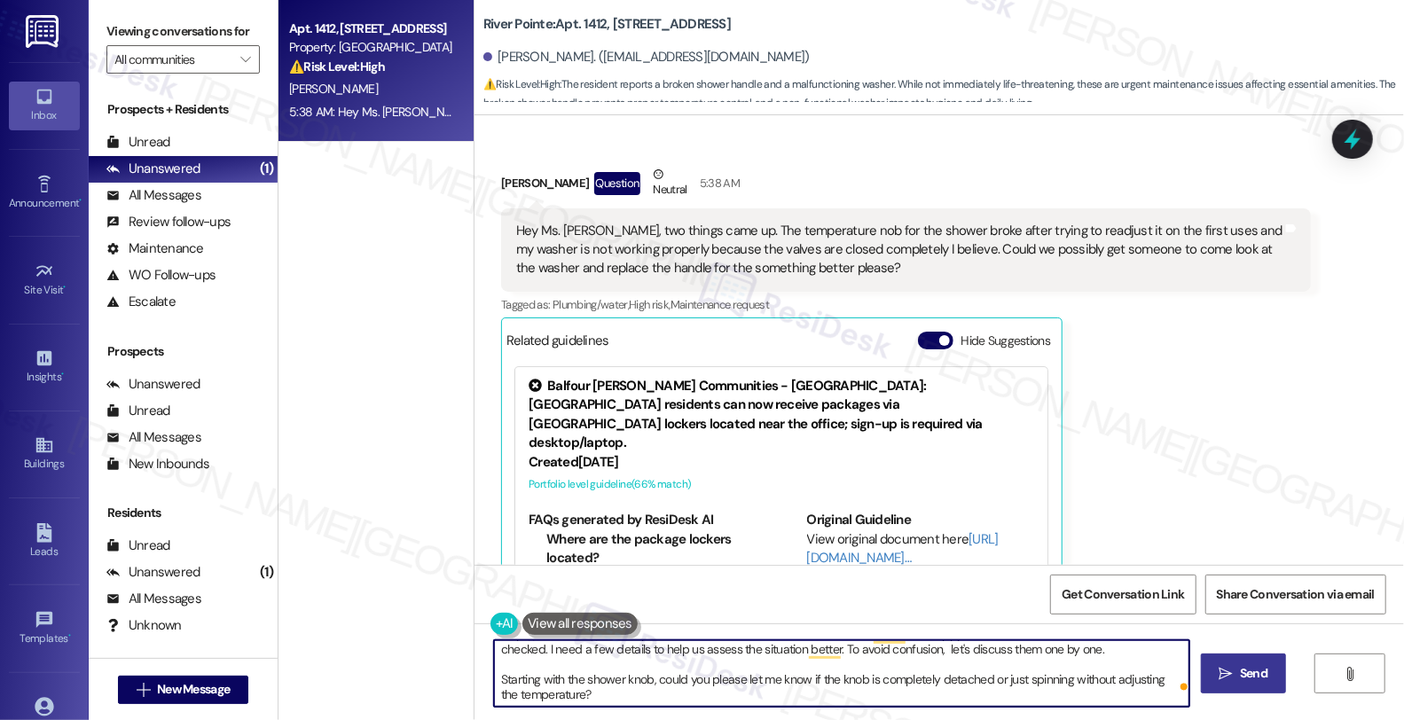
type textarea "Hey {{first_name}}, I'm sorry to hear about the shower knob and washer issues. …"
click at [1253, 687] on button " Send" at bounding box center [1244, 674] width 86 height 40
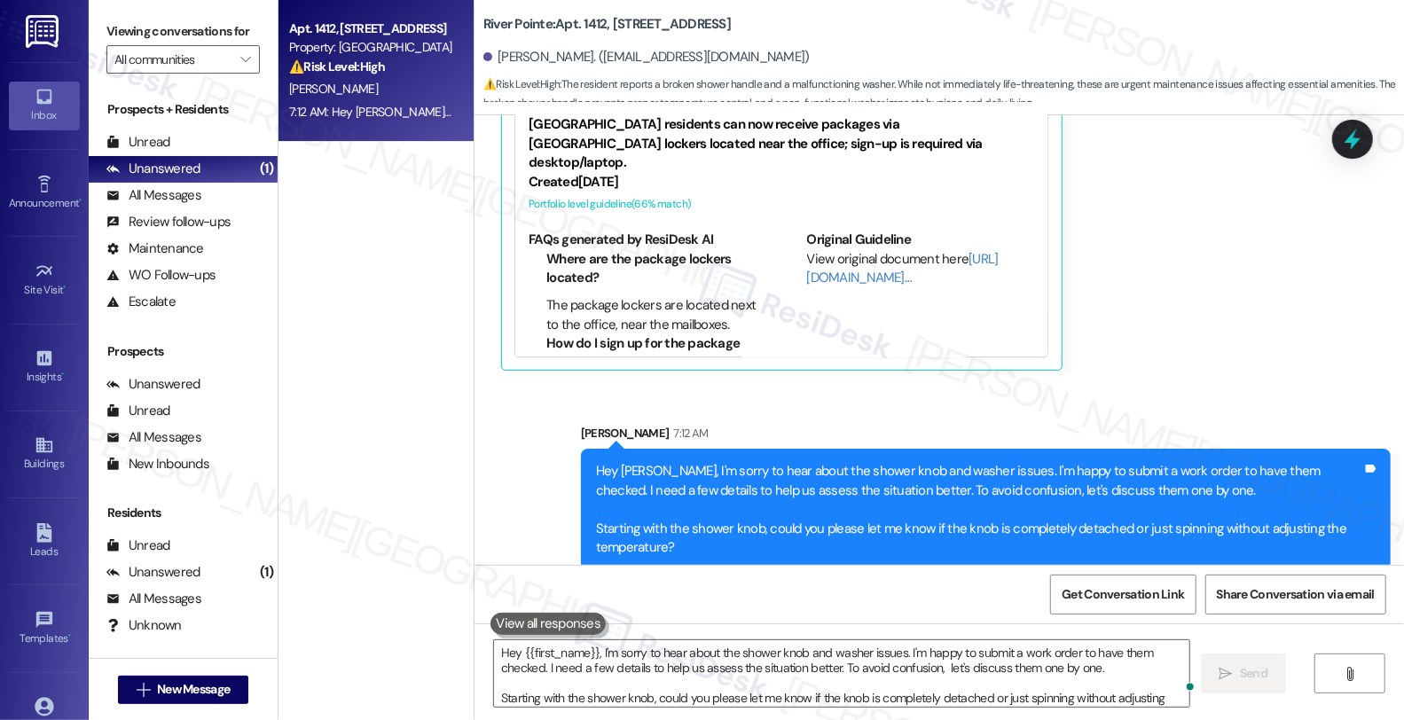
scroll to position [2655, 0]
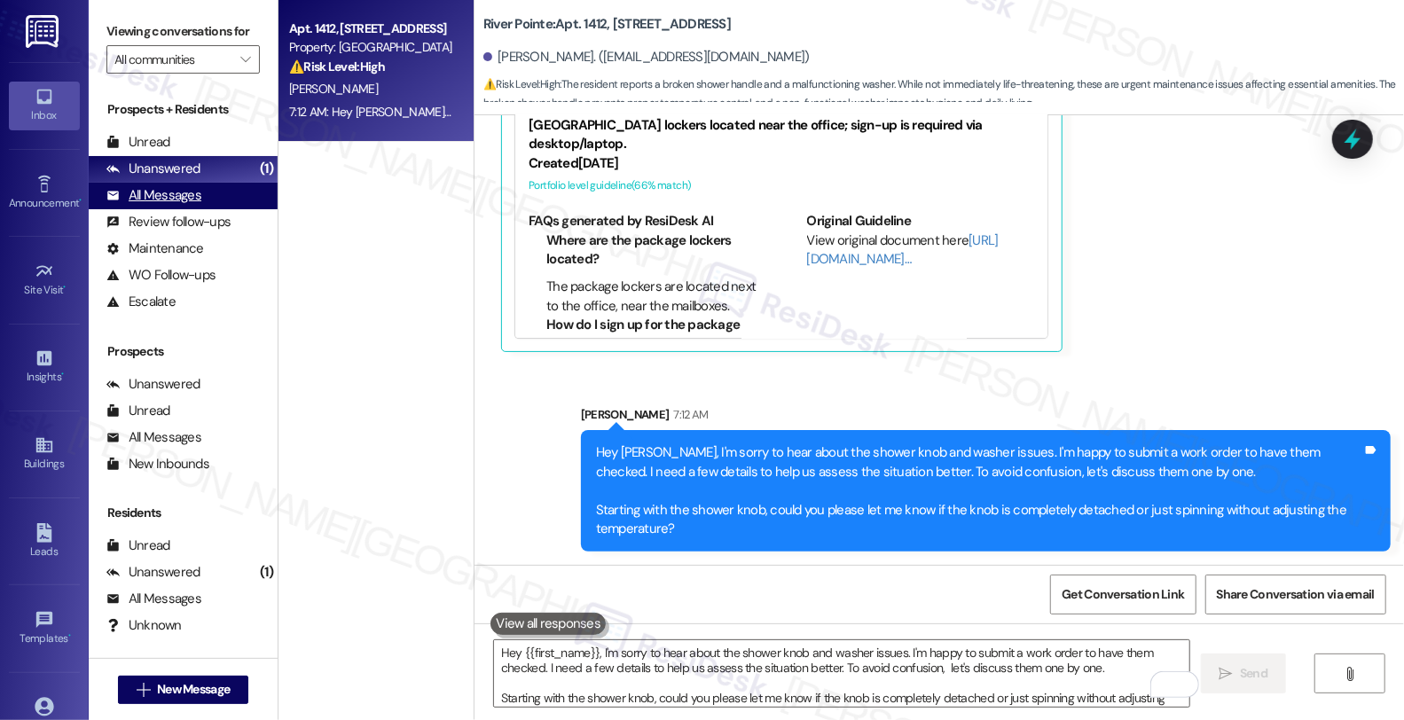
click at [167, 205] on div "All Messages" at bounding box center [153, 195] width 95 height 19
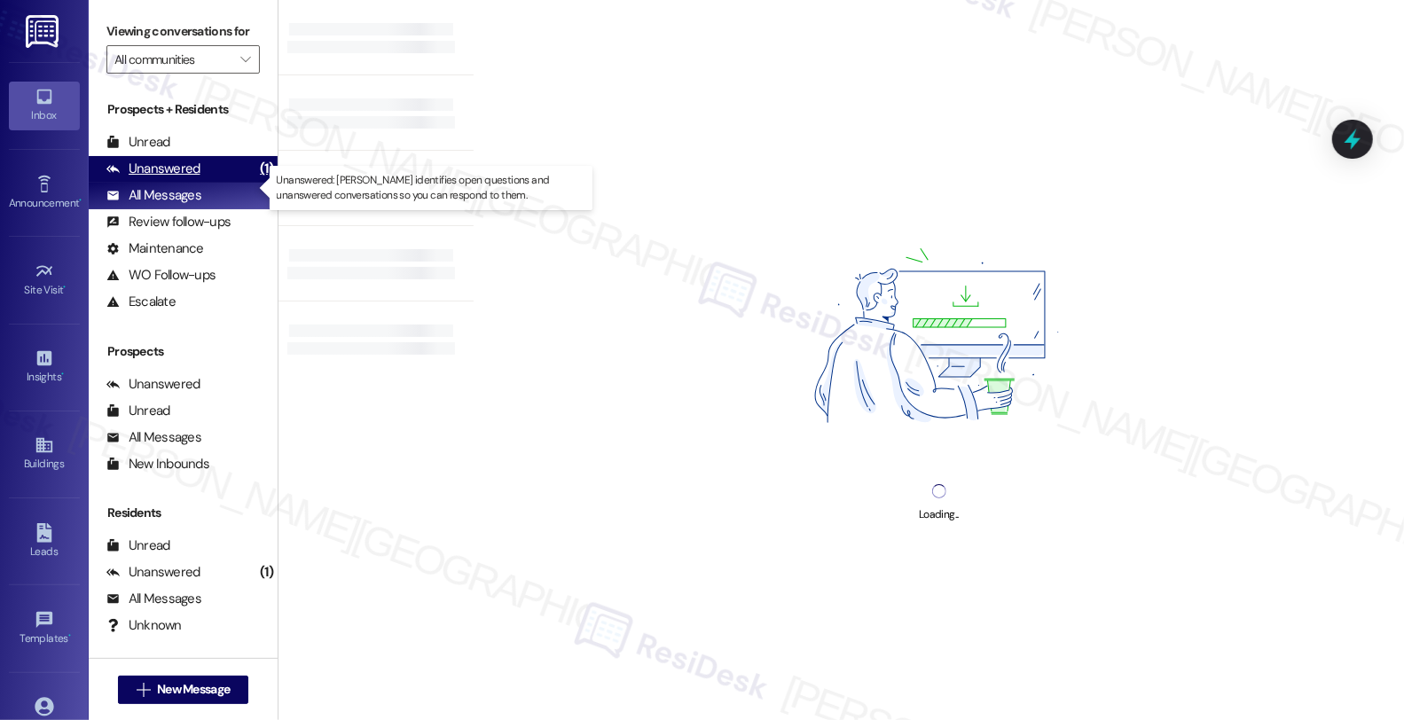
click at [185, 178] on div "Unanswered" at bounding box center [153, 169] width 94 height 19
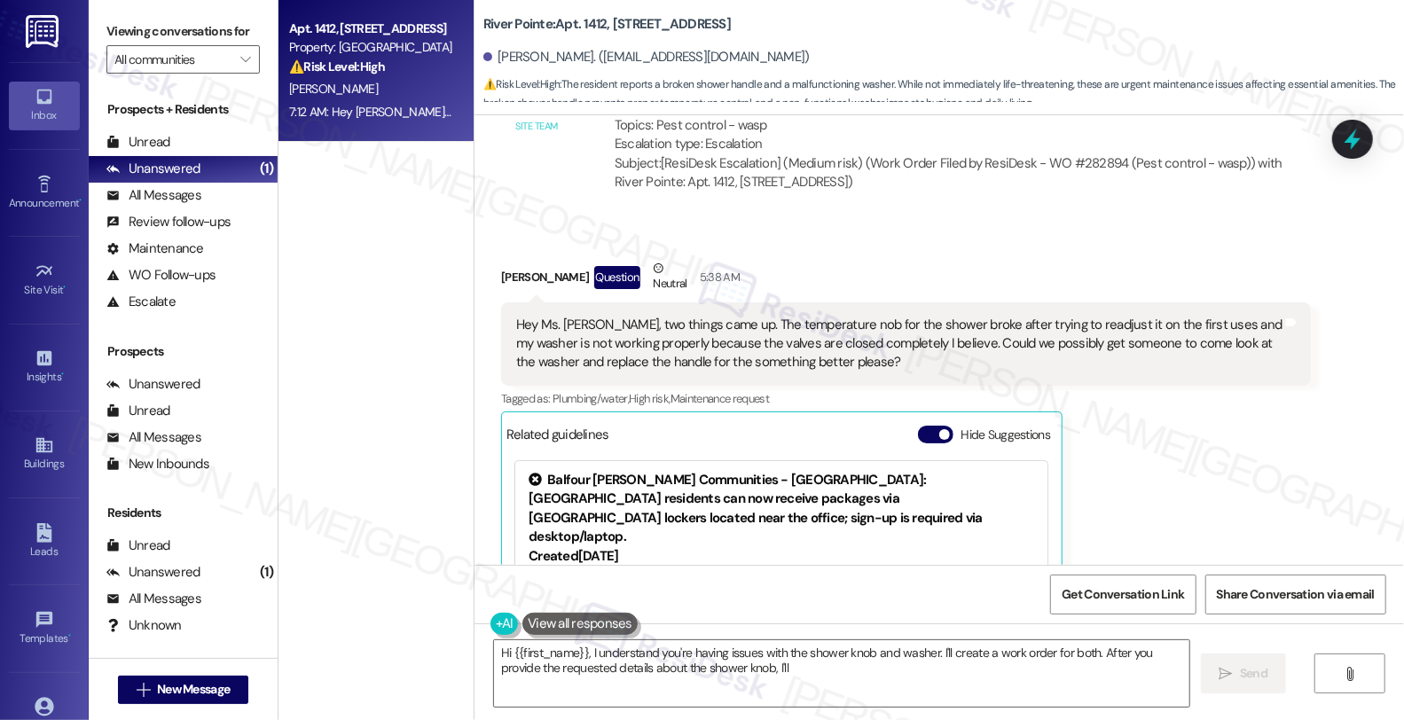
scroll to position [2454, 0]
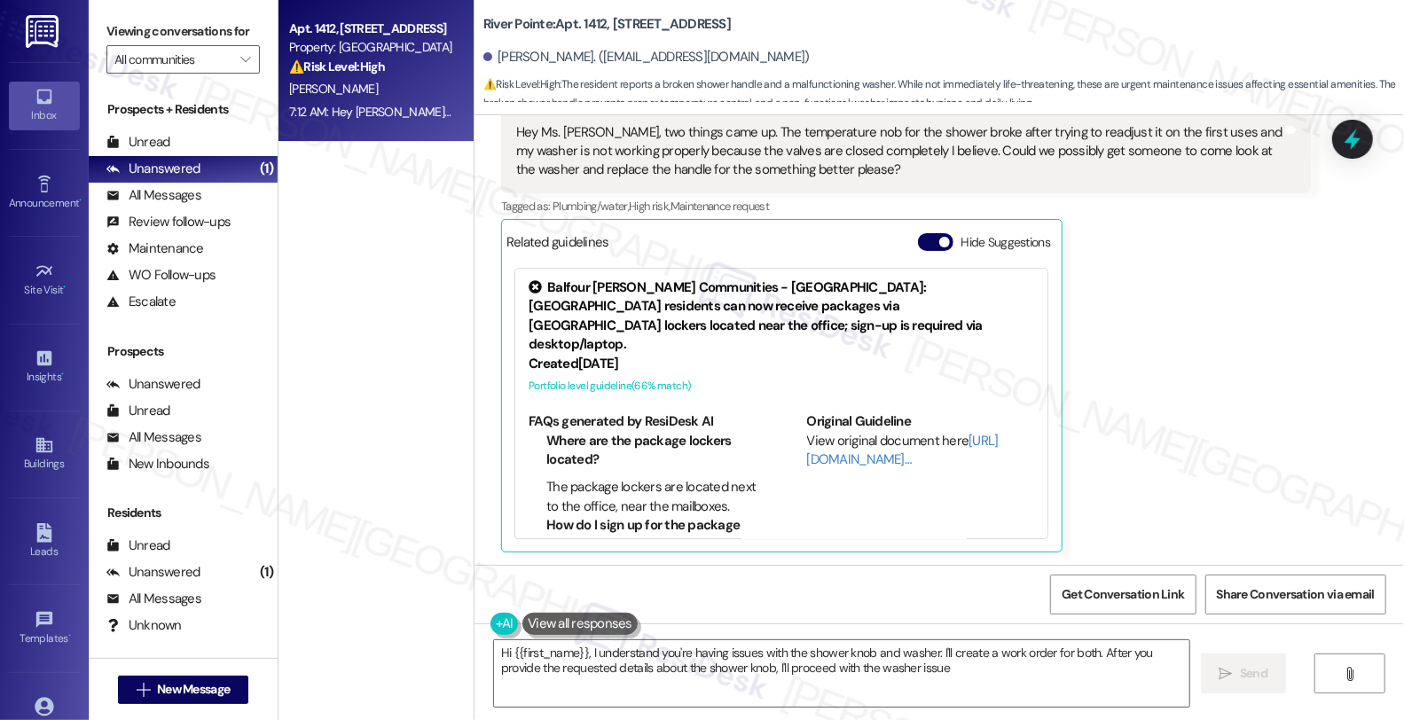
type textarea "Hi {{first_name}}, I understand you're having issues with the shower knob and w…"
click at [1158, 362] on div "[PERSON_NAME] Question Neutral 5:38 AM Hey Ms. [PERSON_NAME], two things came u…" at bounding box center [906, 310] width 810 height 487
drag, startPoint x: 1156, startPoint y: 302, endPoint x: 996, endPoint y: 382, distance: 178.9
click at [1157, 302] on div "[PERSON_NAME] Question Neutral 5:38 AM Hey Ms. [PERSON_NAME], two things came u…" at bounding box center [906, 310] width 810 height 487
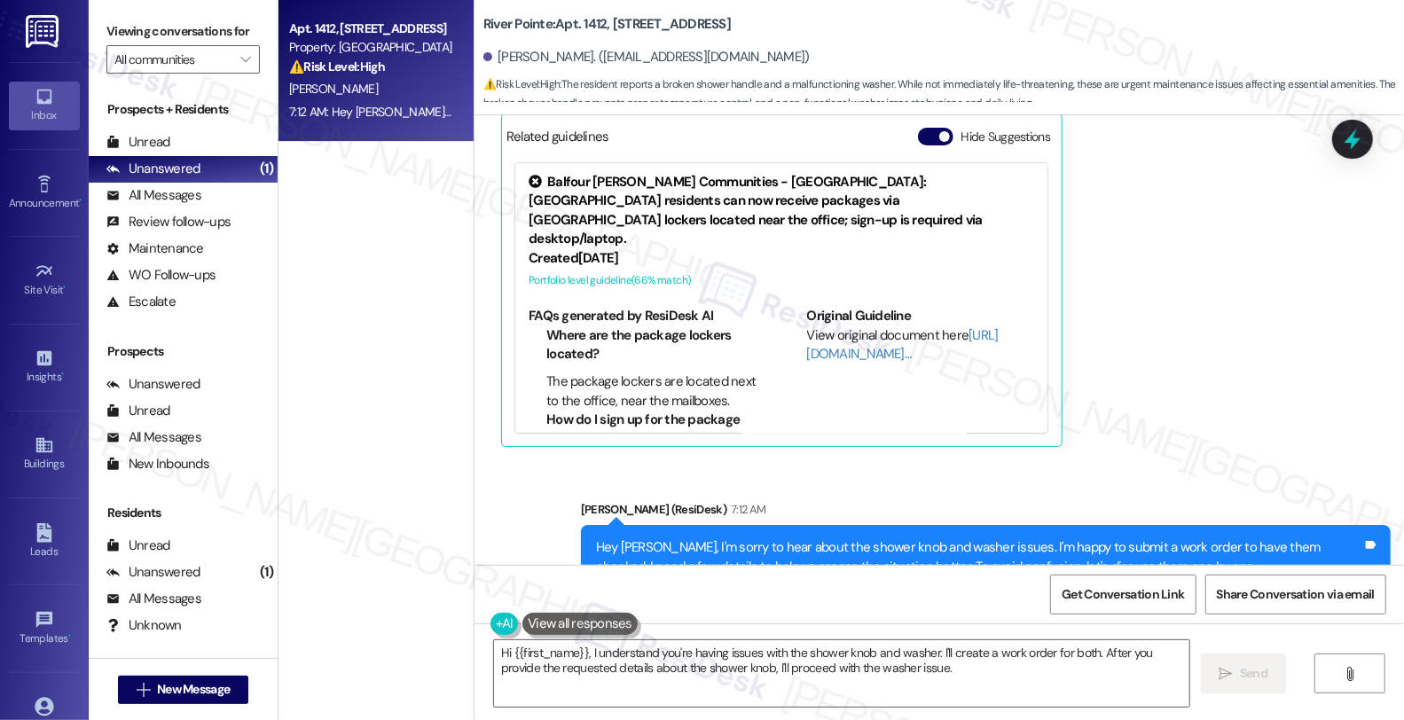
scroll to position [2682, 0]
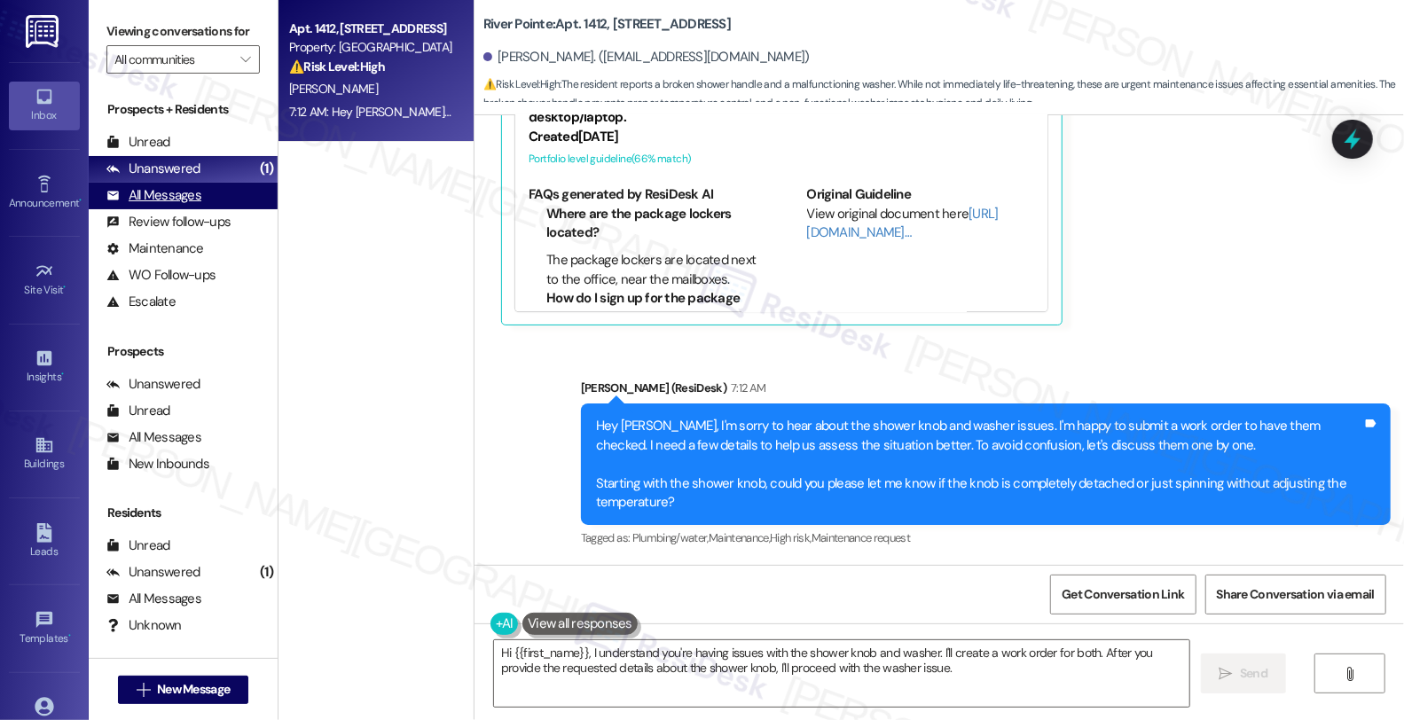
click at [187, 205] on div "All Messages" at bounding box center [153, 195] width 95 height 19
click at [188, 178] on div "Unanswered" at bounding box center [153, 169] width 94 height 19
type textarea "Hey {{first_name}}, I'm sorry to hear about the shower knob and washer issues! …"
click at [199, 205] on div "All Messages" at bounding box center [153, 195] width 95 height 19
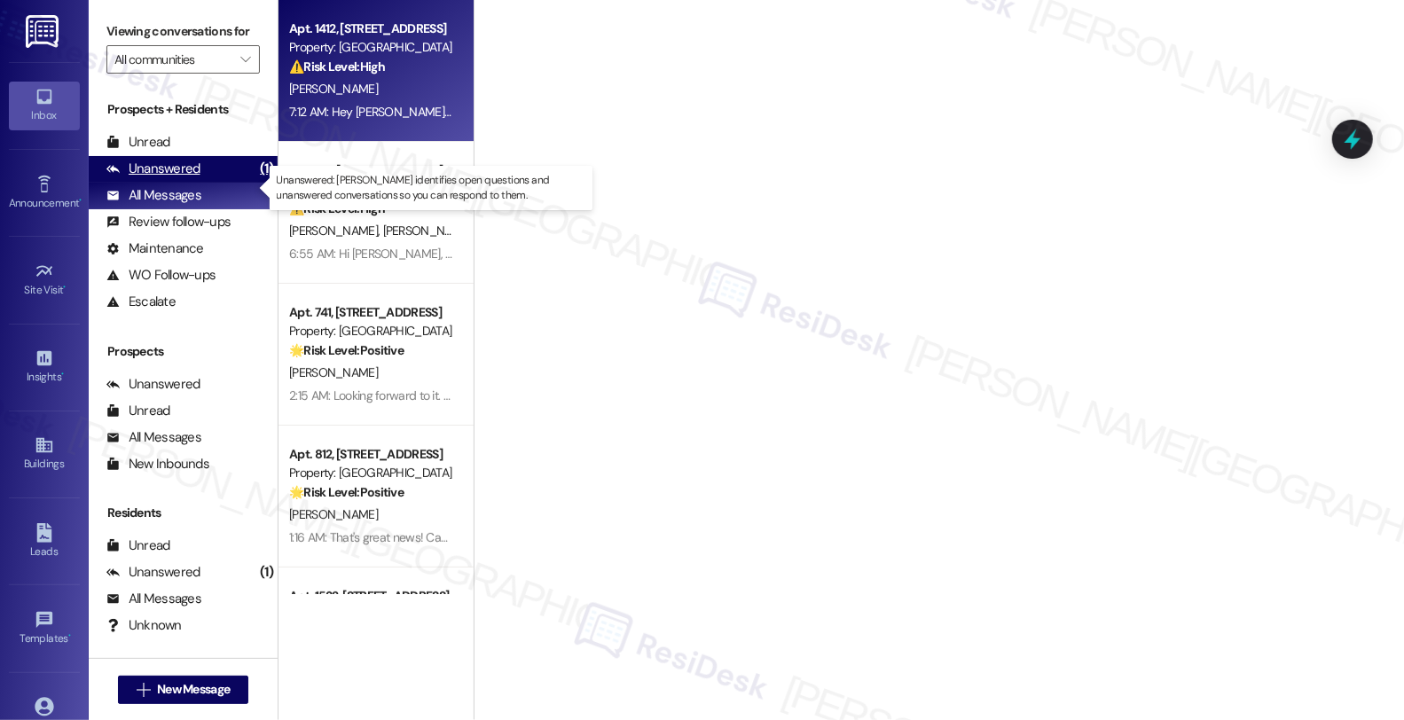
click at [200, 183] on div "Unanswered (1)" at bounding box center [183, 169] width 189 height 27
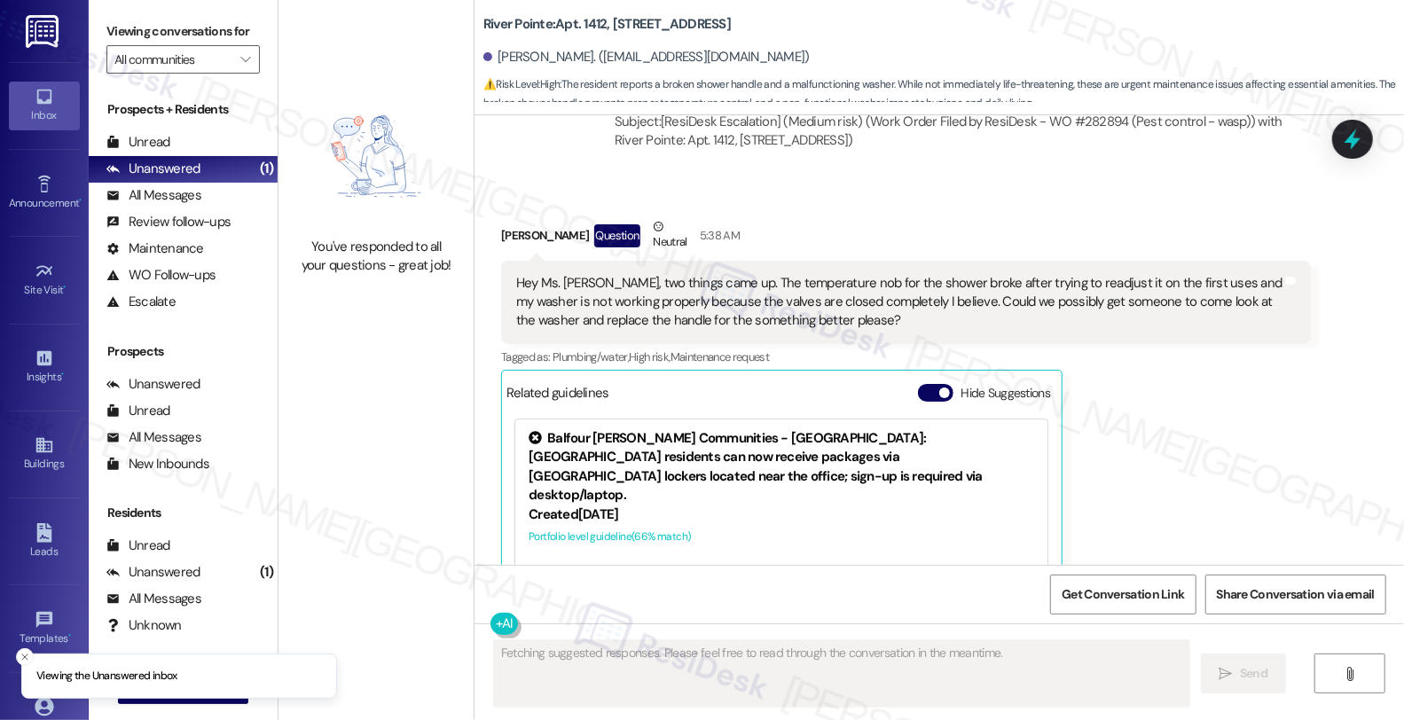
scroll to position [2454, 0]
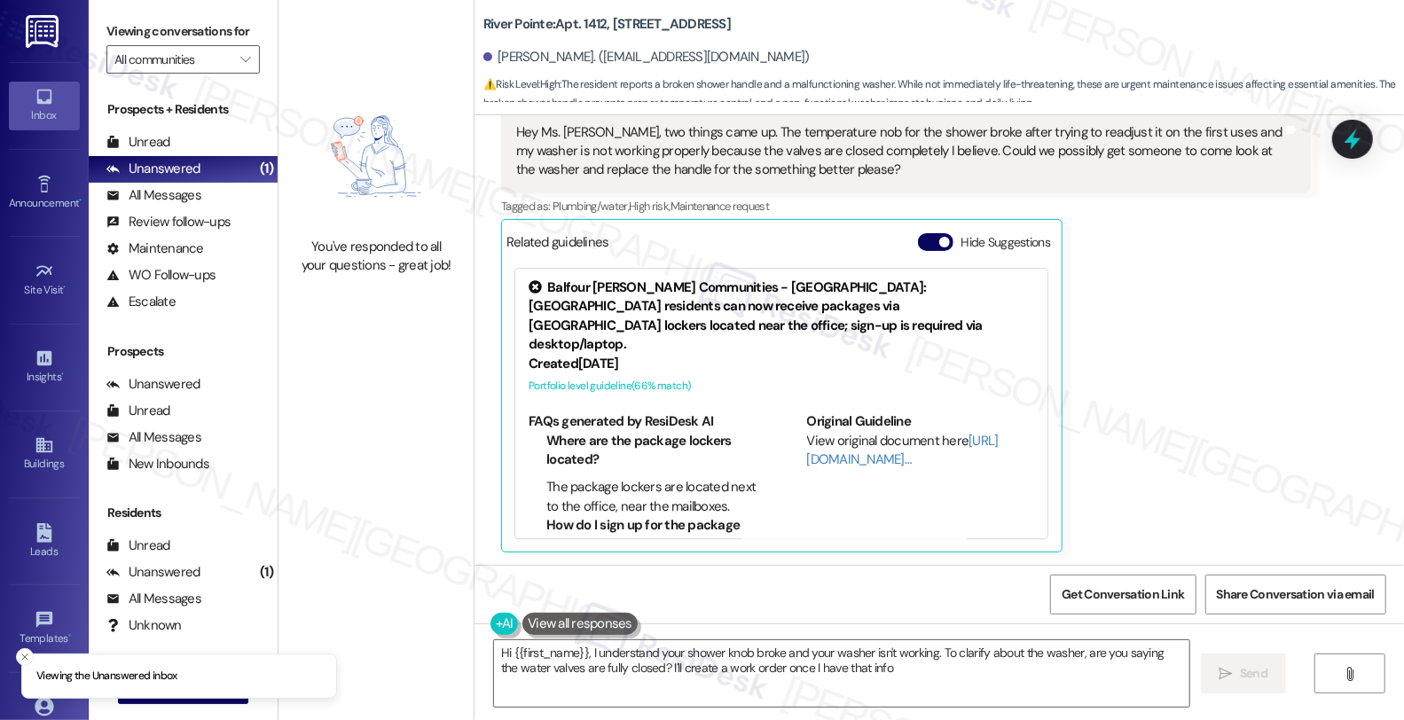
type textarea "Hi {{first_name}}, I understand your shower knob broke and your washer isn't wo…"
click at [192, 205] on div "All Messages" at bounding box center [153, 195] width 95 height 19
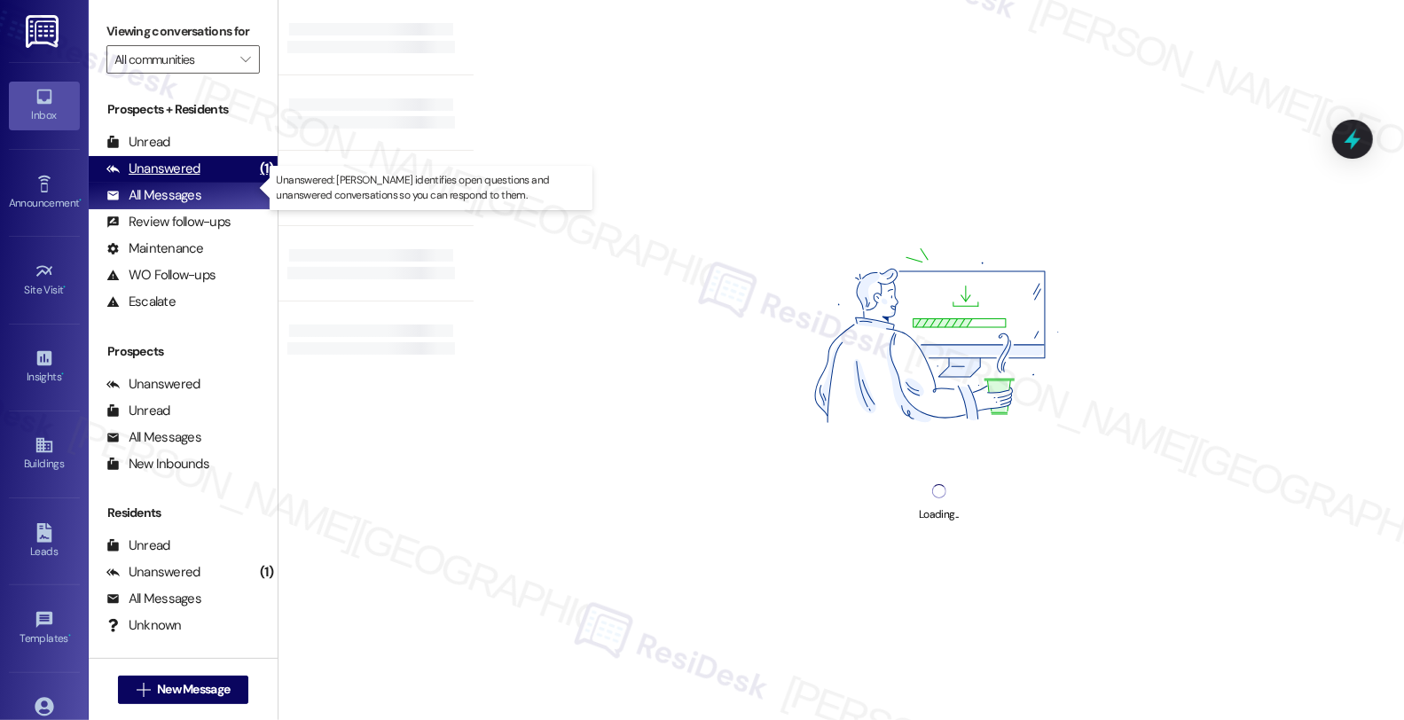
click at [190, 178] on div "Unanswered" at bounding box center [153, 169] width 94 height 19
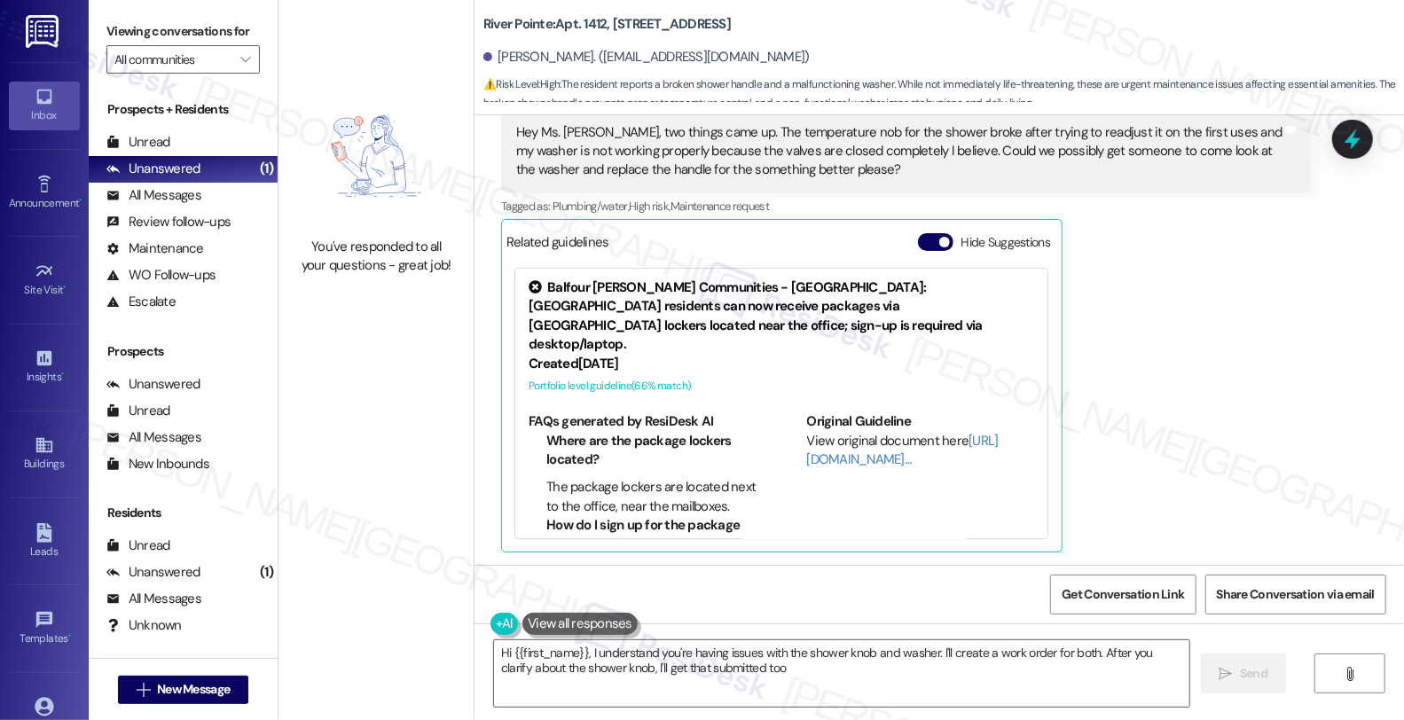
type textarea "Hi {{first_name}}, I understand you're having issues with the shower knob and w…"
